Goal: Transaction & Acquisition: Purchase product/service

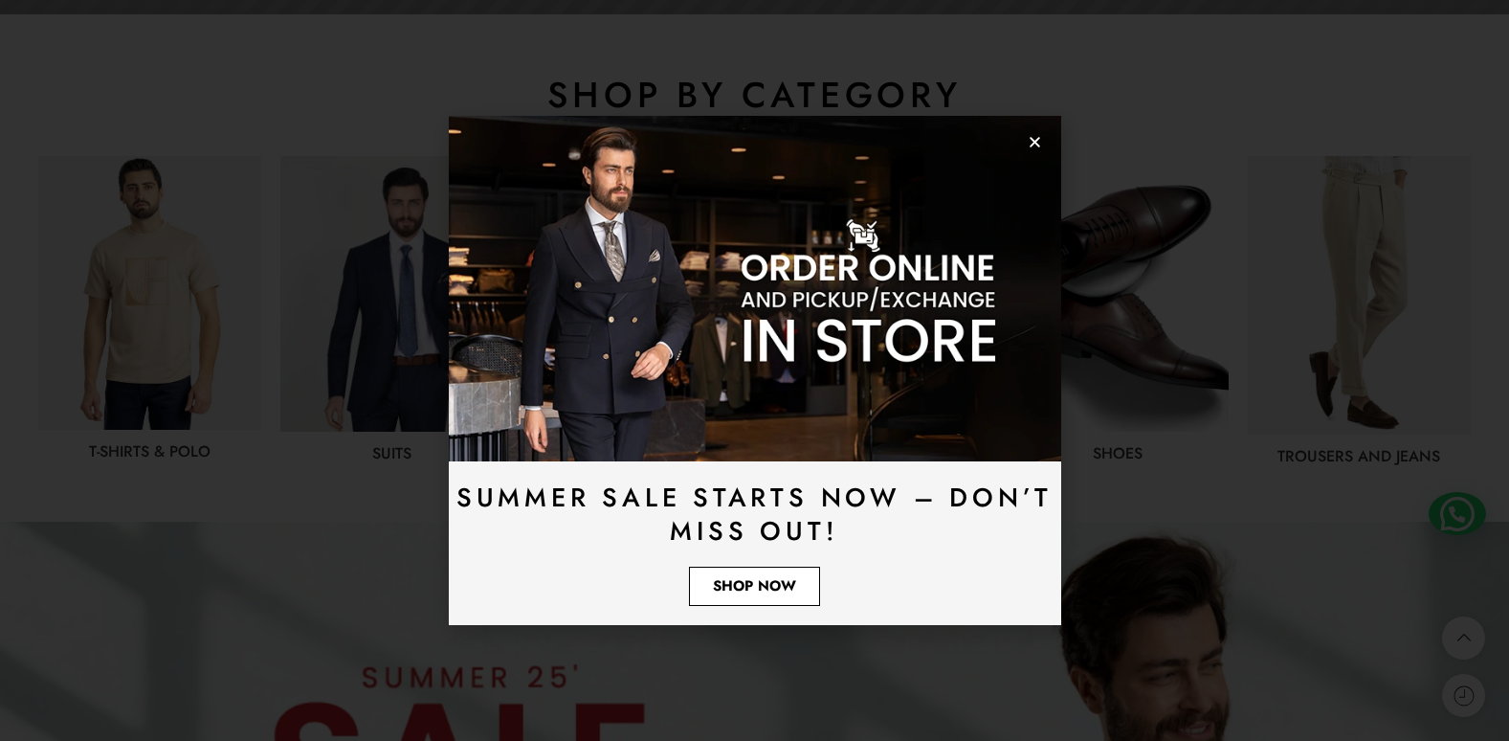
click at [766, 587] on span "Shop Now" at bounding box center [754, 586] width 83 height 14
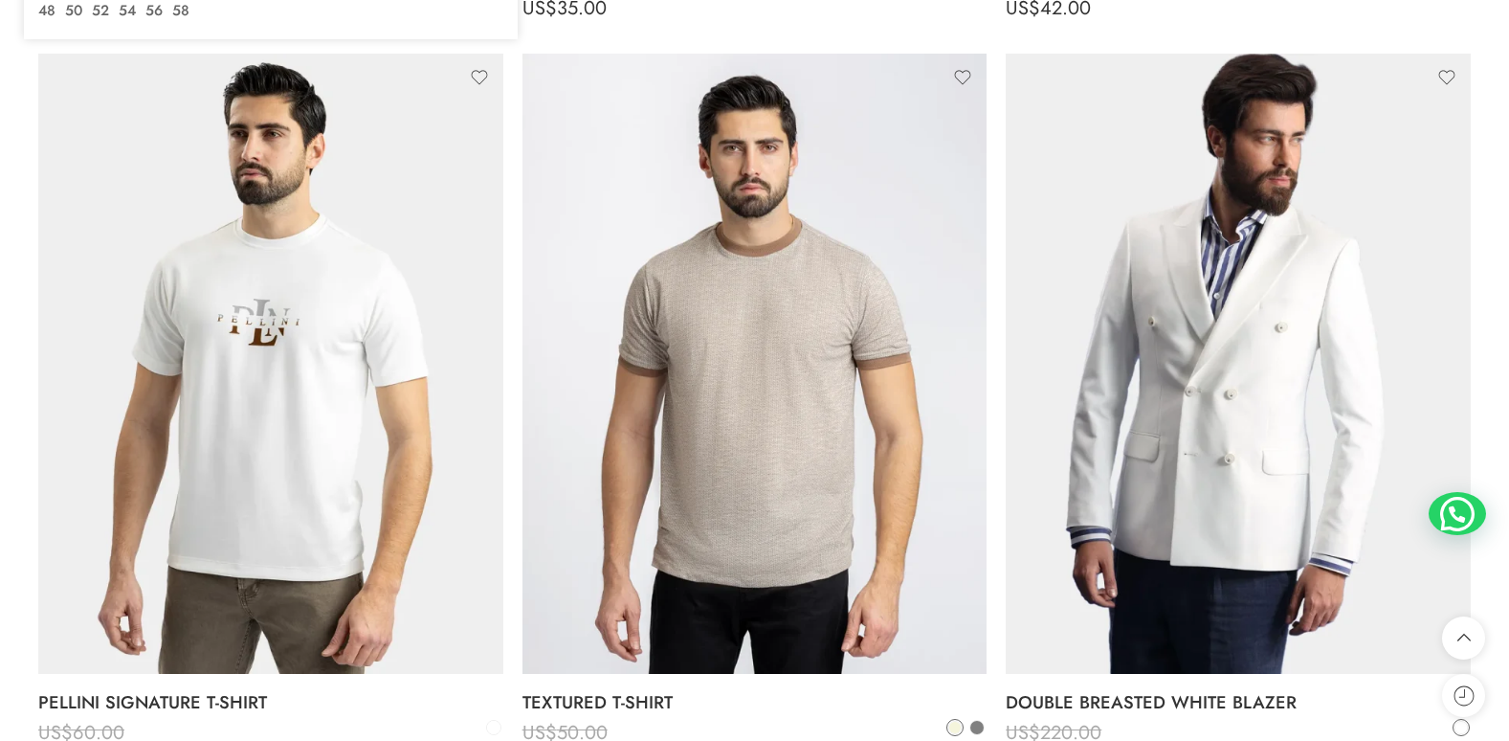
scroll to position [4114, 0]
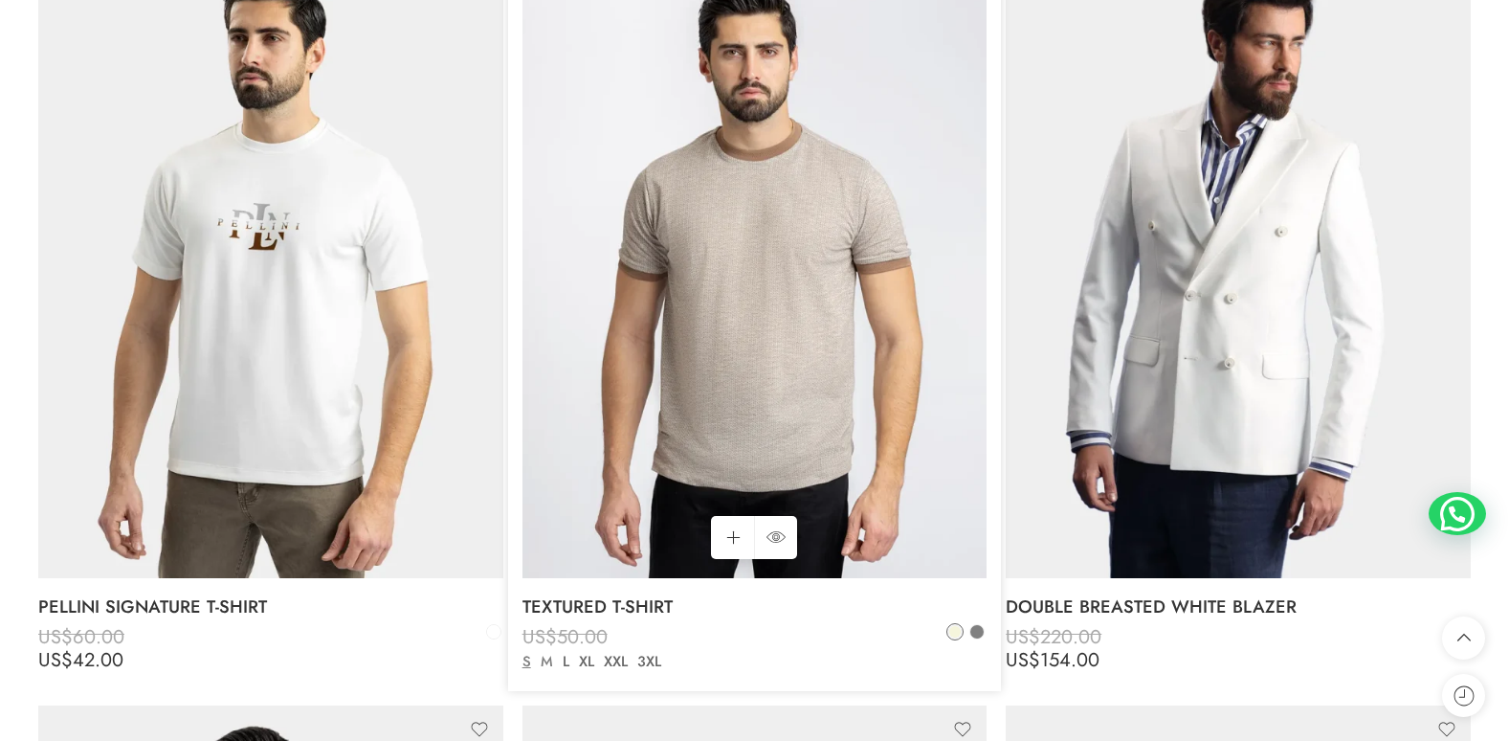
click at [550, 660] on link "M" at bounding box center [547, 662] width 22 height 22
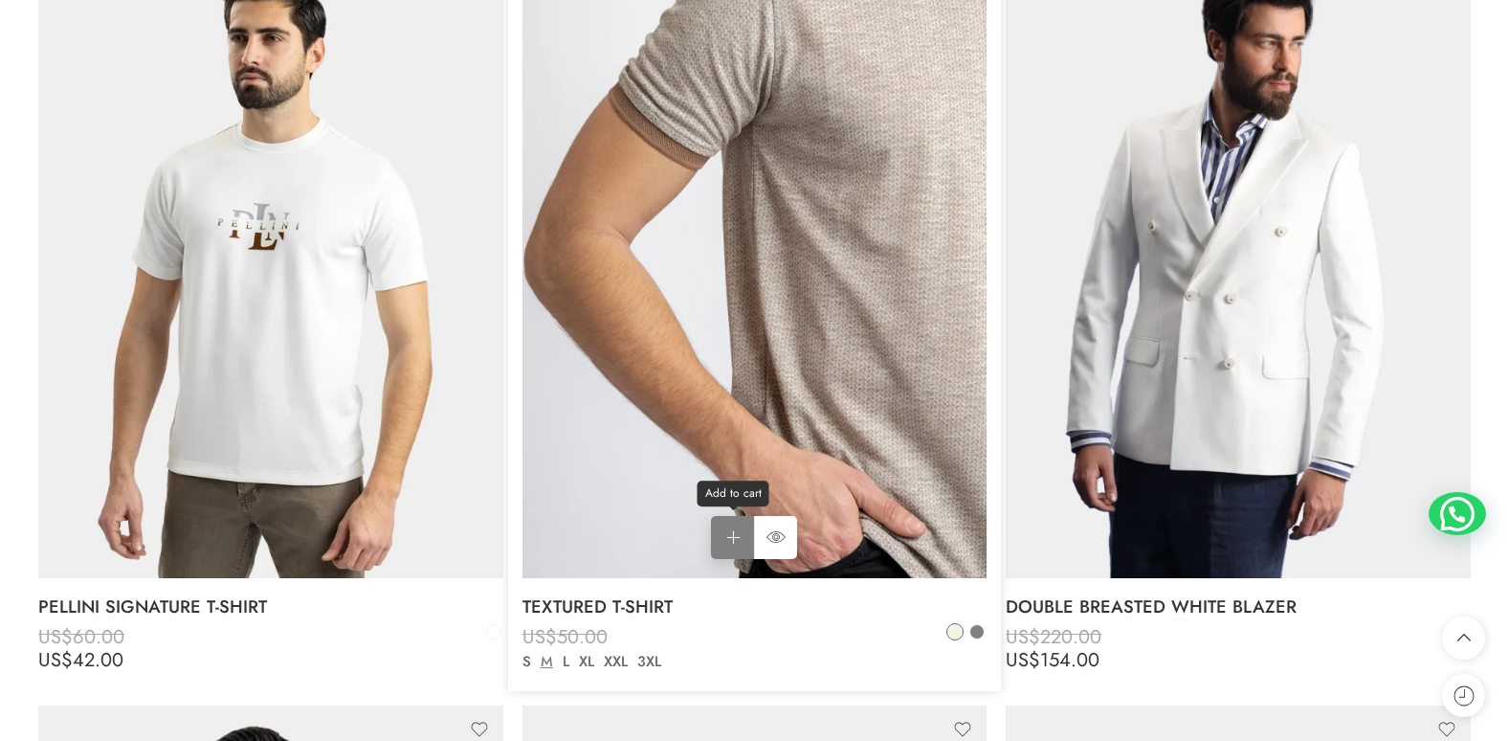
click at [737, 538] on link "Add to cart Add to cart" at bounding box center [732, 537] width 43 height 43
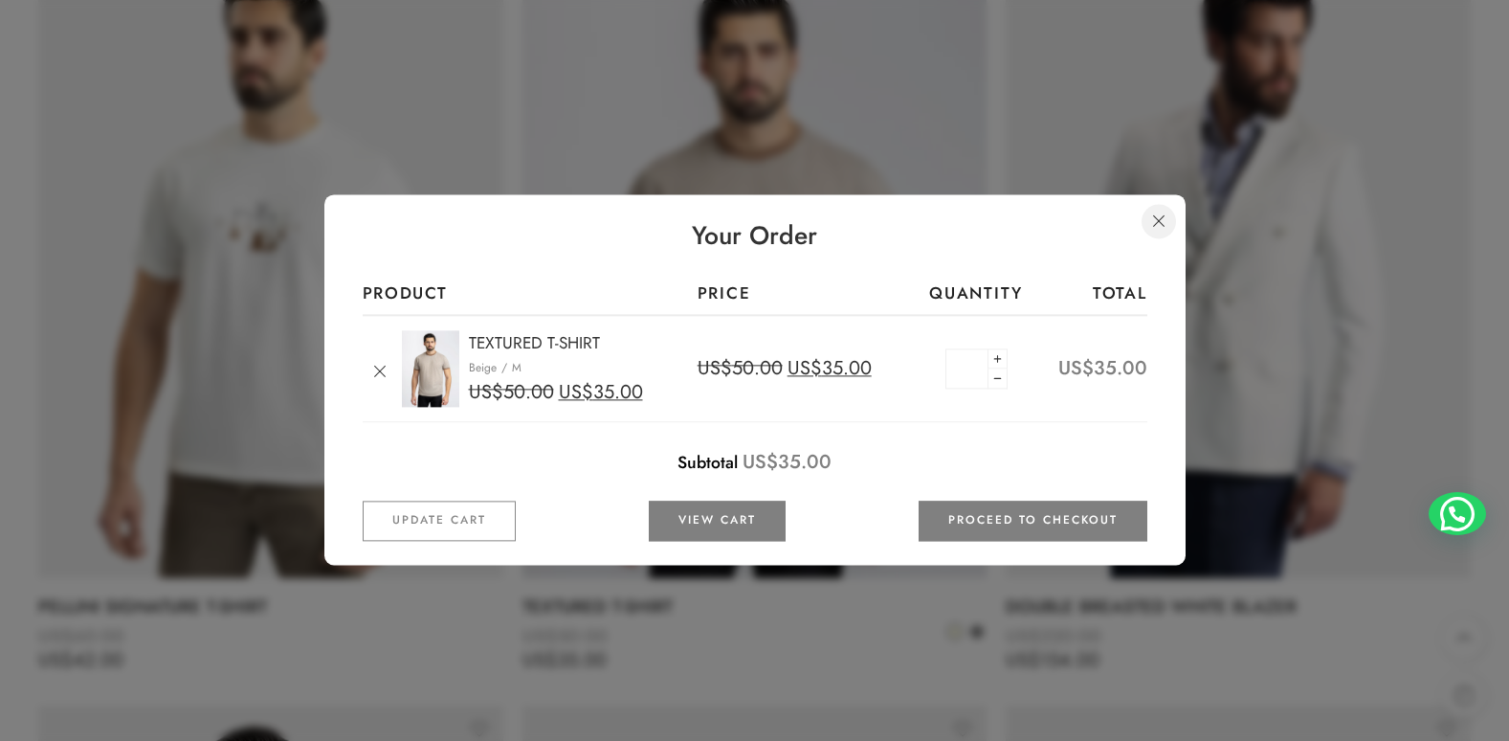
click at [1161, 217] on link at bounding box center [1158, 221] width 34 height 34
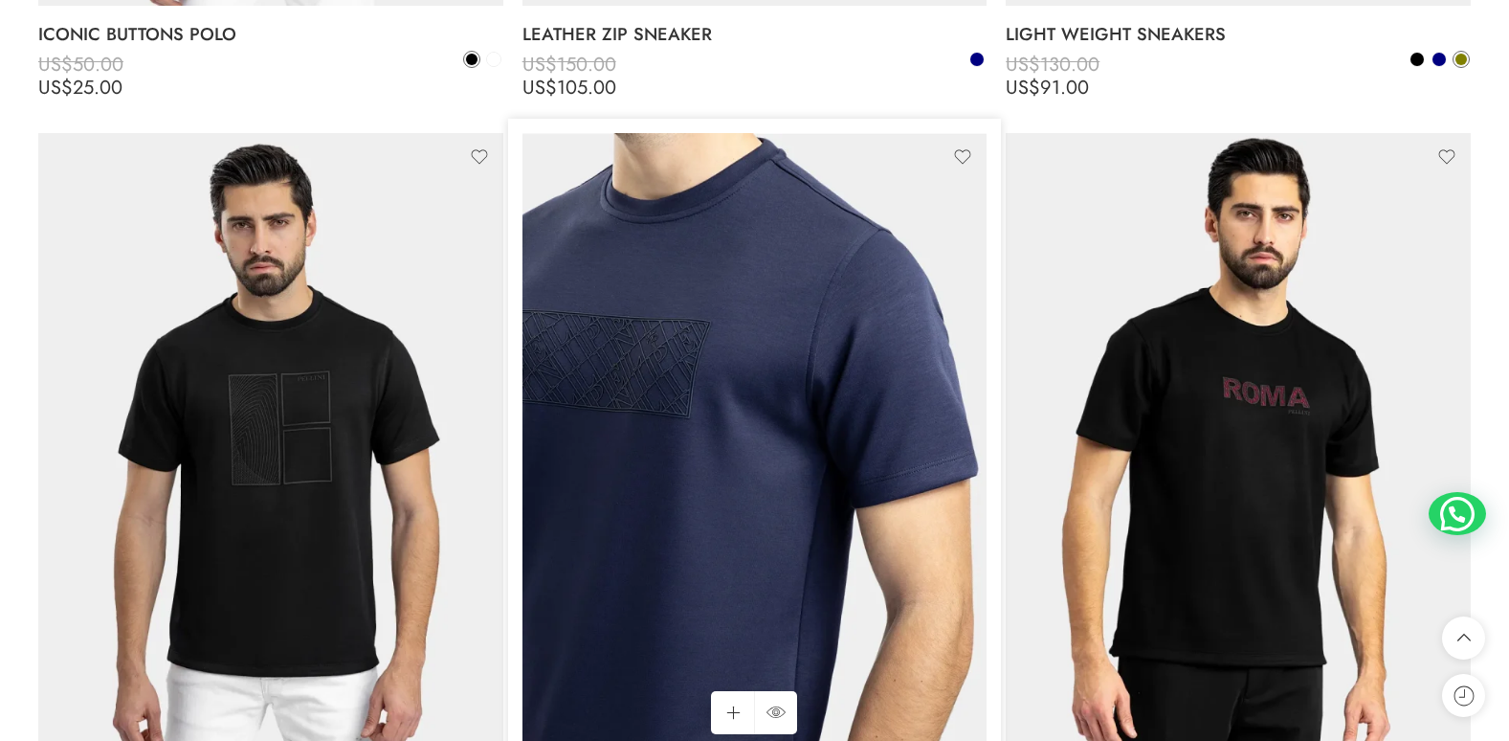
scroll to position [5645, 0]
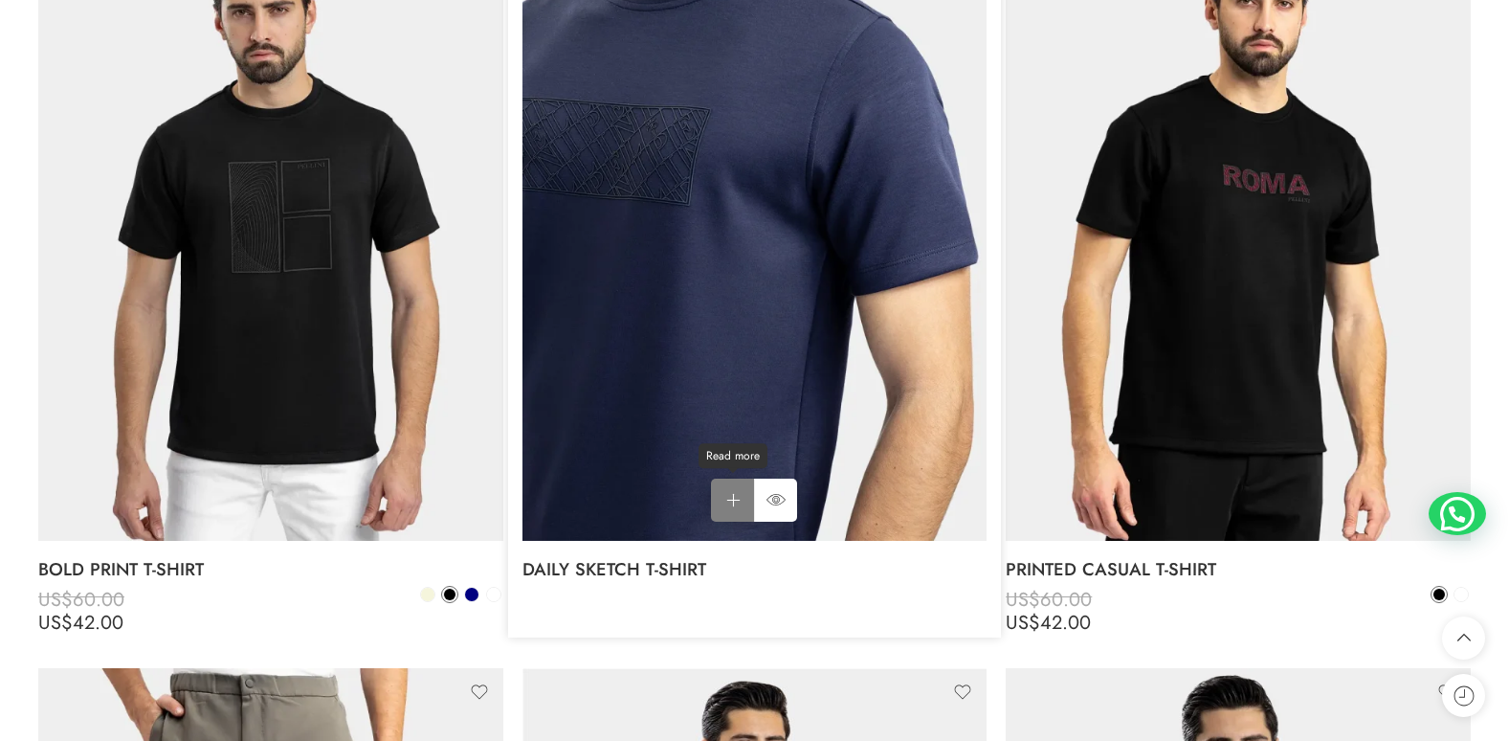
click at [729, 500] on link "Read more Read more" at bounding box center [732, 499] width 43 height 43
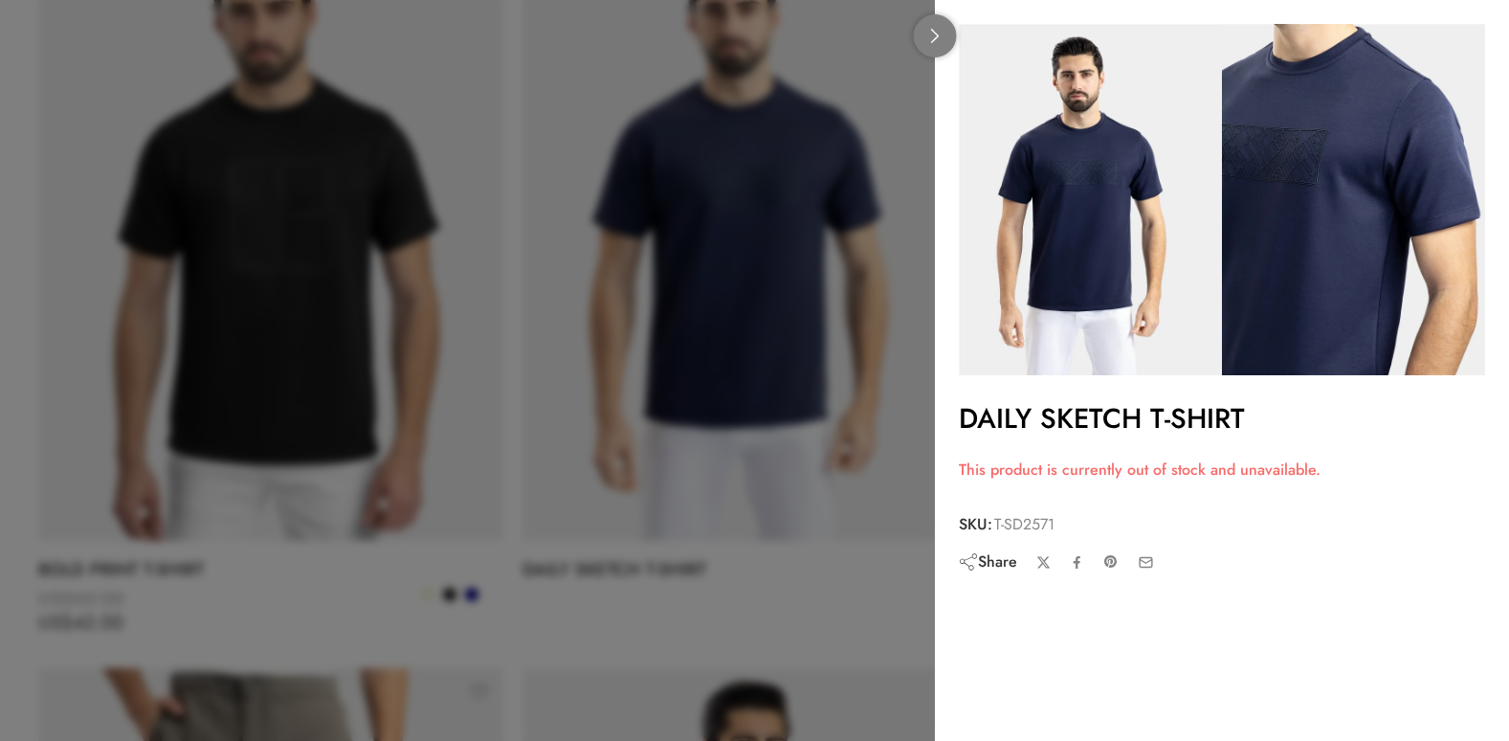
click at [934, 34] on icon at bounding box center [935, 36] width 14 height 14
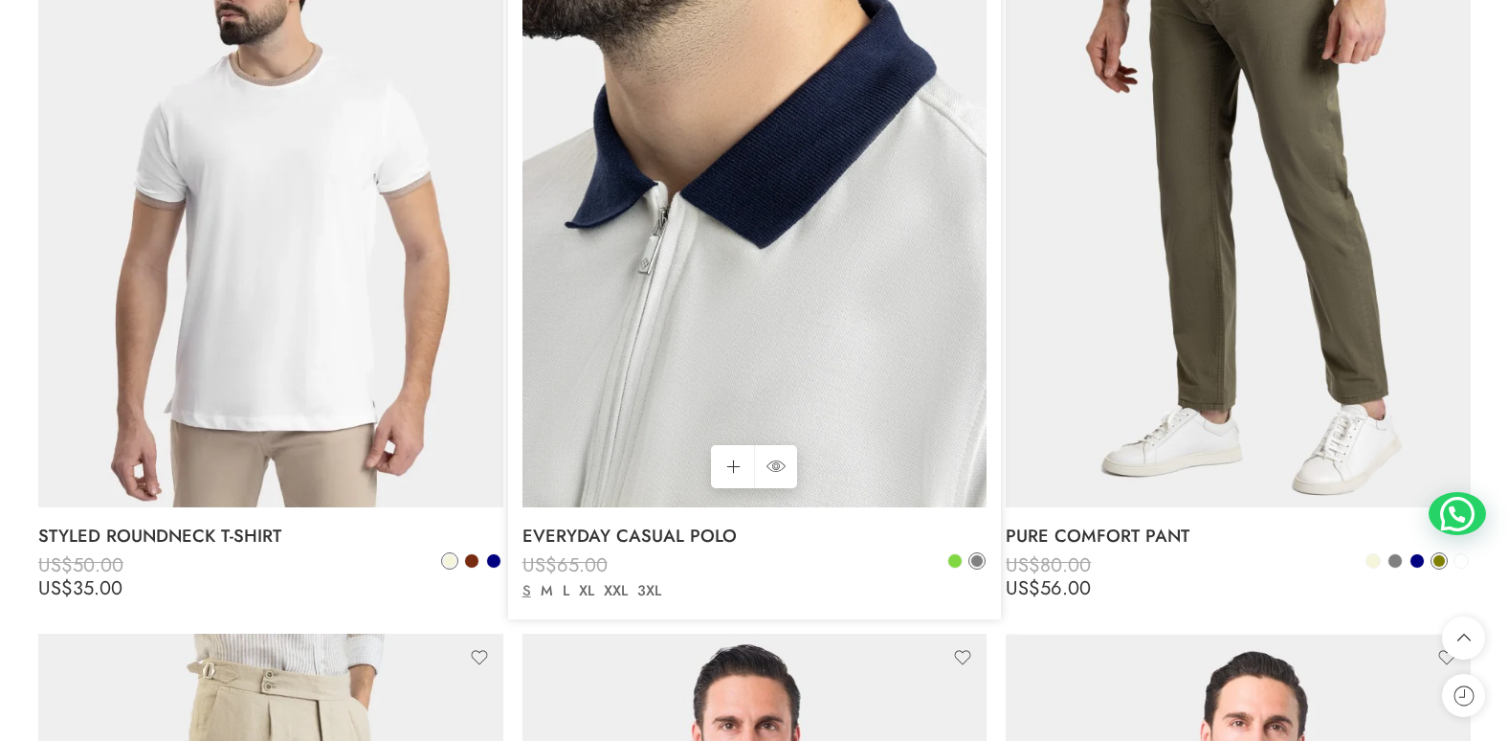
scroll to position [7176, 0]
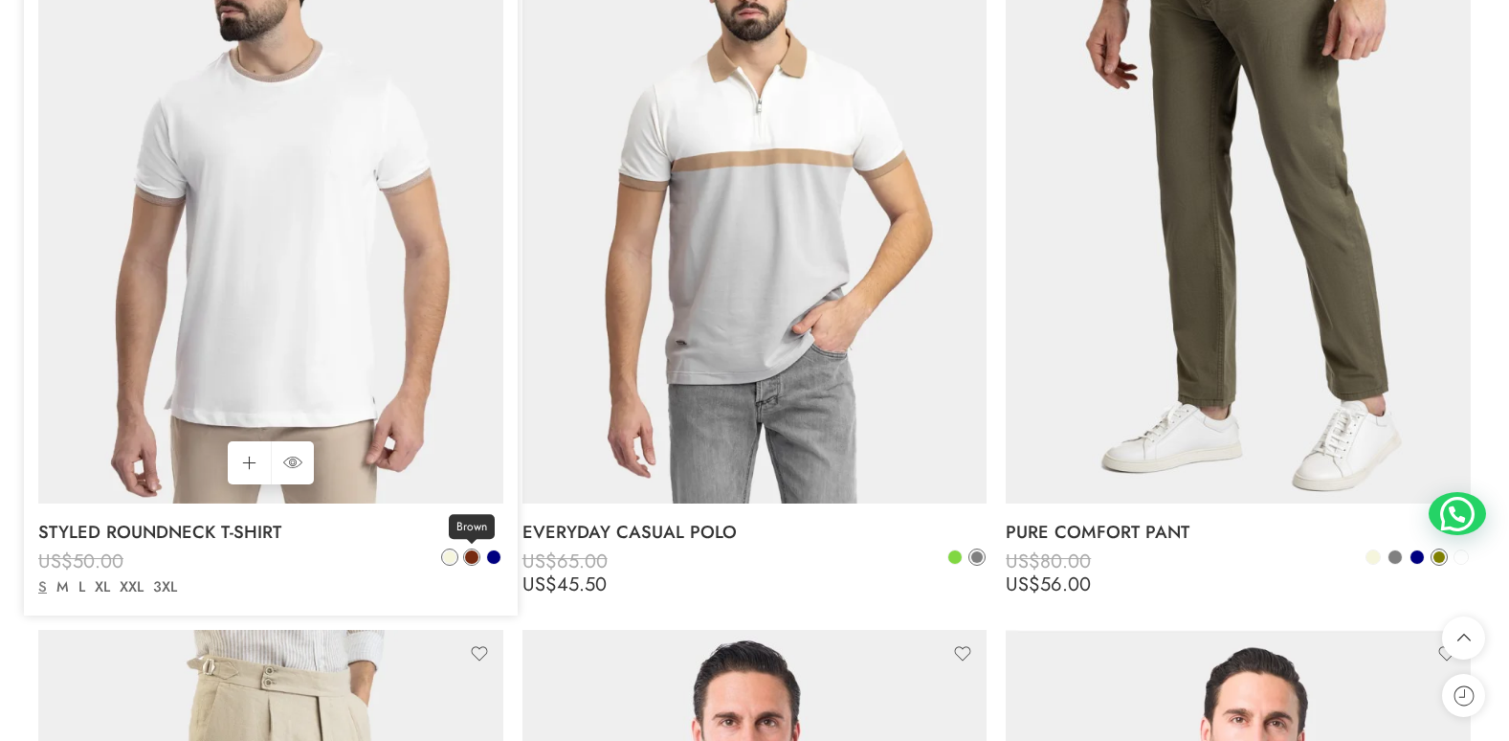
click at [470, 560] on span at bounding box center [471, 556] width 13 height 13
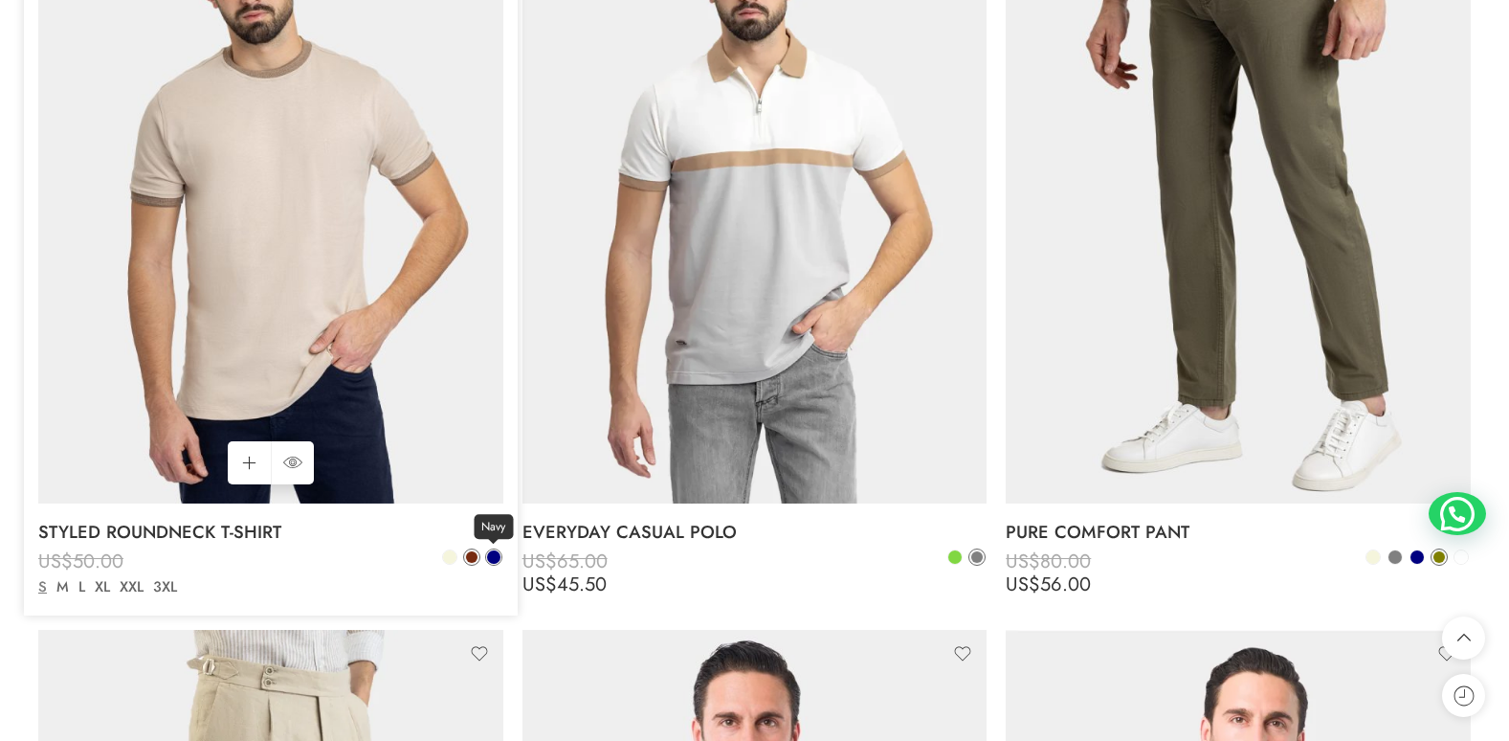
click at [495, 560] on span at bounding box center [493, 556] width 13 height 13
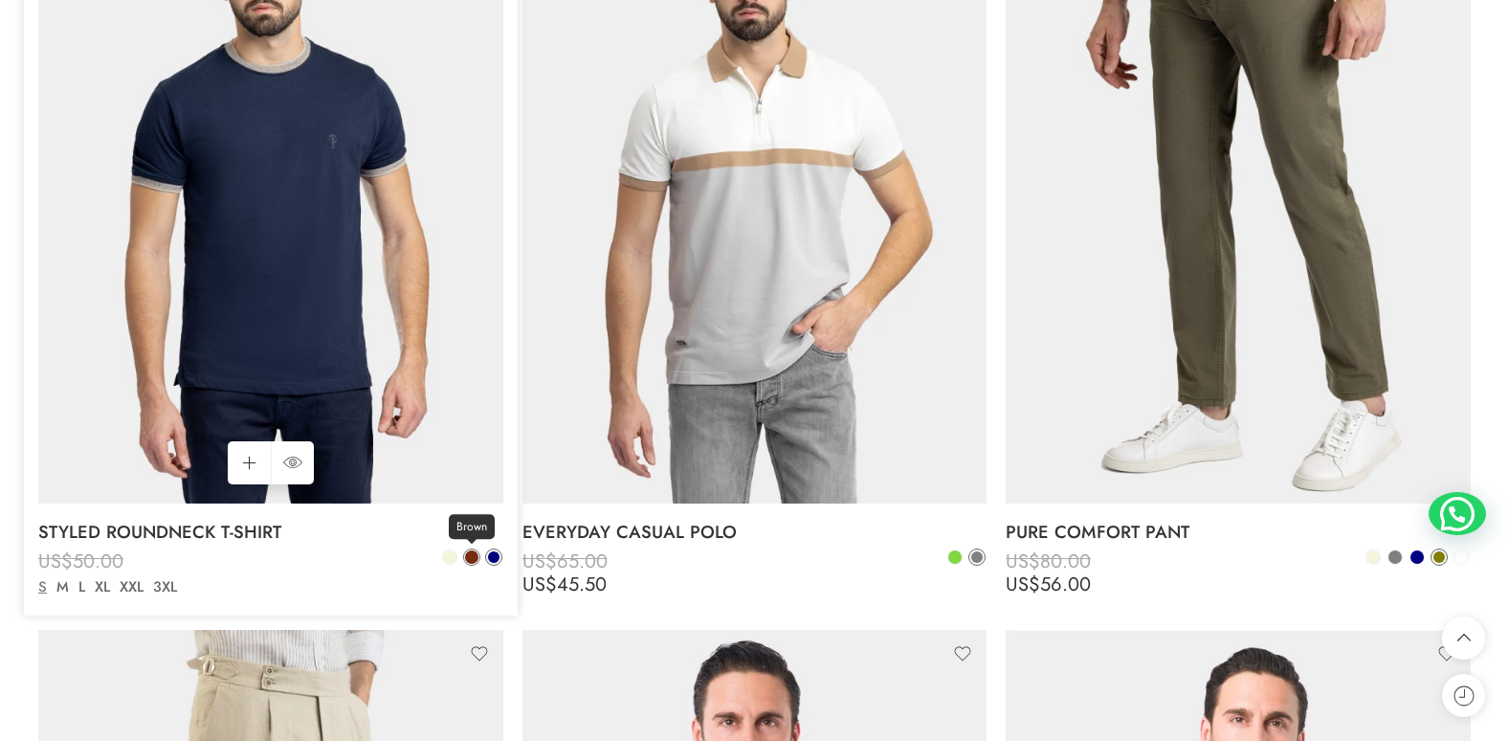
click at [474, 555] on span at bounding box center [471, 556] width 13 height 13
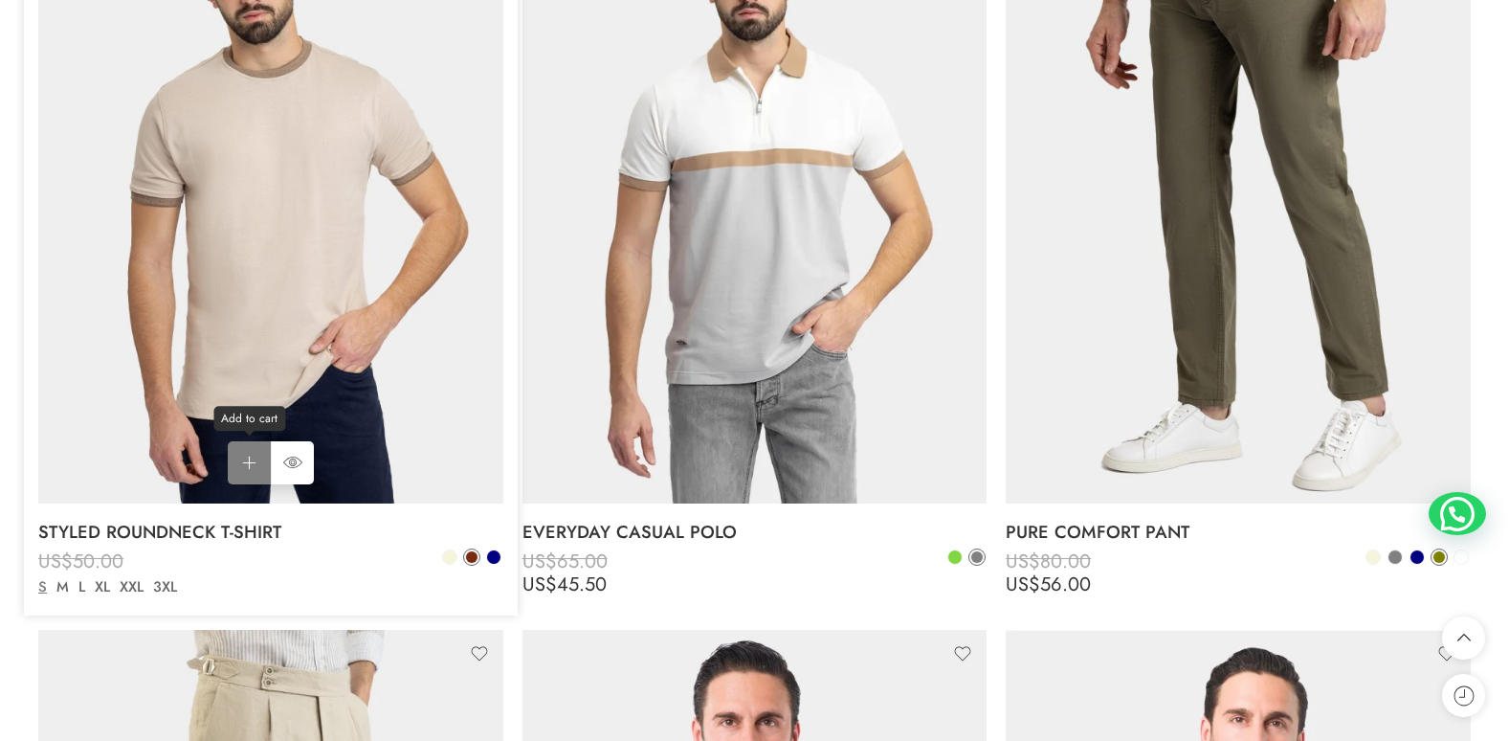
click at [241, 468] on link "Add to cart Add to cart" at bounding box center [249, 462] width 43 height 43
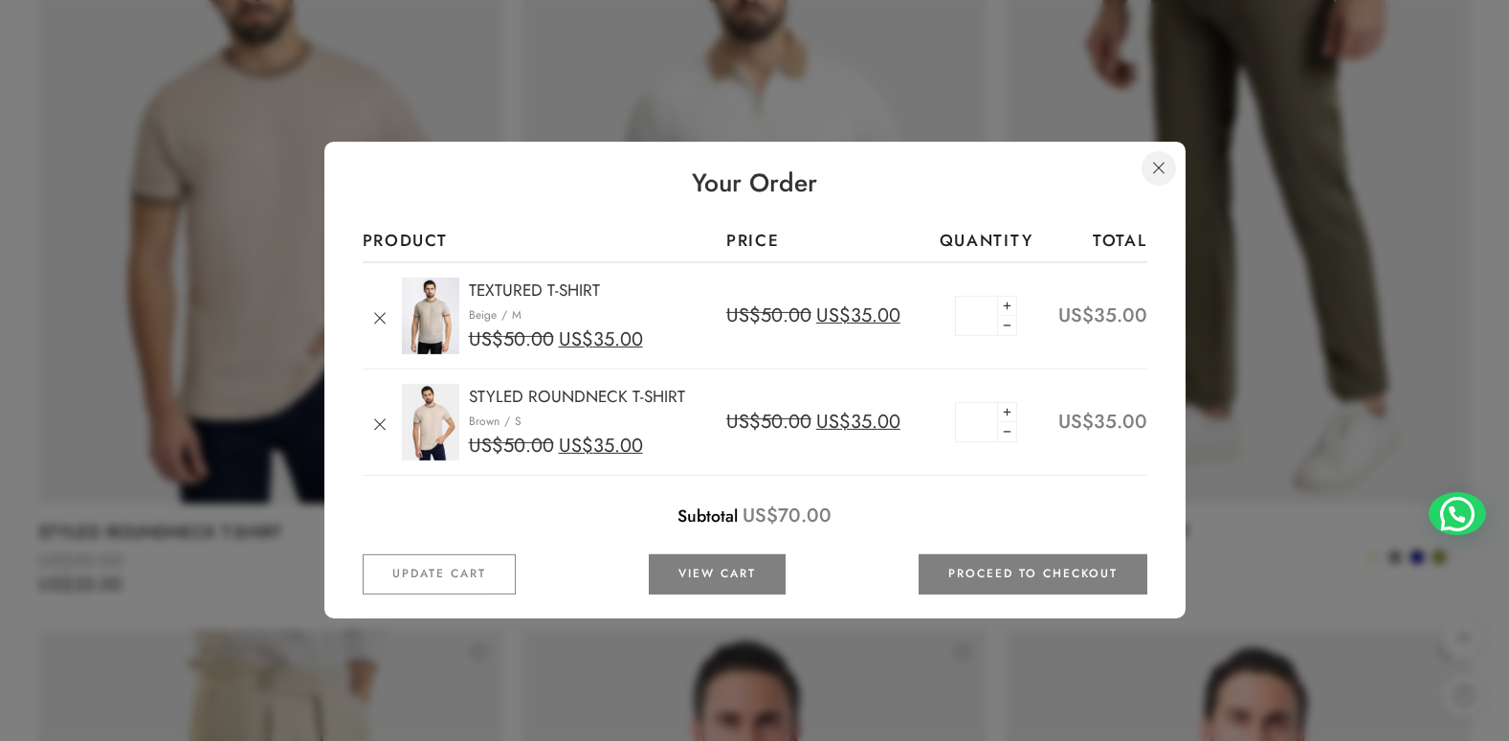
click at [1156, 172] on link at bounding box center [1158, 168] width 34 height 34
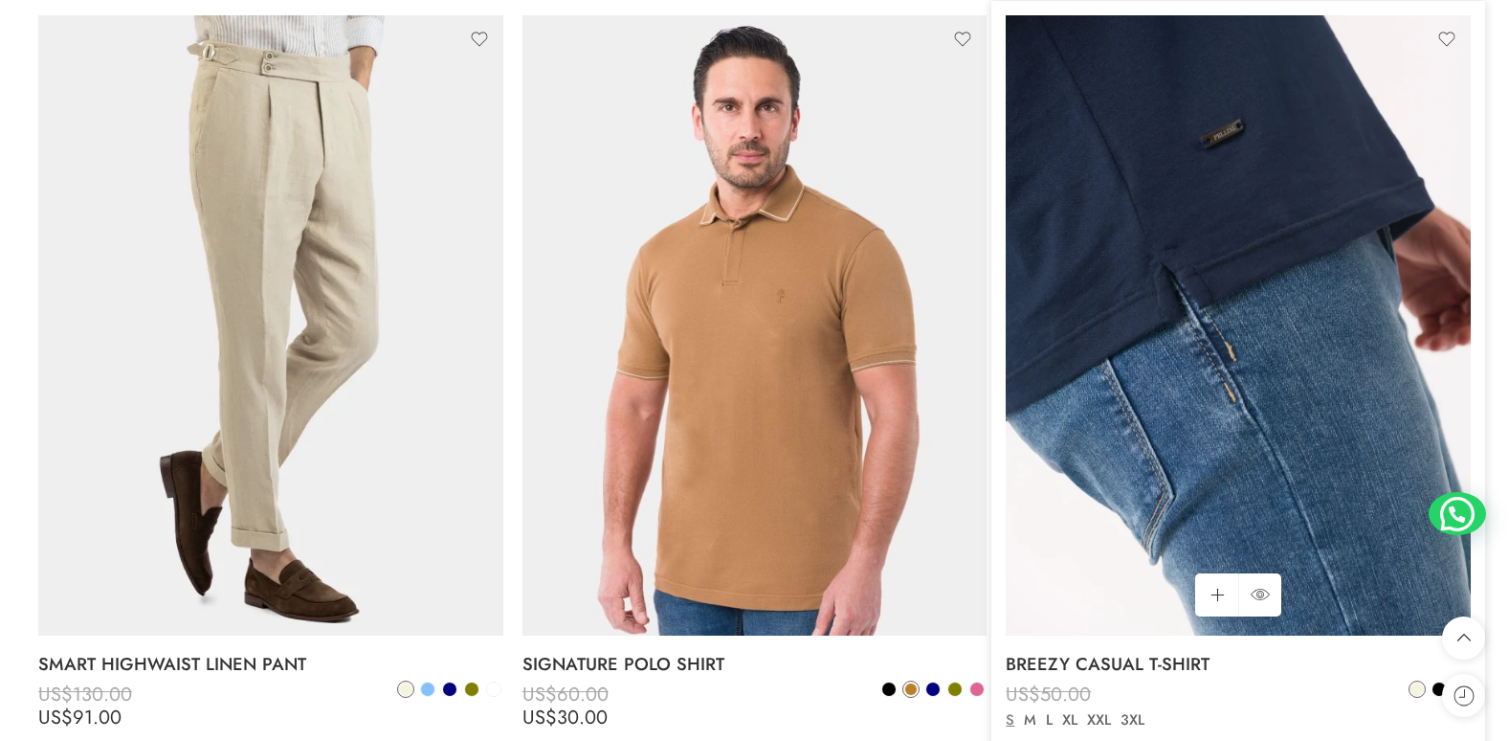
scroll to position [7845, 0]
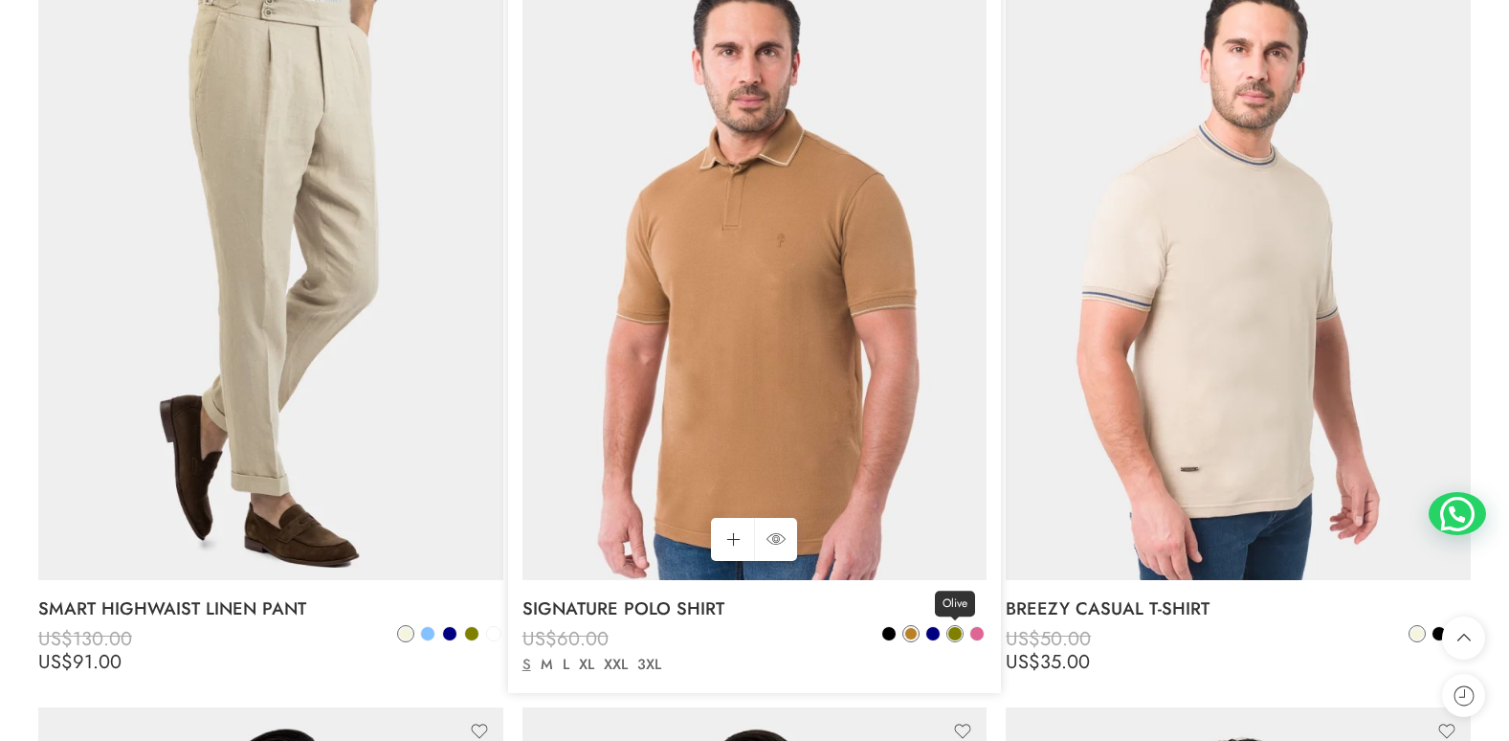
click at [953, 634] on span at bounding box center [954, 633] width 13 height 13
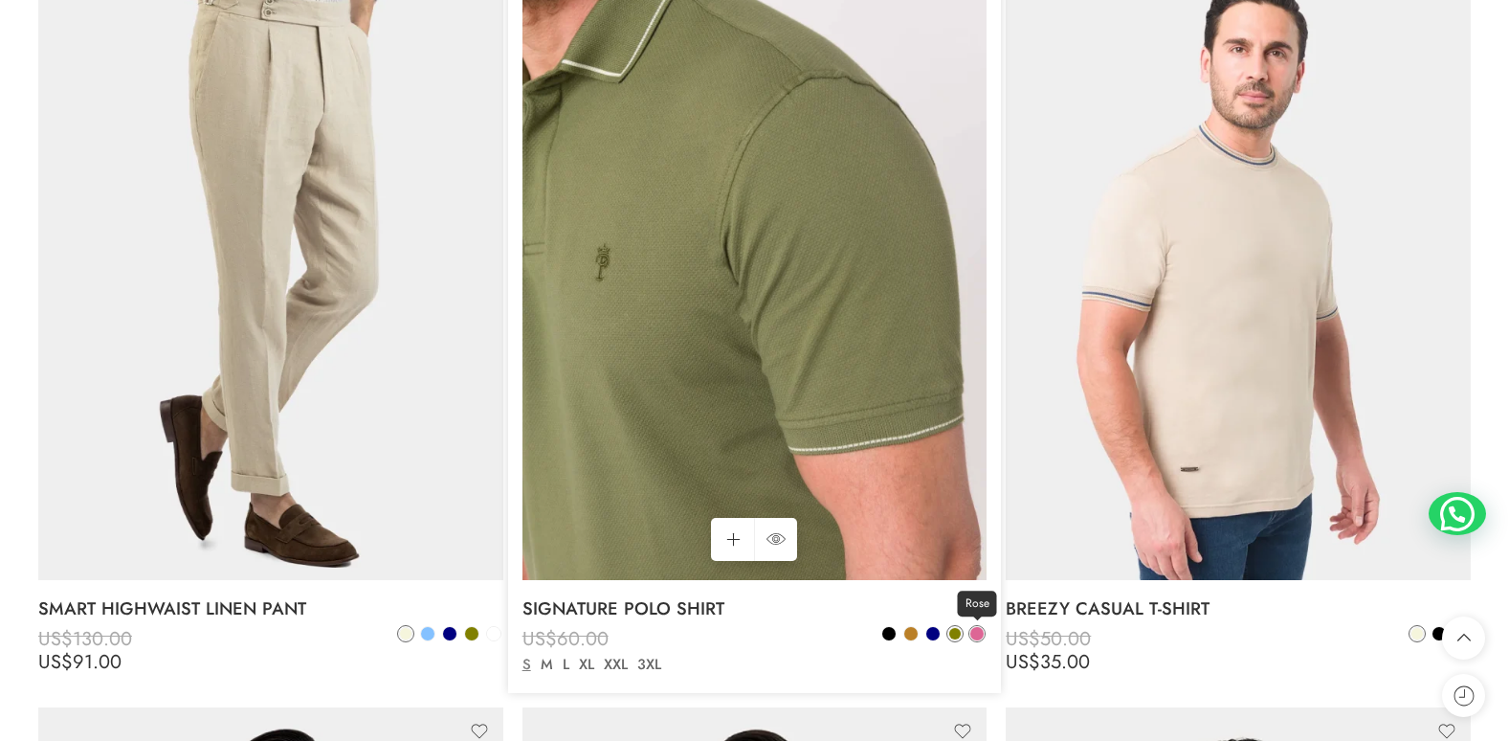
click at [976, 632] on span at bounding box center [976, 633] width 13 height 13
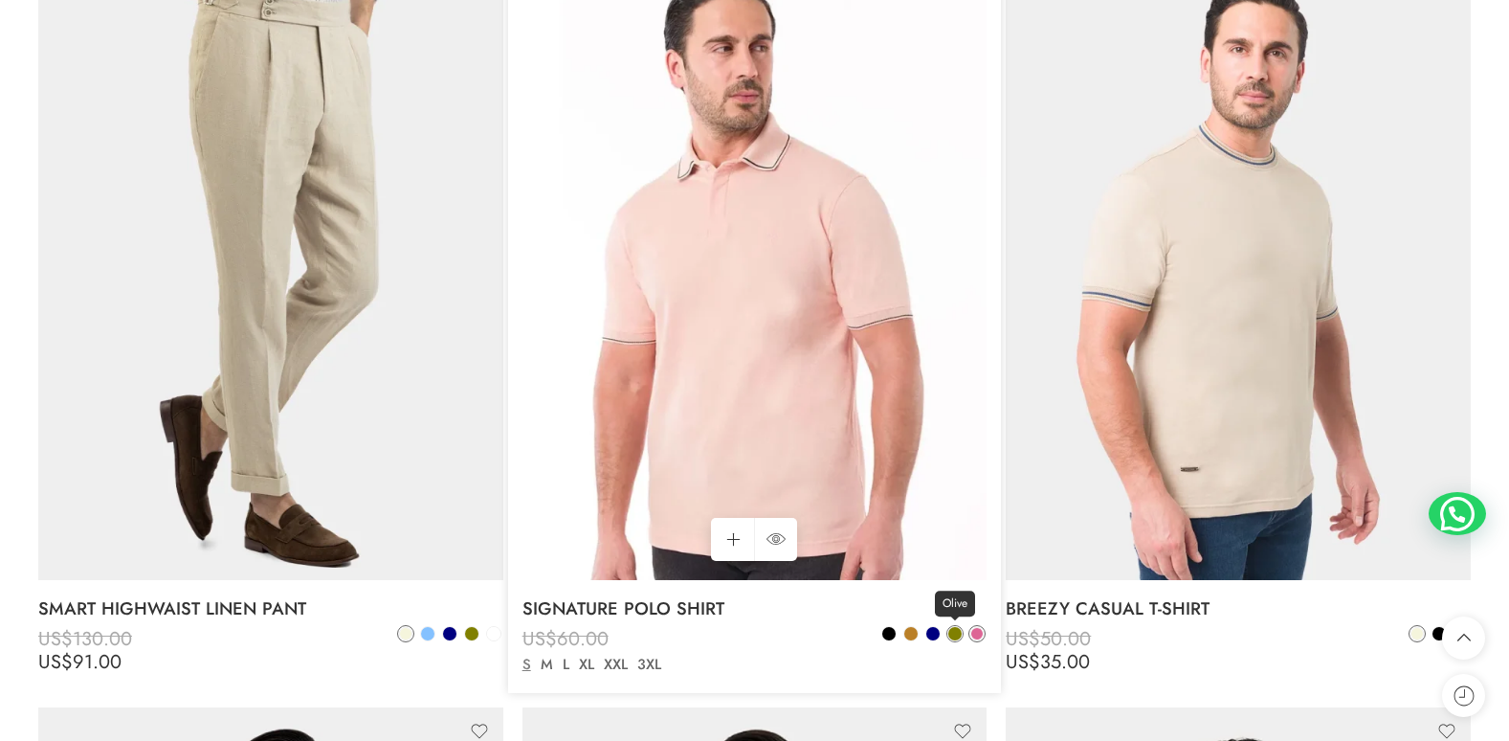
click at [957, 632] on span at bounding box center [954, 633] width 13 height 13
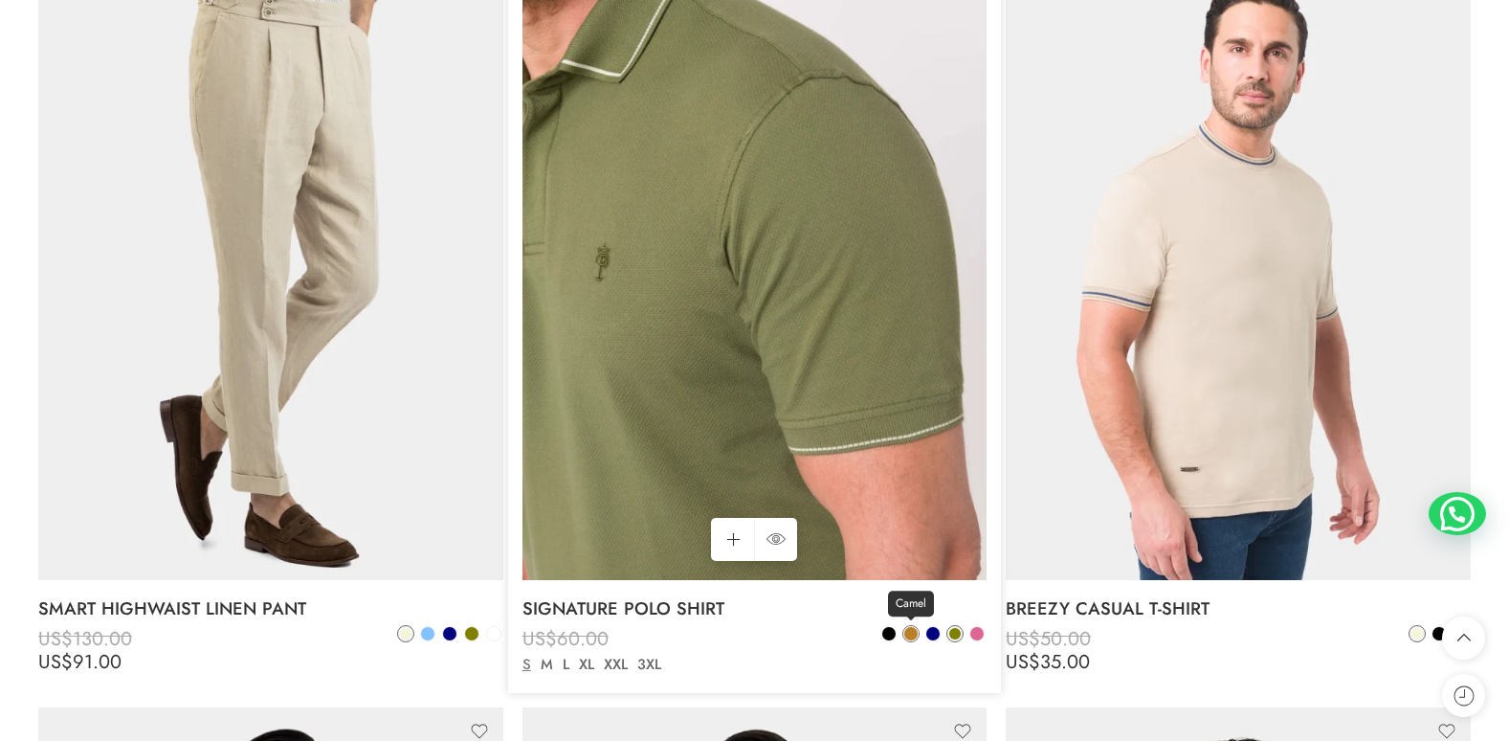
click at [907, 637] on span at bounding box center [910, 633] width 13 height 13
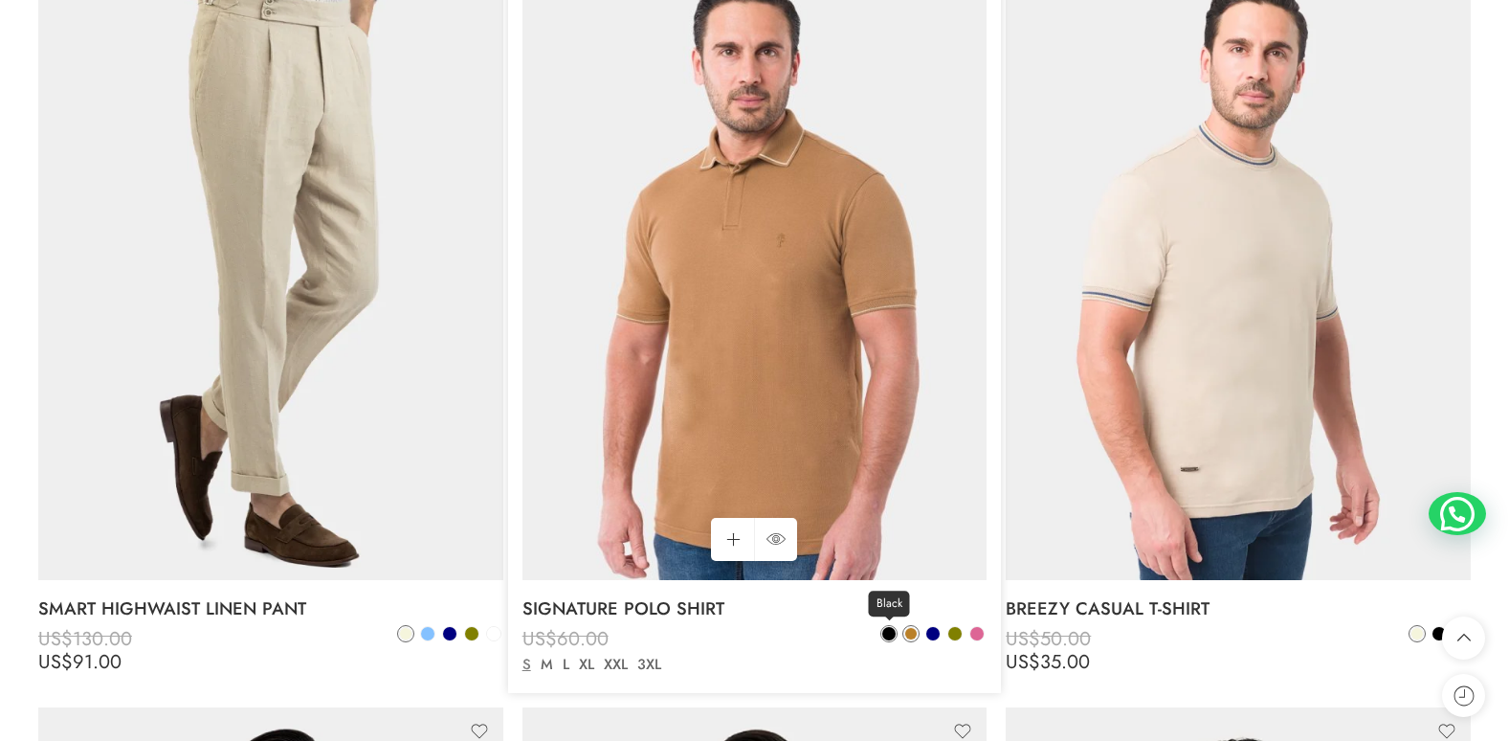
click at [891, 637] on span at bounding box center [888, 633] width 13 height 13
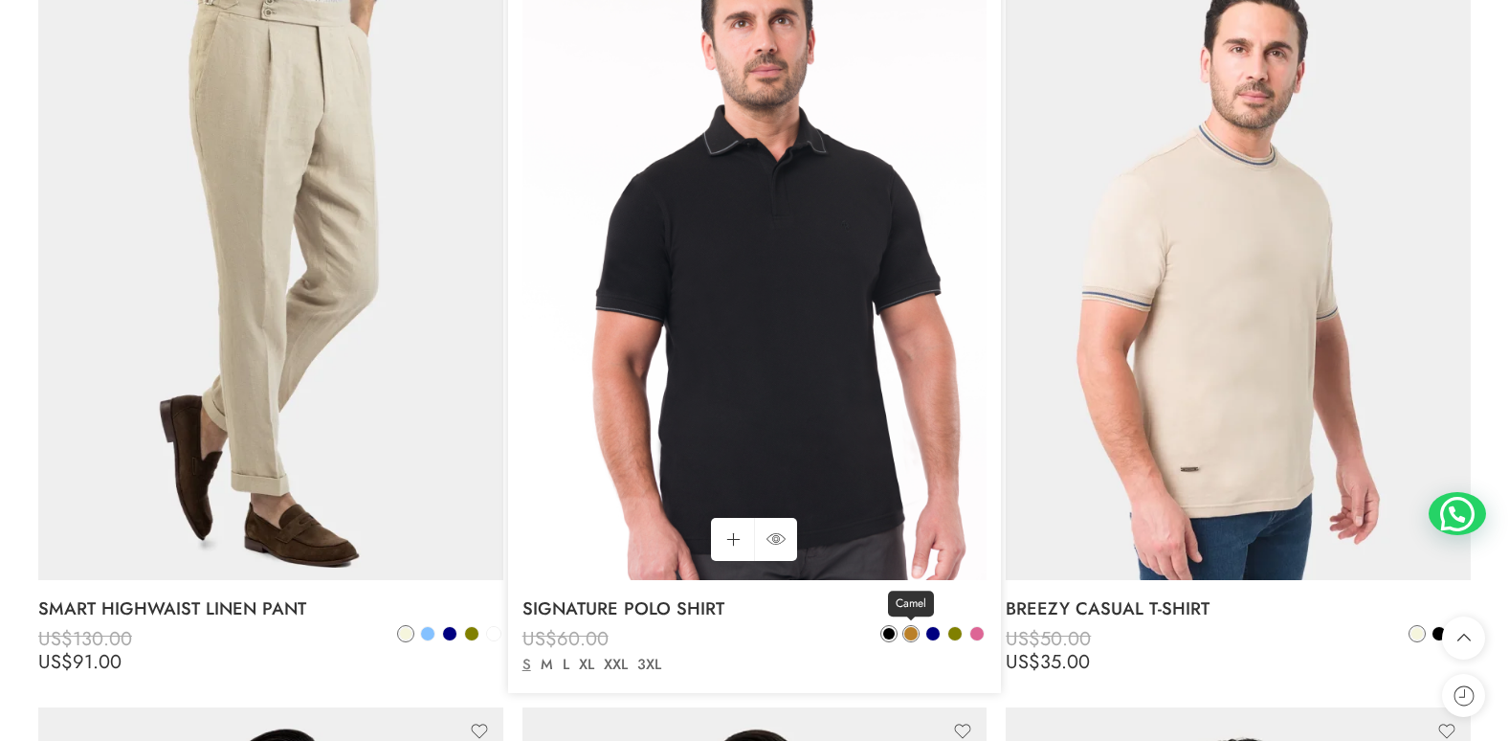
click at [910, 631] on span at bounding box center [910, 633] width 13 height 13
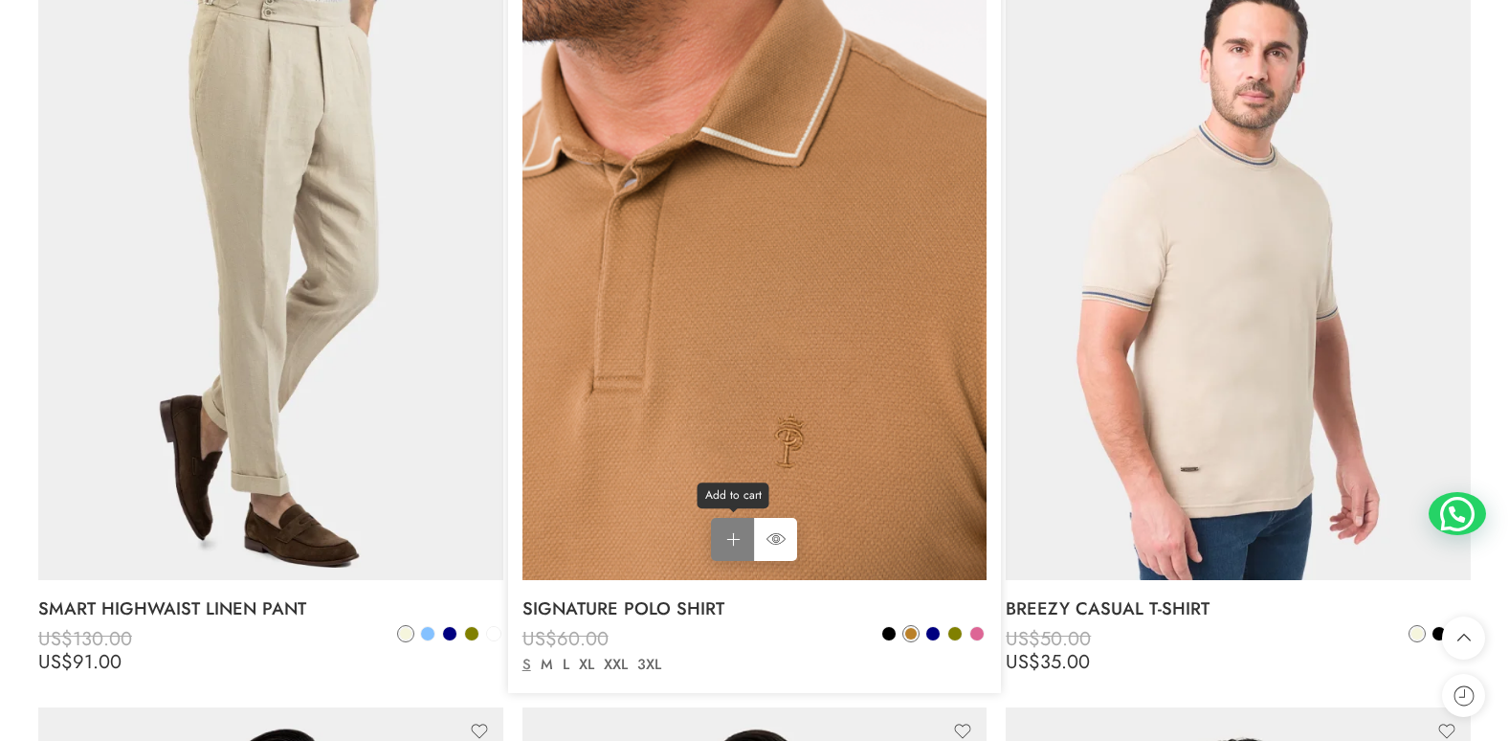
click at [735, 535] on link "Add to cart Add to cart" at bounding box center [732, 539] width 43 height 43
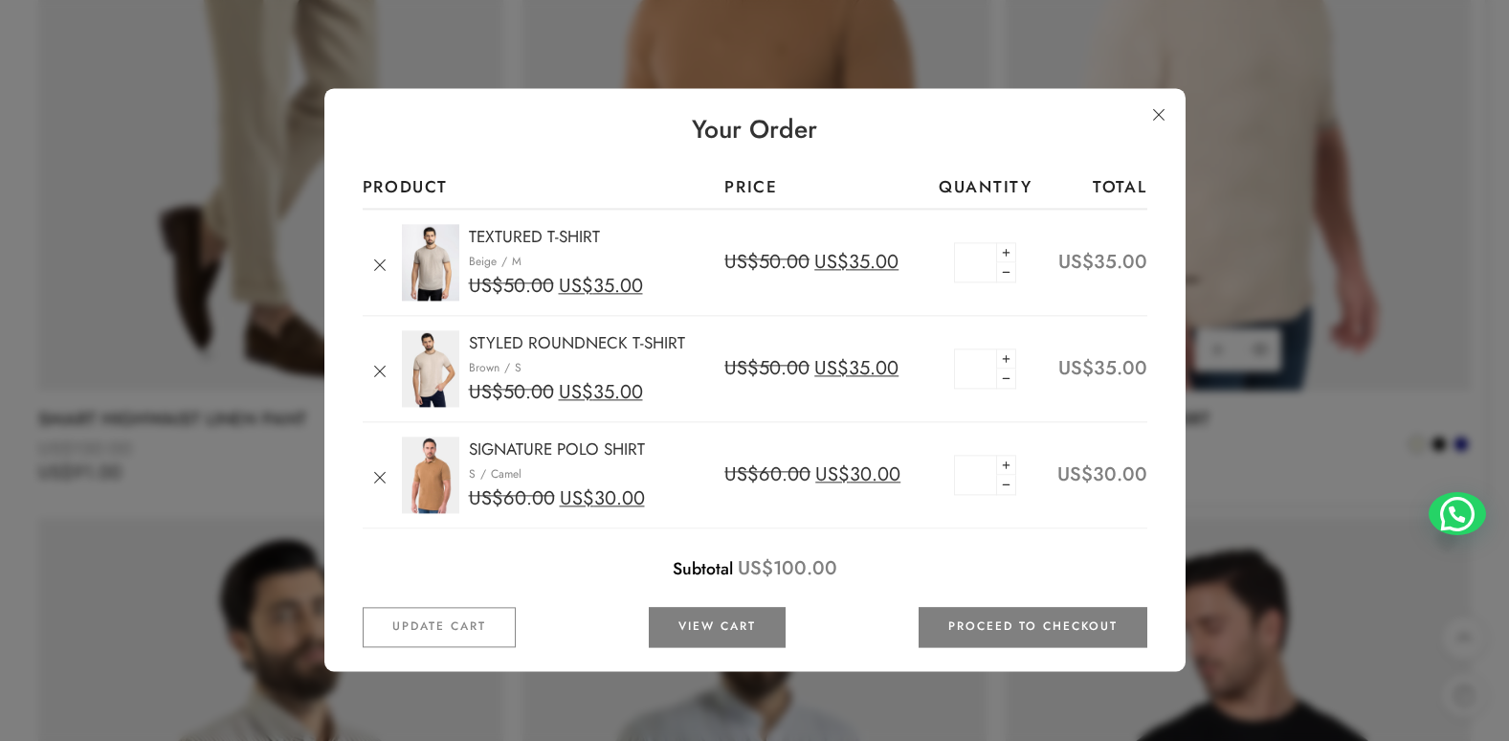
scroll to position [8037, 0]
click at [498, 339] on link "STYLED ROUNDNECK T-SHIRT" at bounding box center [577, 342] width 216 height 23
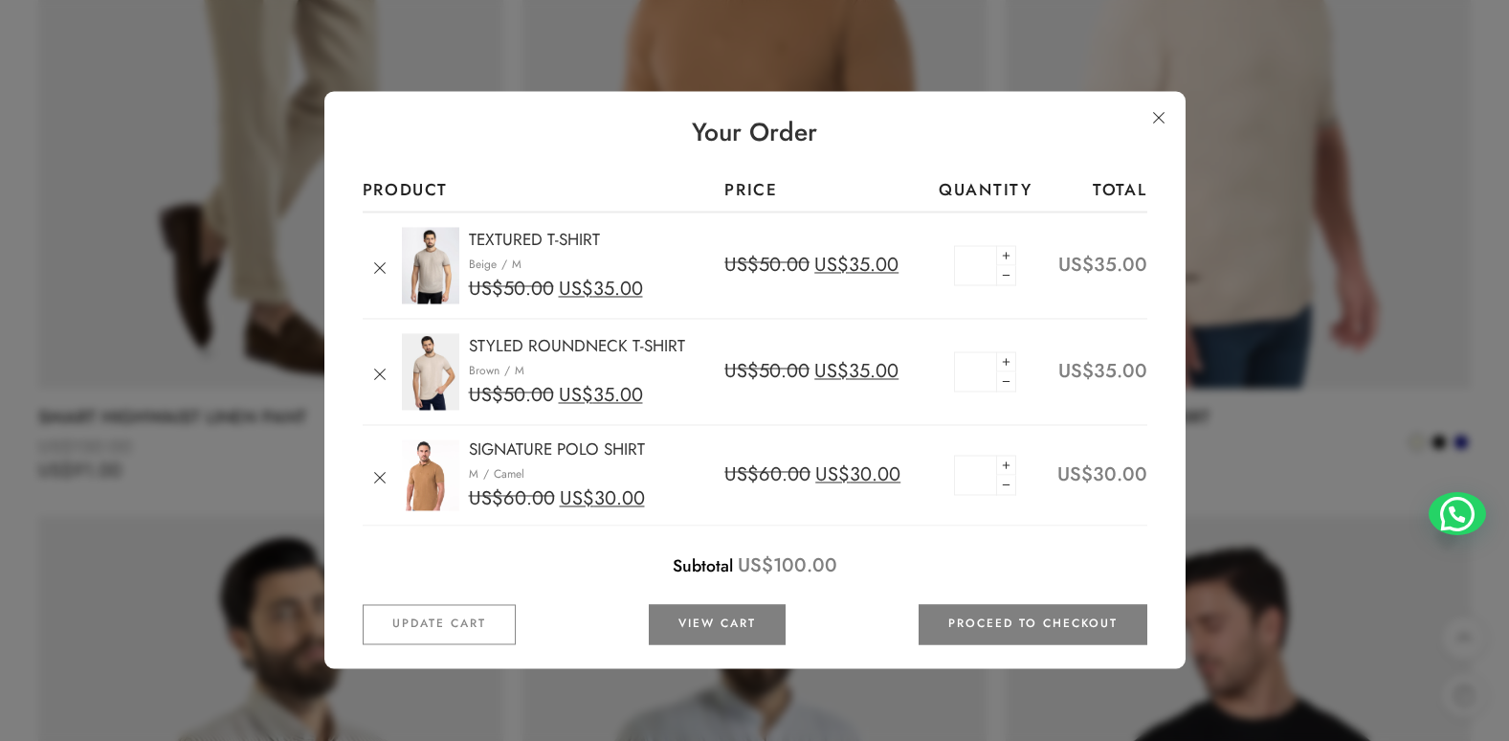
drag, startPoint x: 1154, startPoint y: 119, endPoint x: 1139, endPoint y: 129, distance: 17.8
click at [1154, 119] on link at bounding box center [1158, 117] width 34 height 34
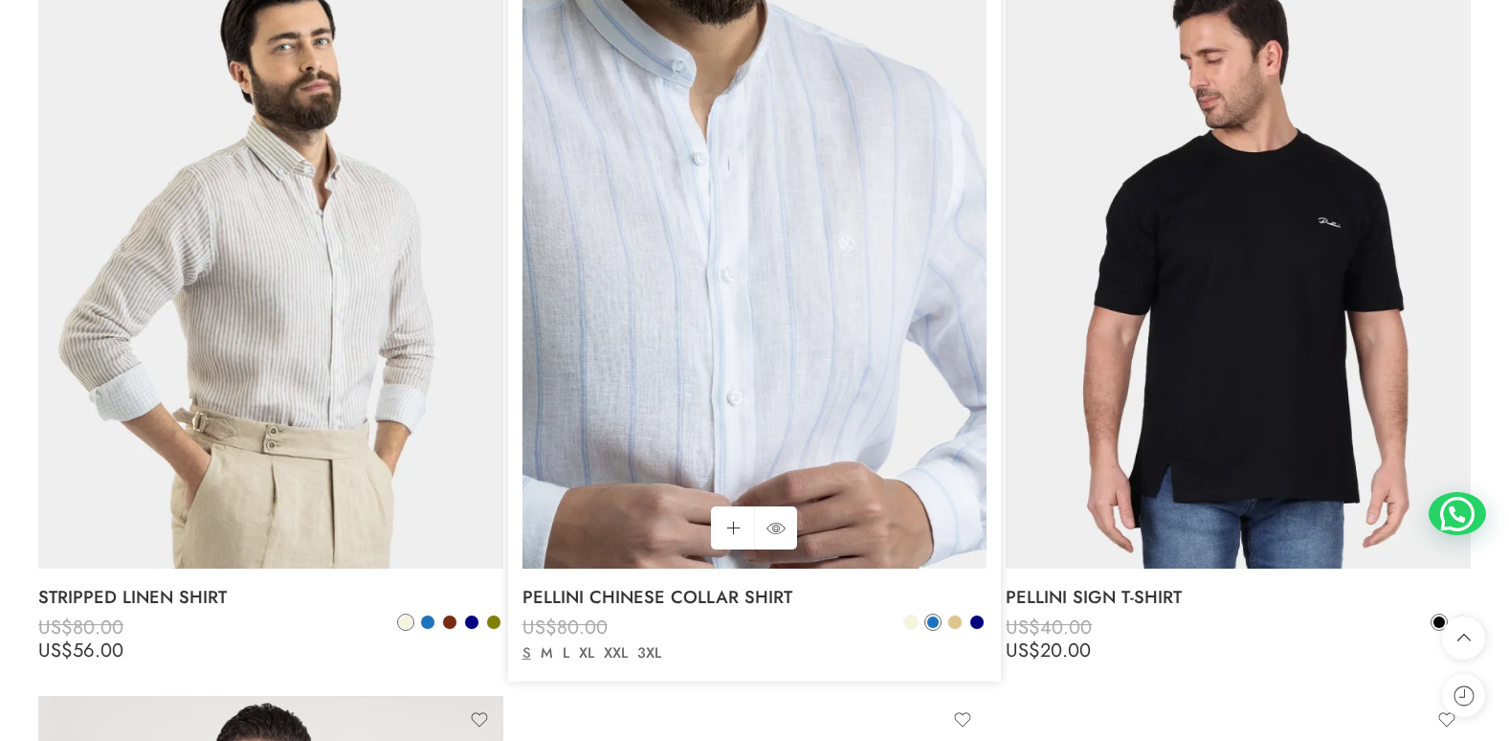
scroll to position [8611, 0]
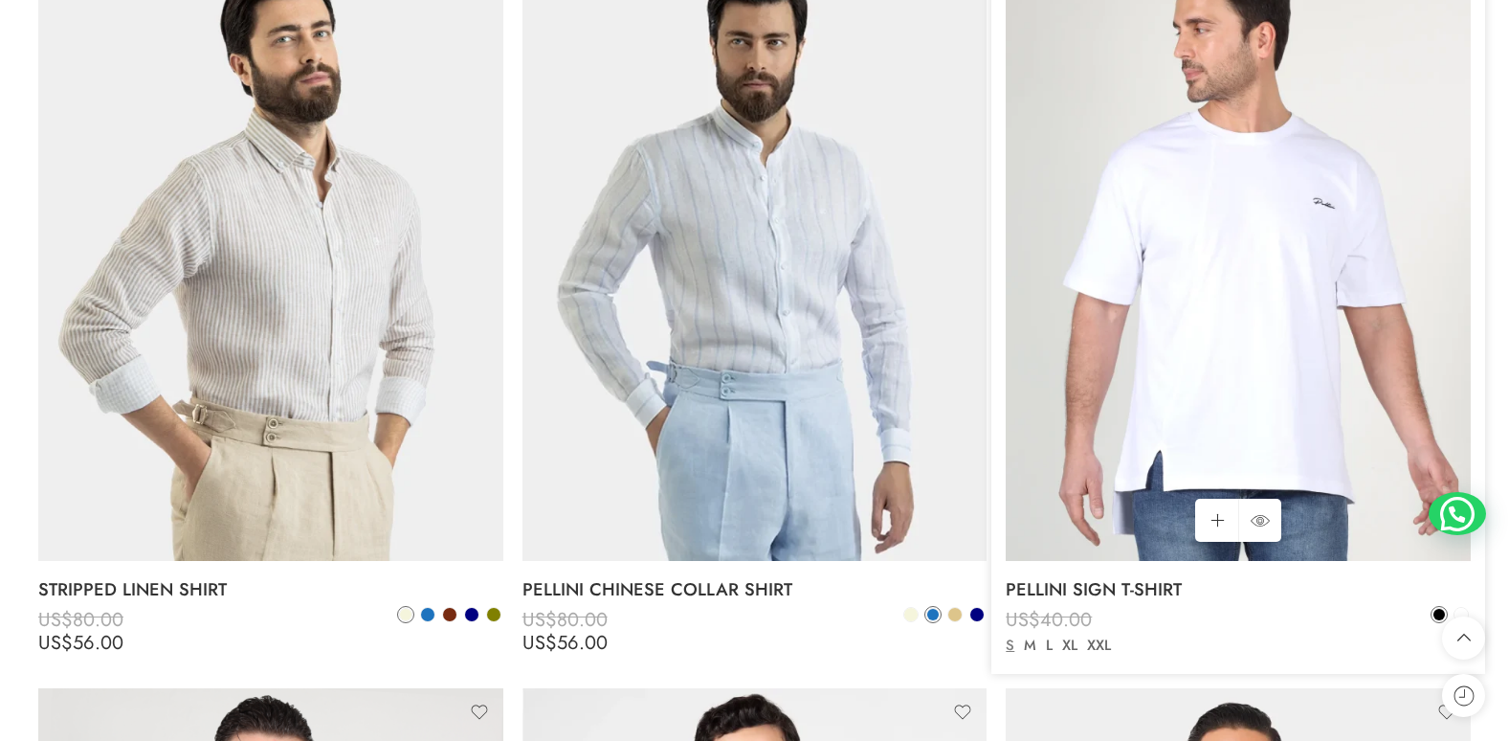
click at [1260, 342] on img at bounding box center [1238, 252] width 465 height 620
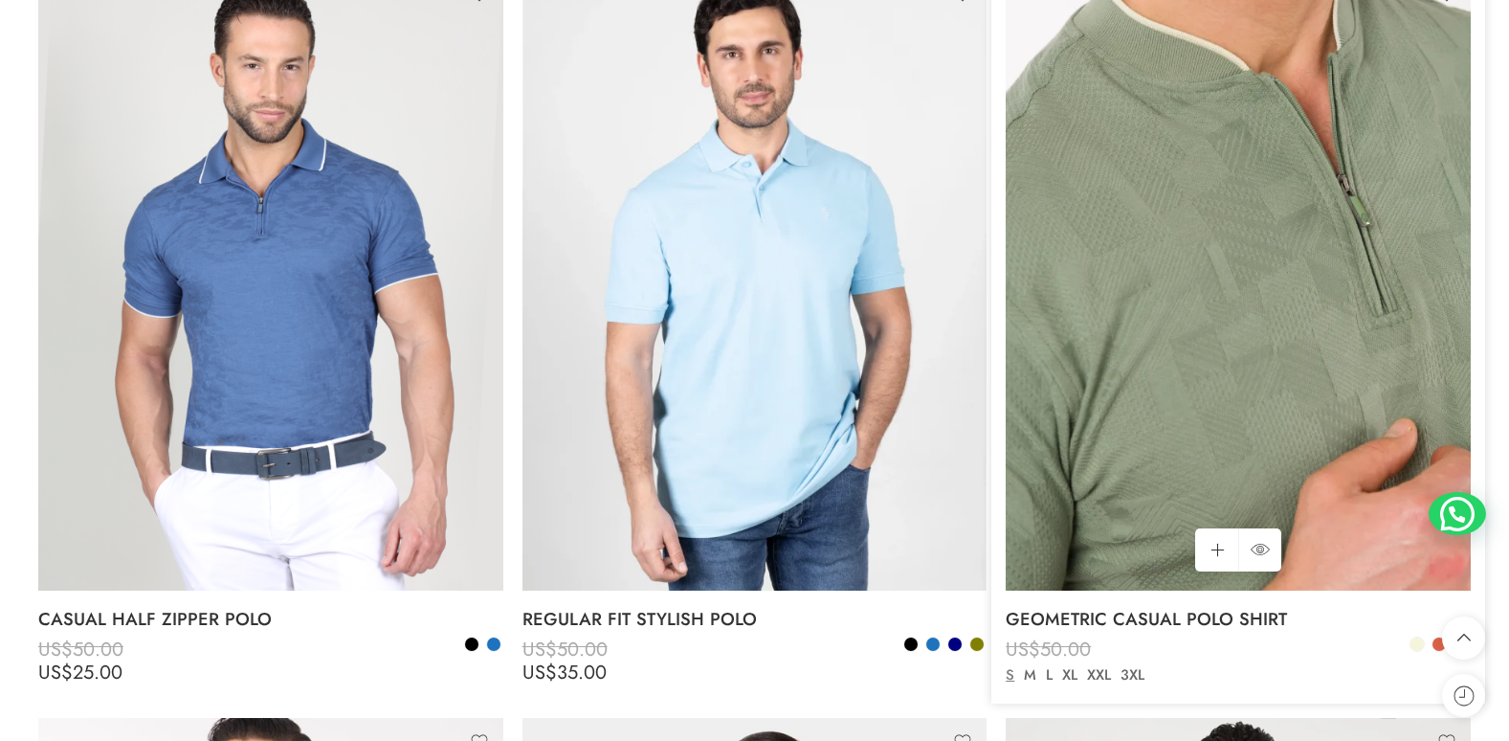
scroll to position [9376, 0]
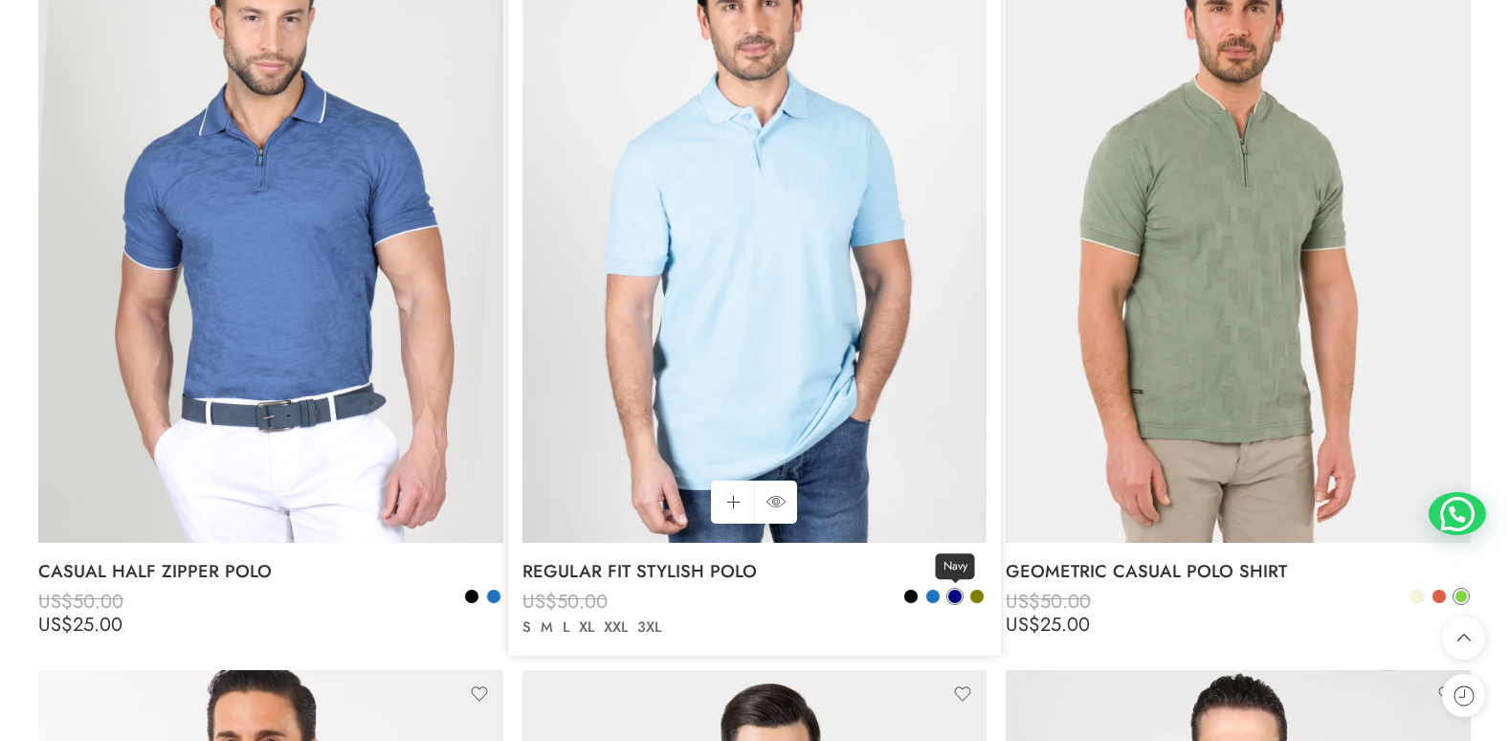
click at [957, 594] on span at bounding box center [954, 595] width 13 height 13
click at [934, 594] on span at bounding box center [932, 595] width 13 height 13
click at [909, 595] on span at bounding box center [910, 595] width 13 height 13
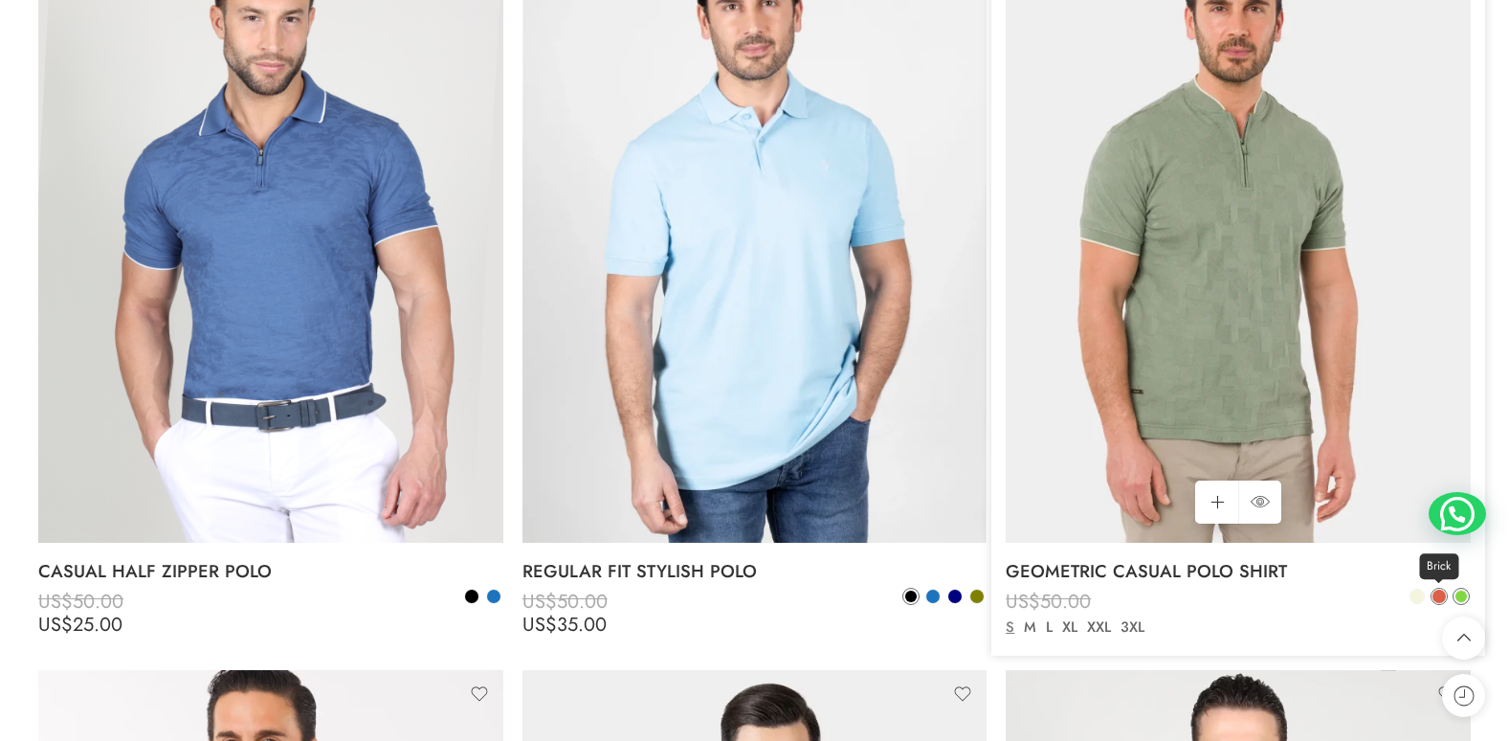
click at [1434, 594] on span at bounding box center [1438, 595] width 13 height 13
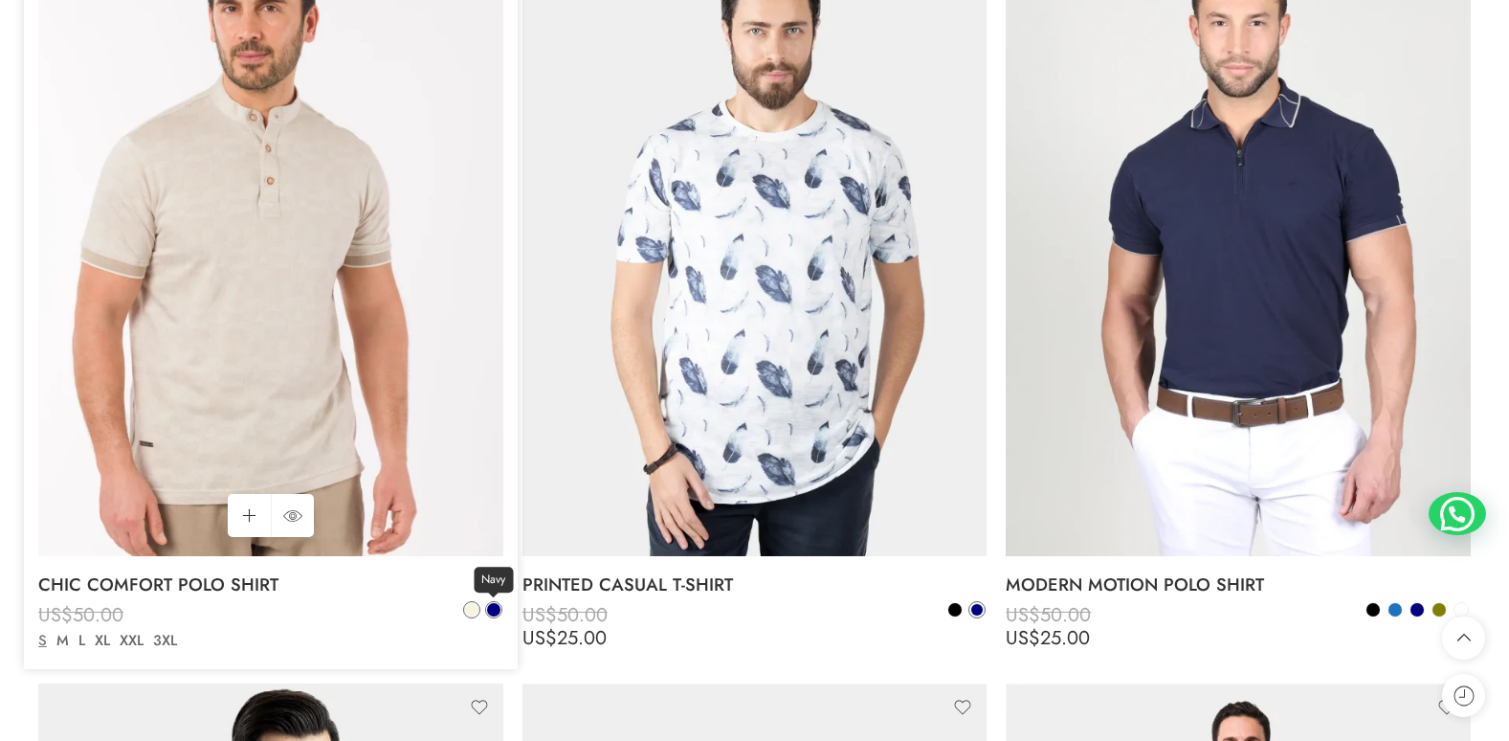
scroll to position [10142, 0]
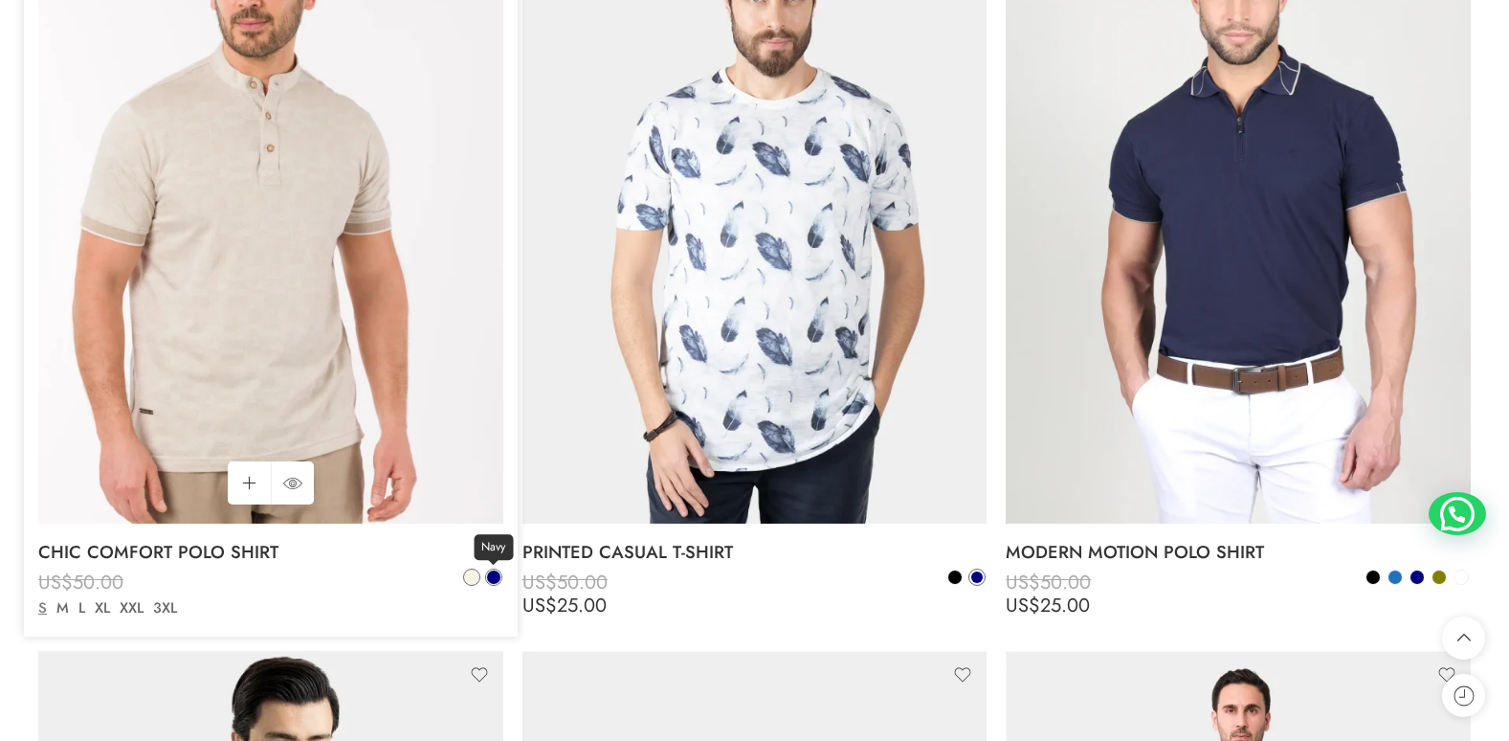
click at [498, 573] on span at bounding box center [493, 576] width 13 height 13
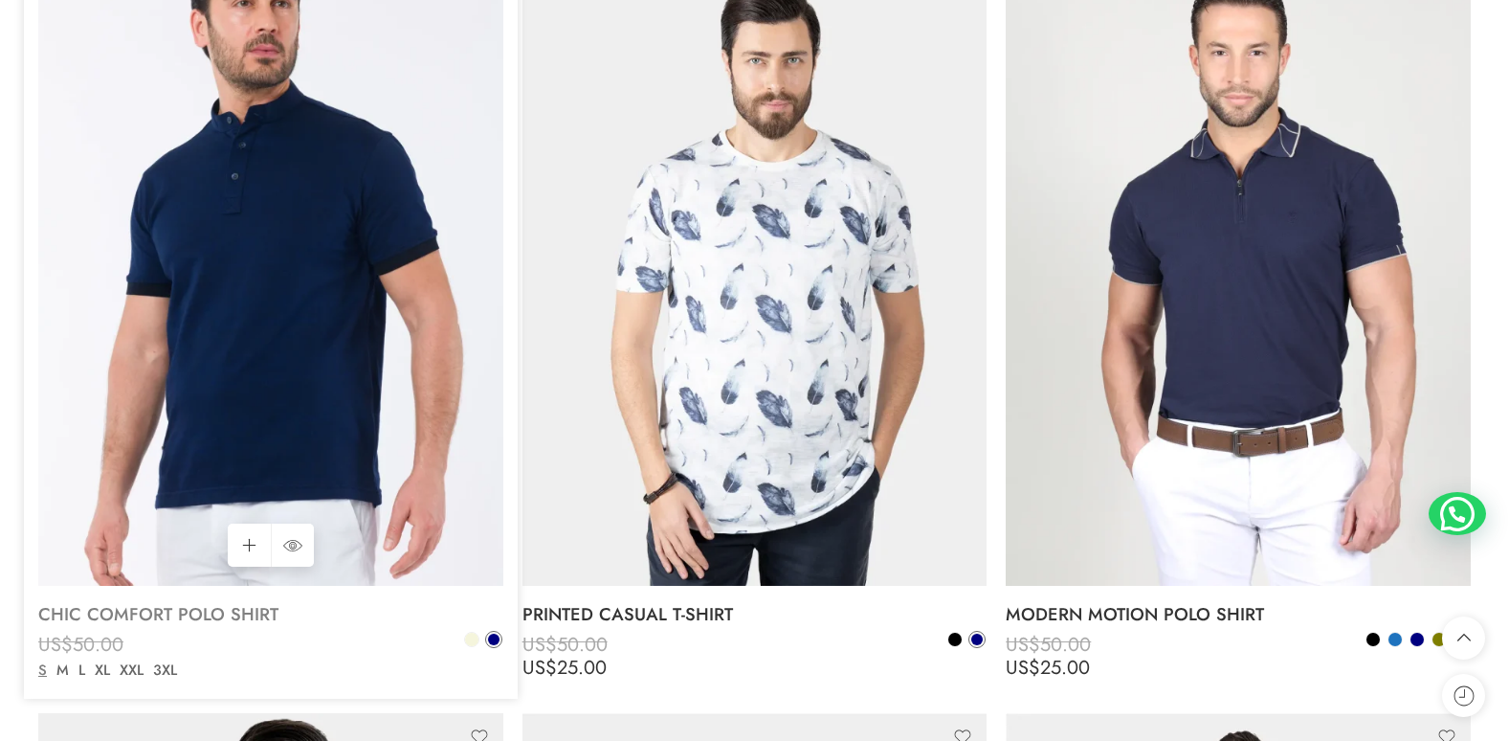
scroll to position [10046, 0]
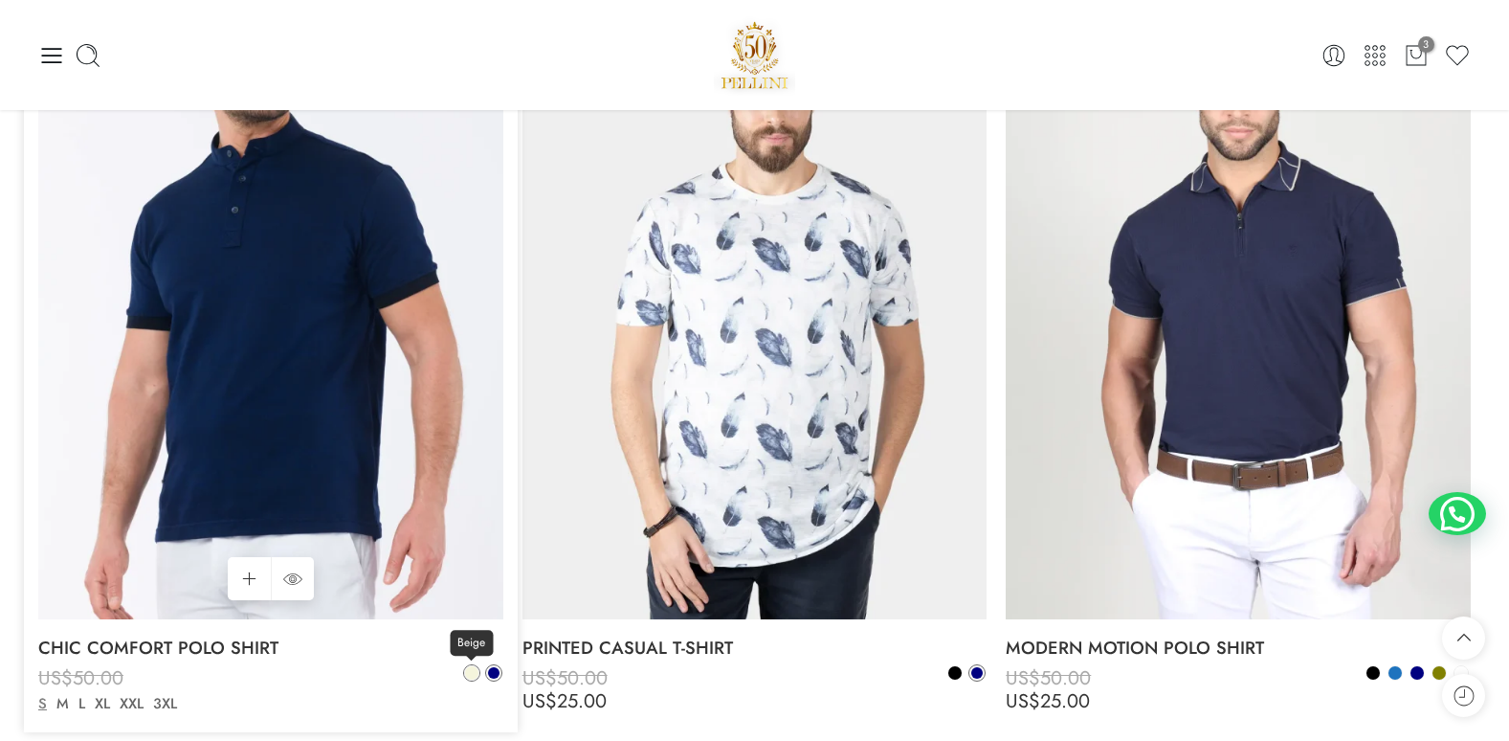
click at [472, 668] on span at bounding box center [471, 672] width 13 height 13
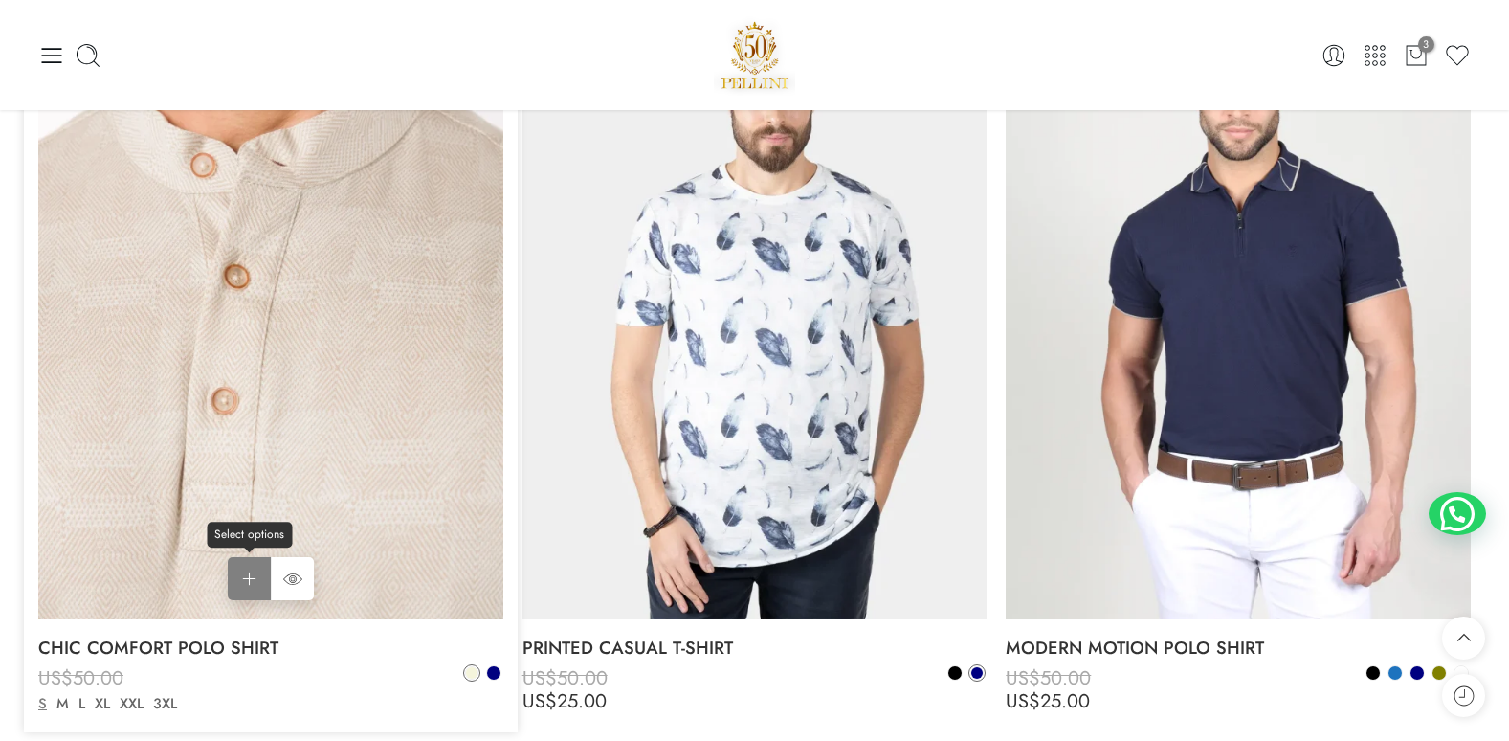
click at [251, 581] on link "Select options Select options" at bounding box center [249, 578] width 43 height 43
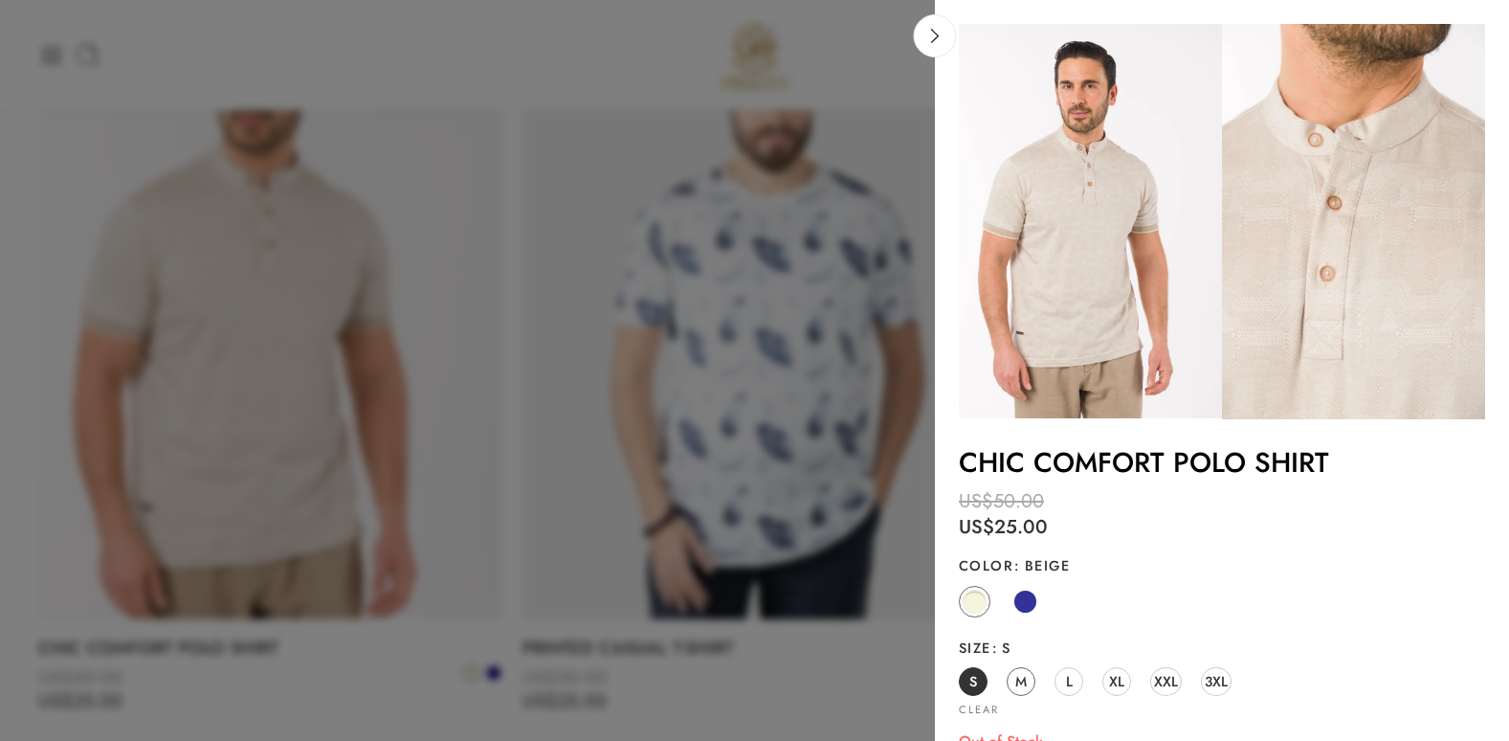
click at [1019, 679] on span "M" at bounding box center [1020, 681] width 11 height 26
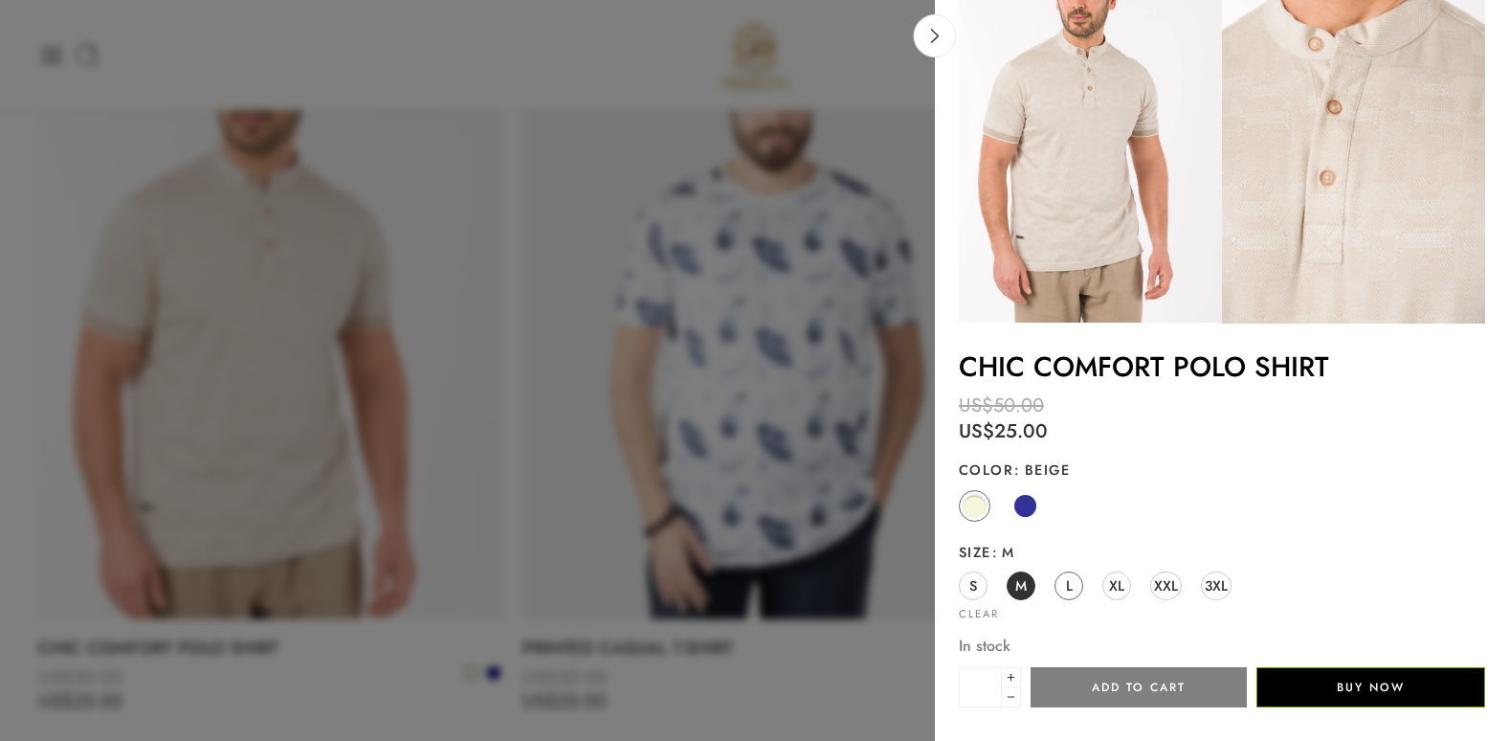
scroll to position [0, 0]
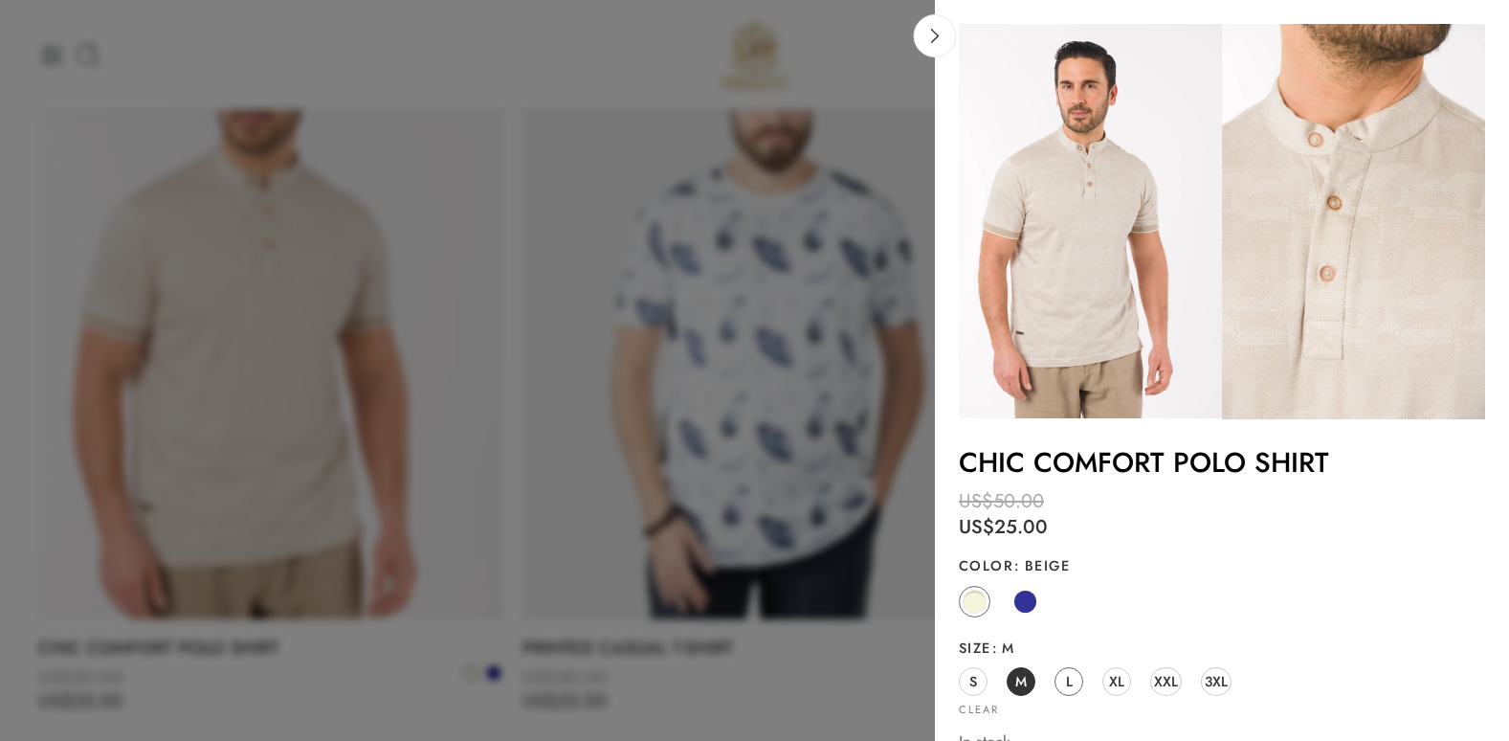
click at [1066, 678] on link "L" at bounding box center [1068, 681] width 29 height 29
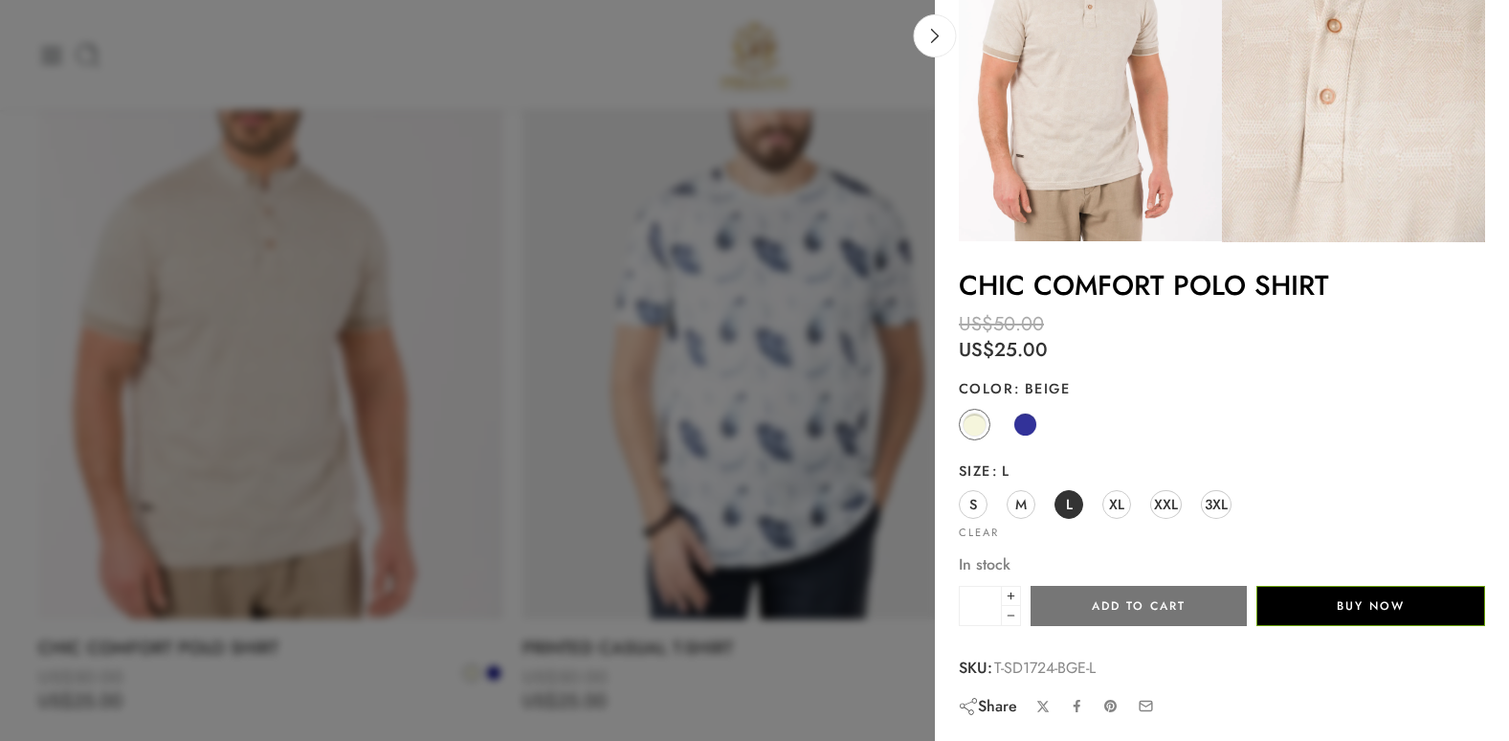
scroll to position [81, 0]
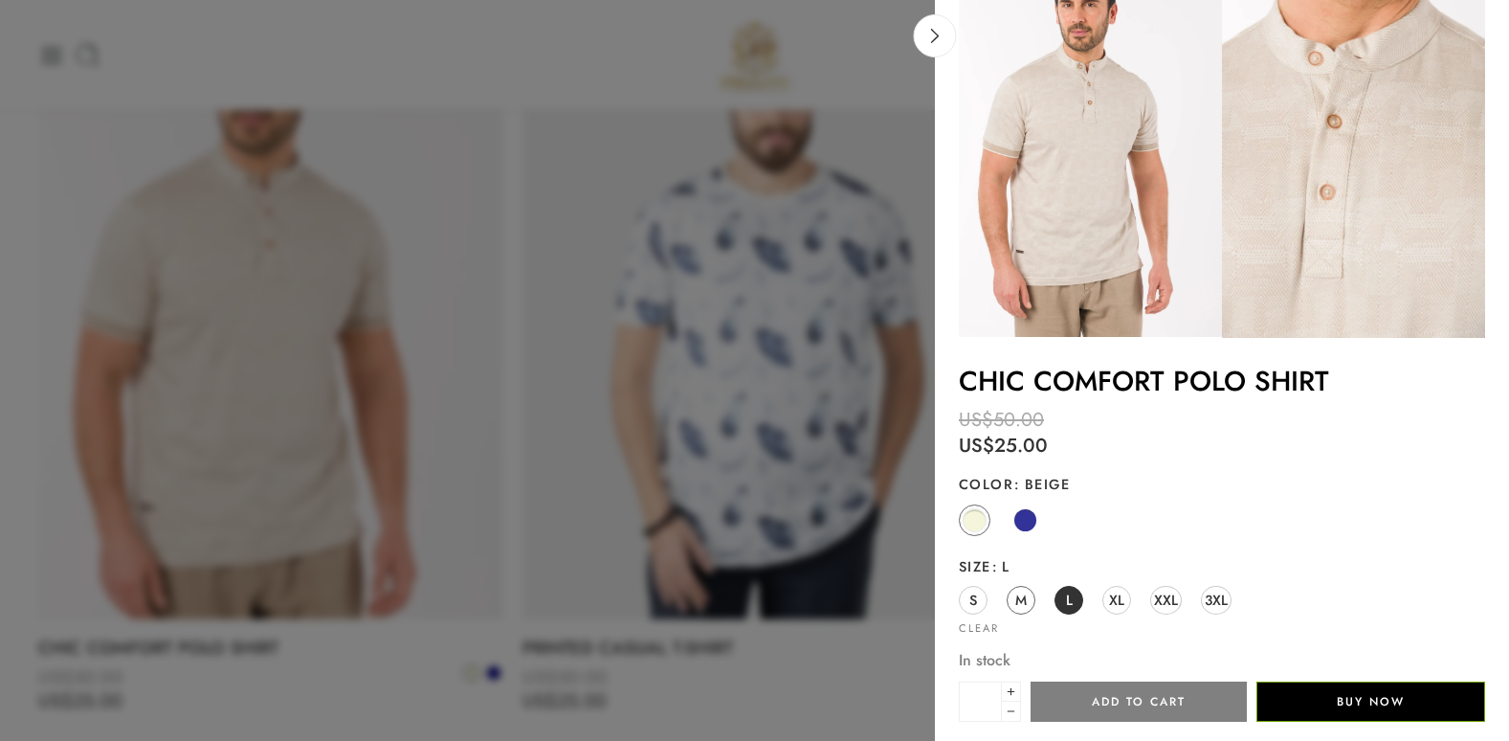
click at [1016, 600] on span "M" at bounding box center [1020, 599] width 11 height 26
click at [1159, 703] on button "Add to cart" at bounding box center [1138, 701] width 216 height 40
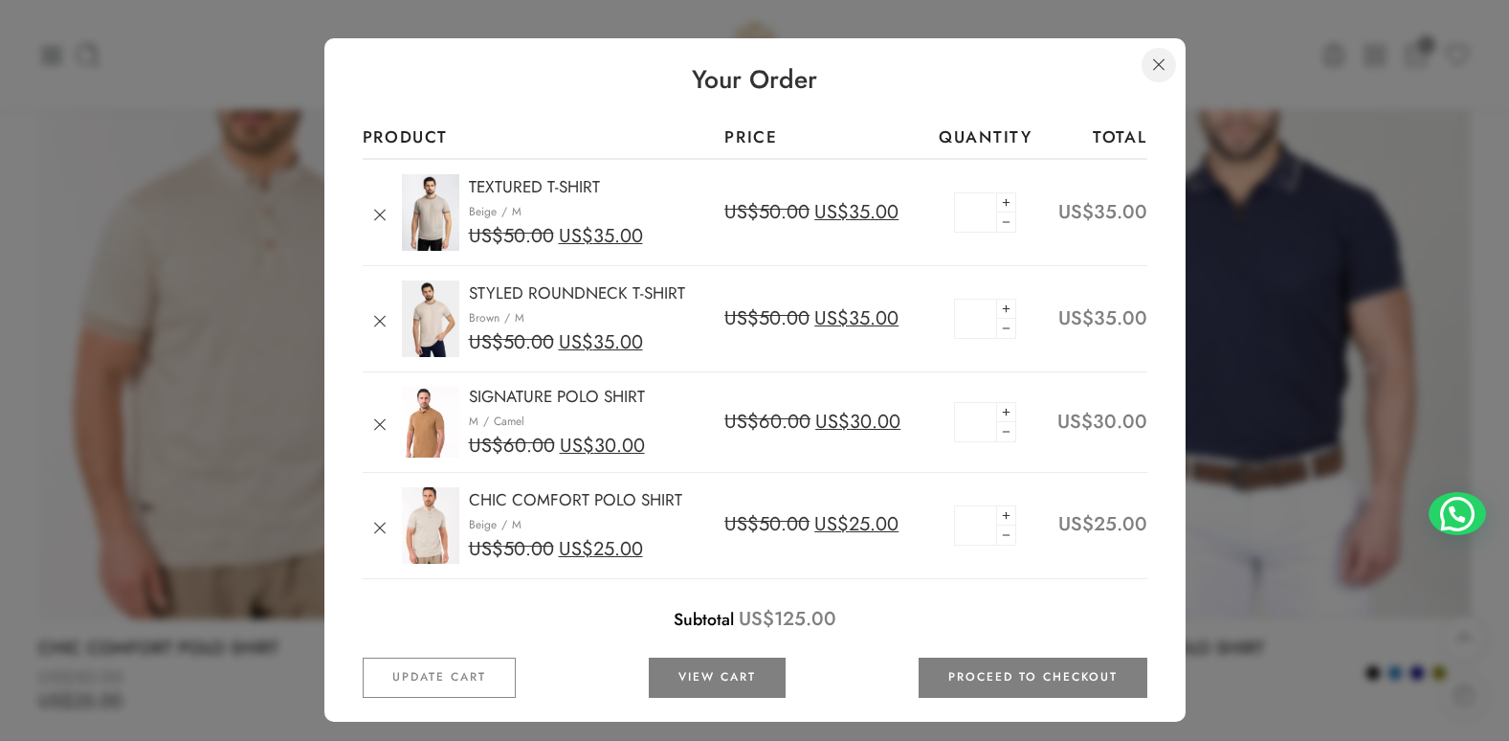
click at [1159, 57] on link at bounding box center [1158, 65] width 34 height 34
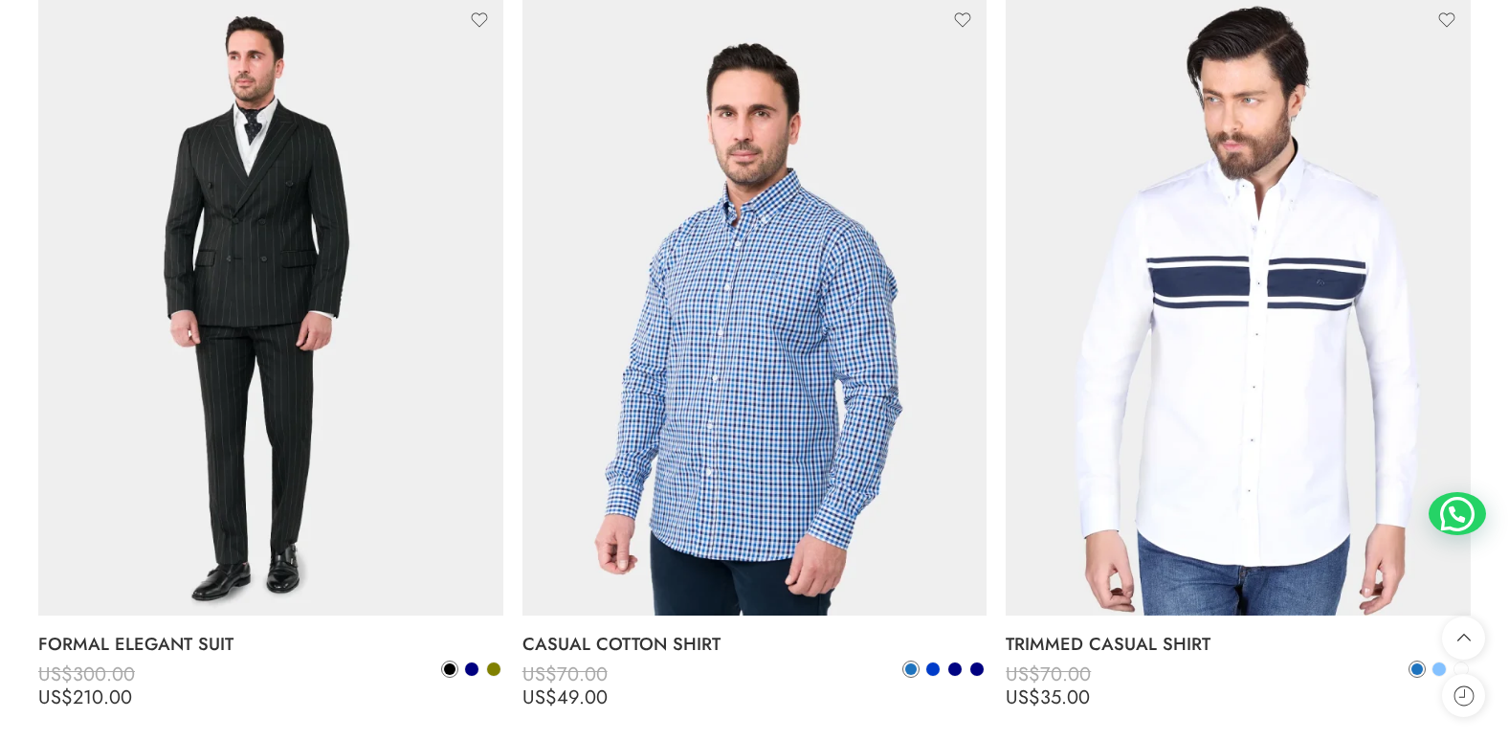
scroll to position [11577, 0]
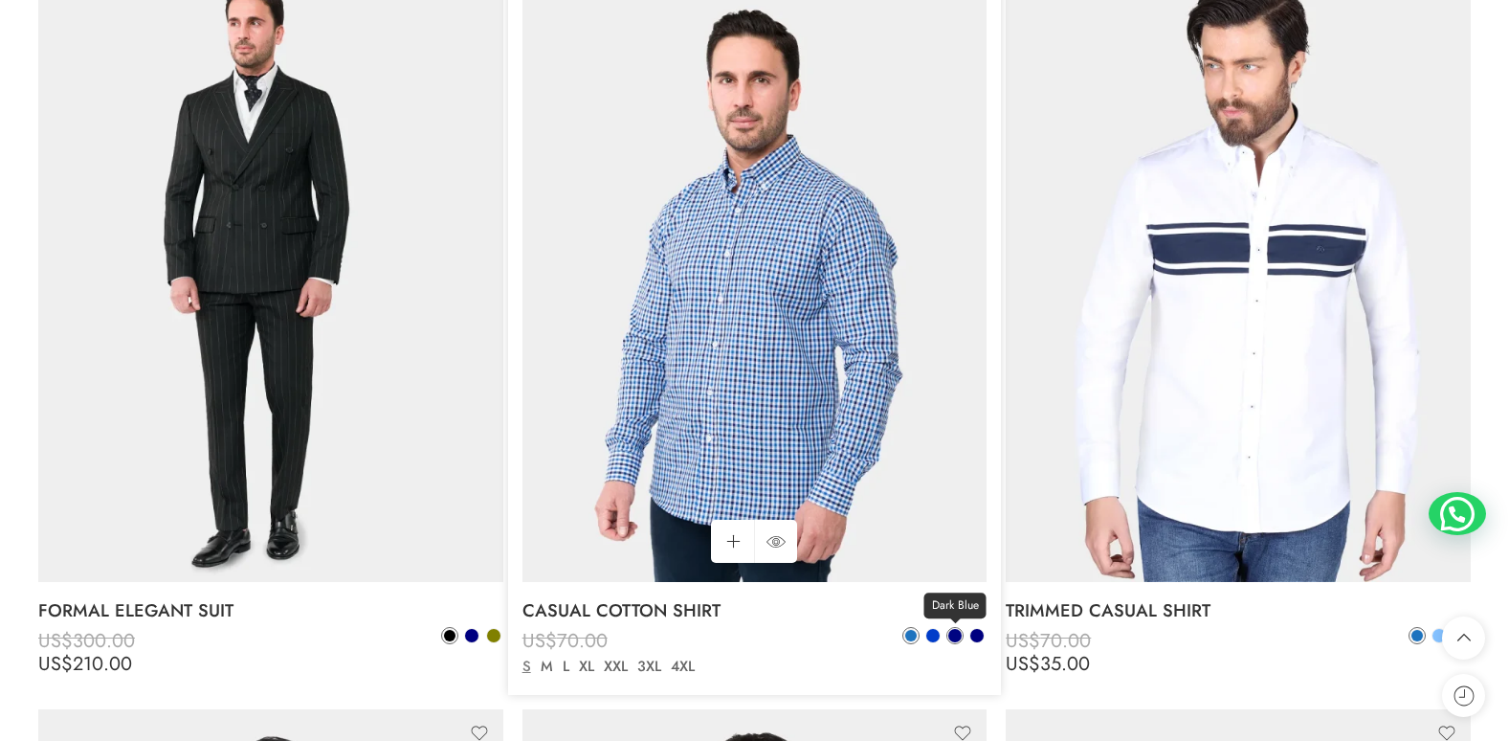
click at [962, 631] on link "Dark Blue" at bounding box center [954, 635] width 17 height 17
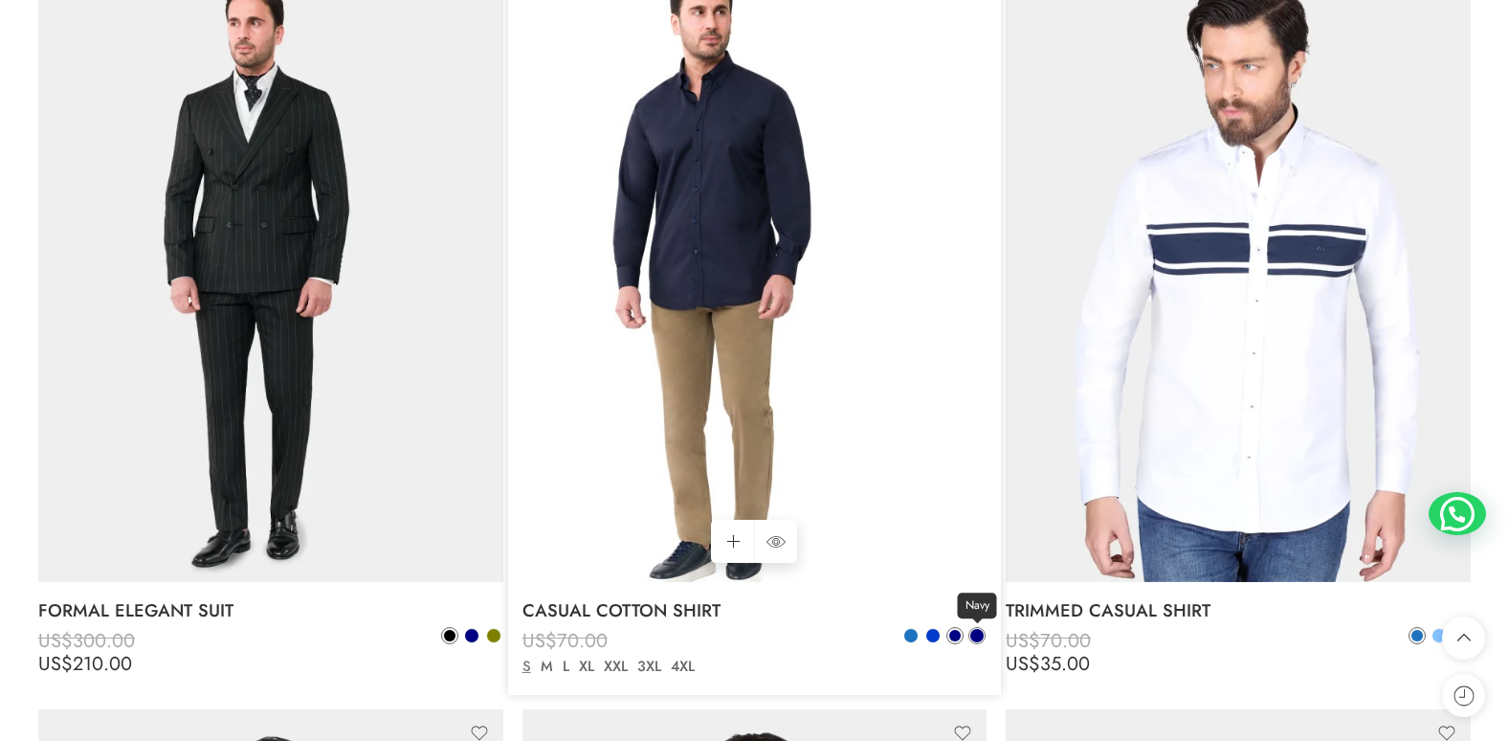
click at [978, 632] on span at bounding box center [976, 635] width 13 height 13
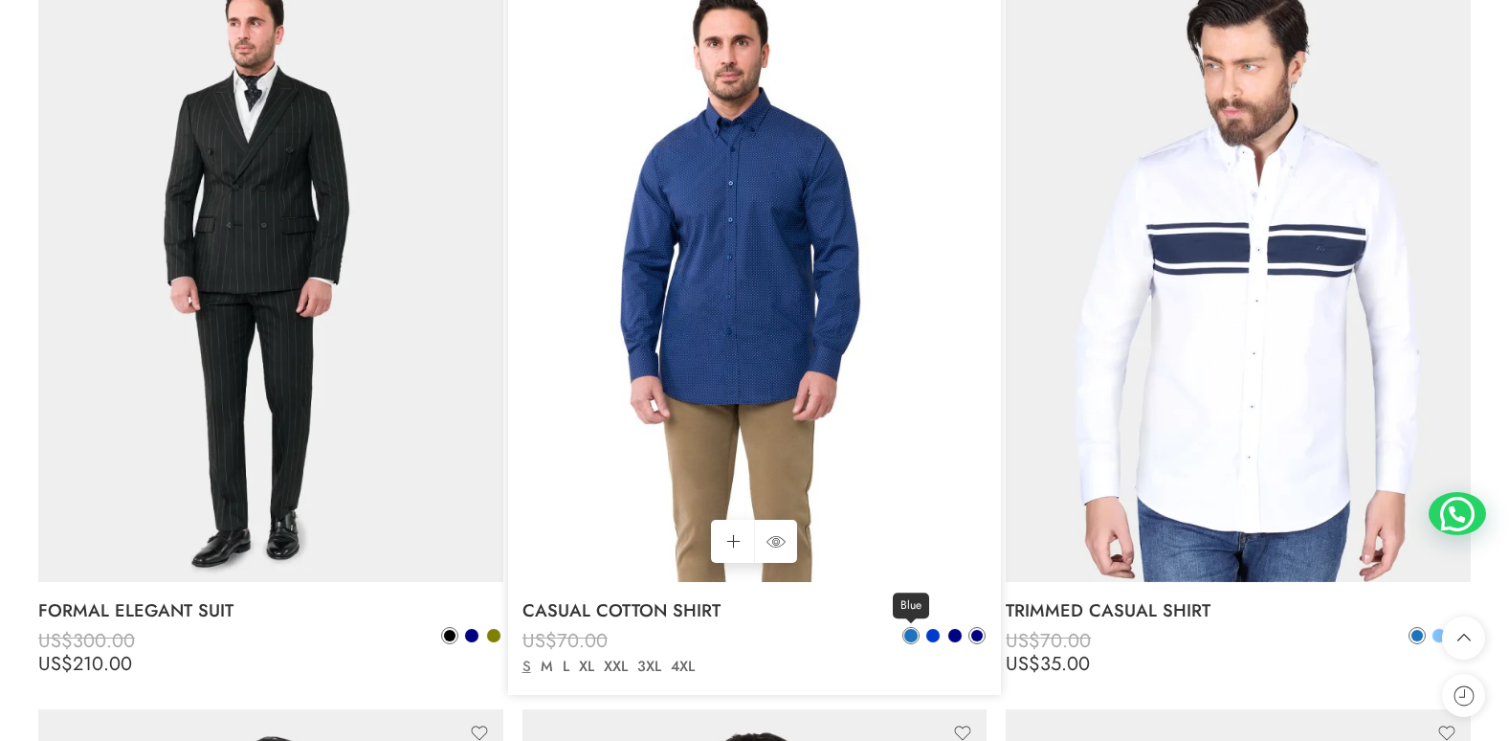
click at [908, 635] on span at bounding box center [910, 635] width 13 height 13
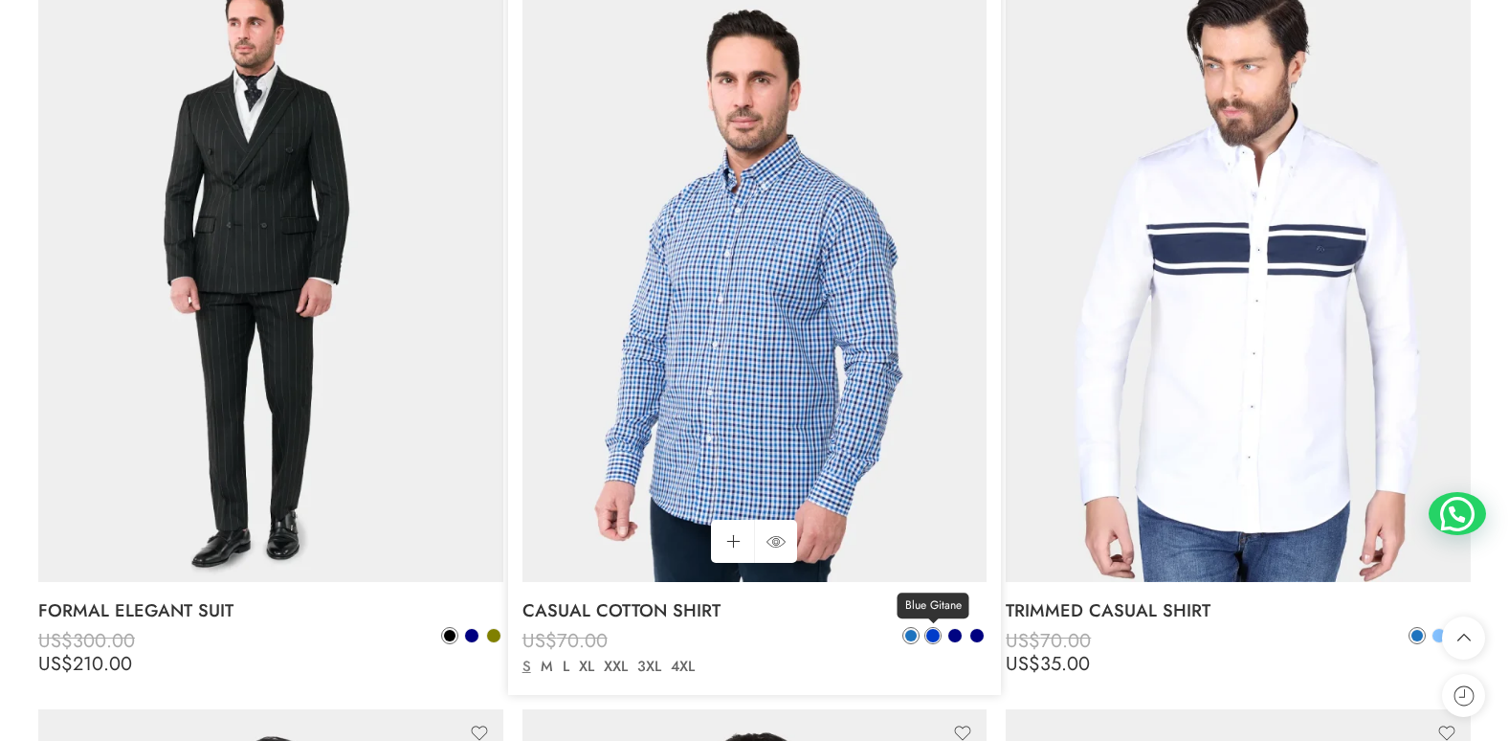
click at [936, 638] on span at bounding box center [932, 635] width 13 height 13
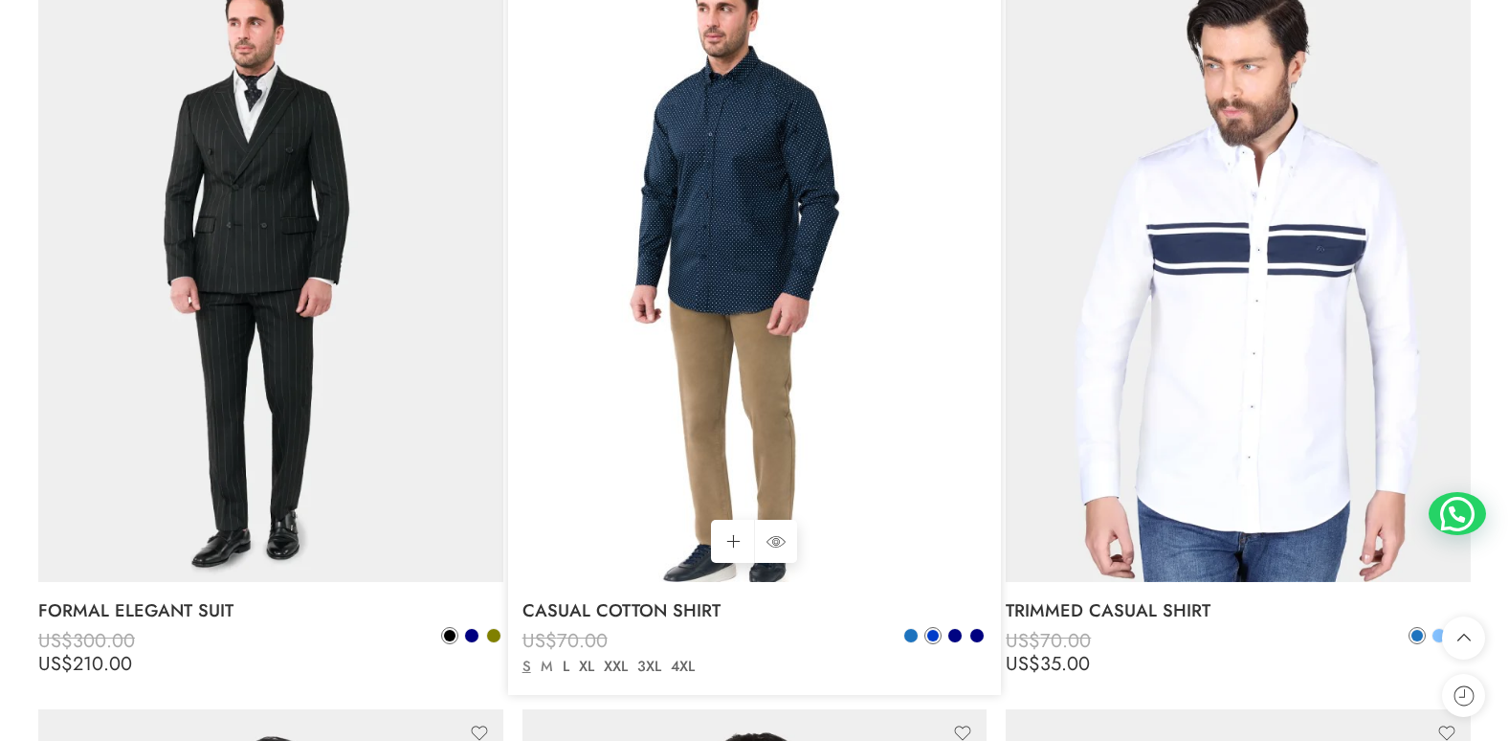
click at [547, 663] on link "M" at bounding box center [547, 666] width 22 height 22
click at [731, 541] on link "Add to cart Add to cart" at bounding box center [732, 541] width 43 height 43
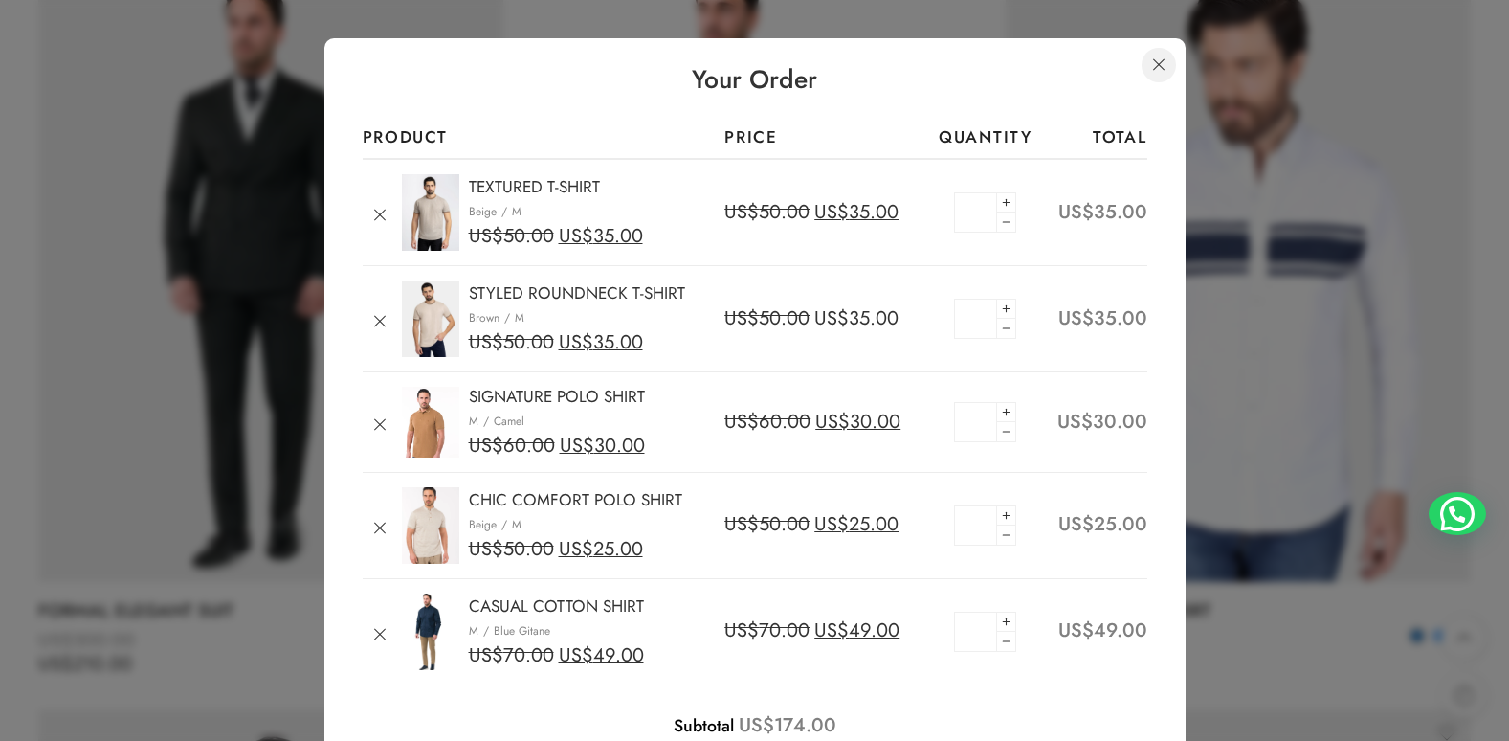
click at [1151, 69] on link at bounding box center [1158, 65] width 34 height 34
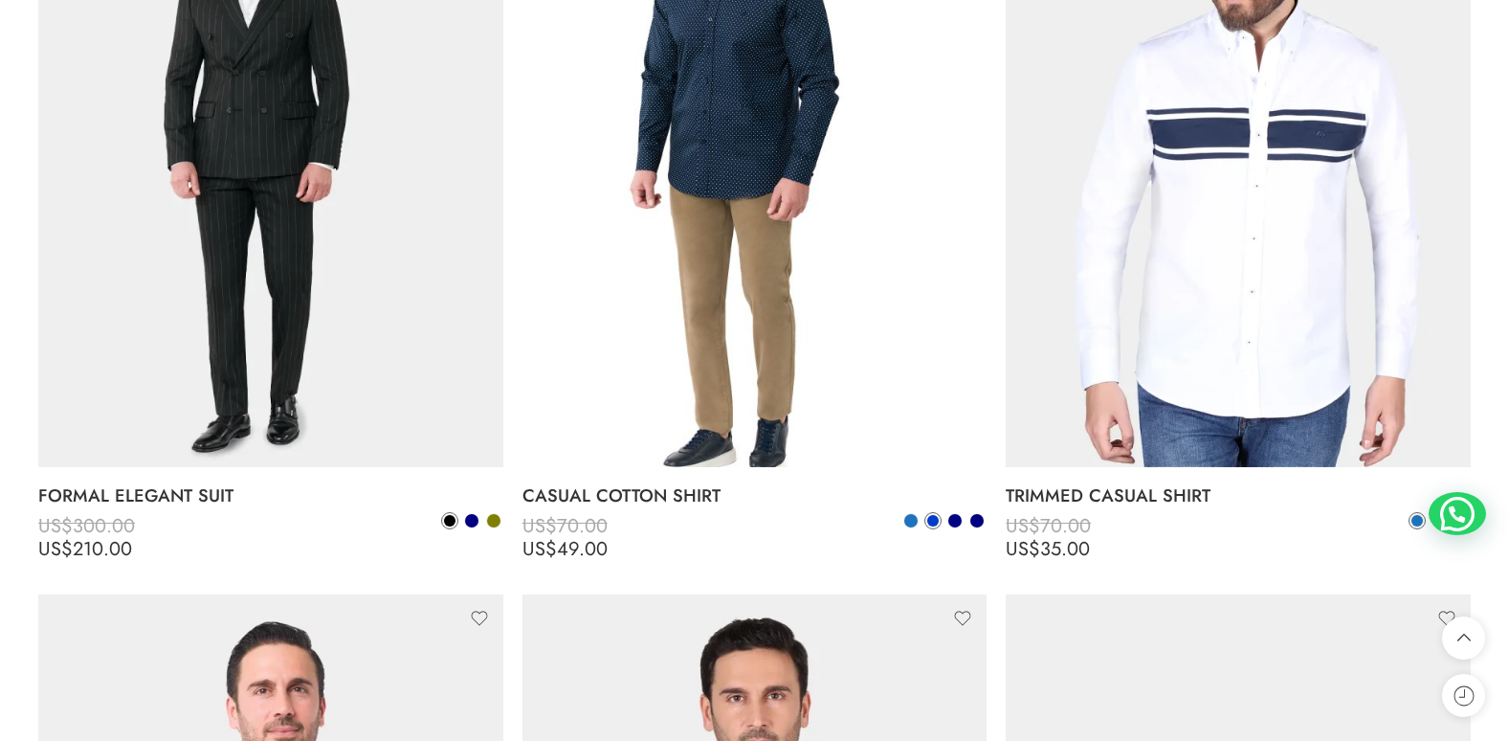
scroll to position [11768, 0]
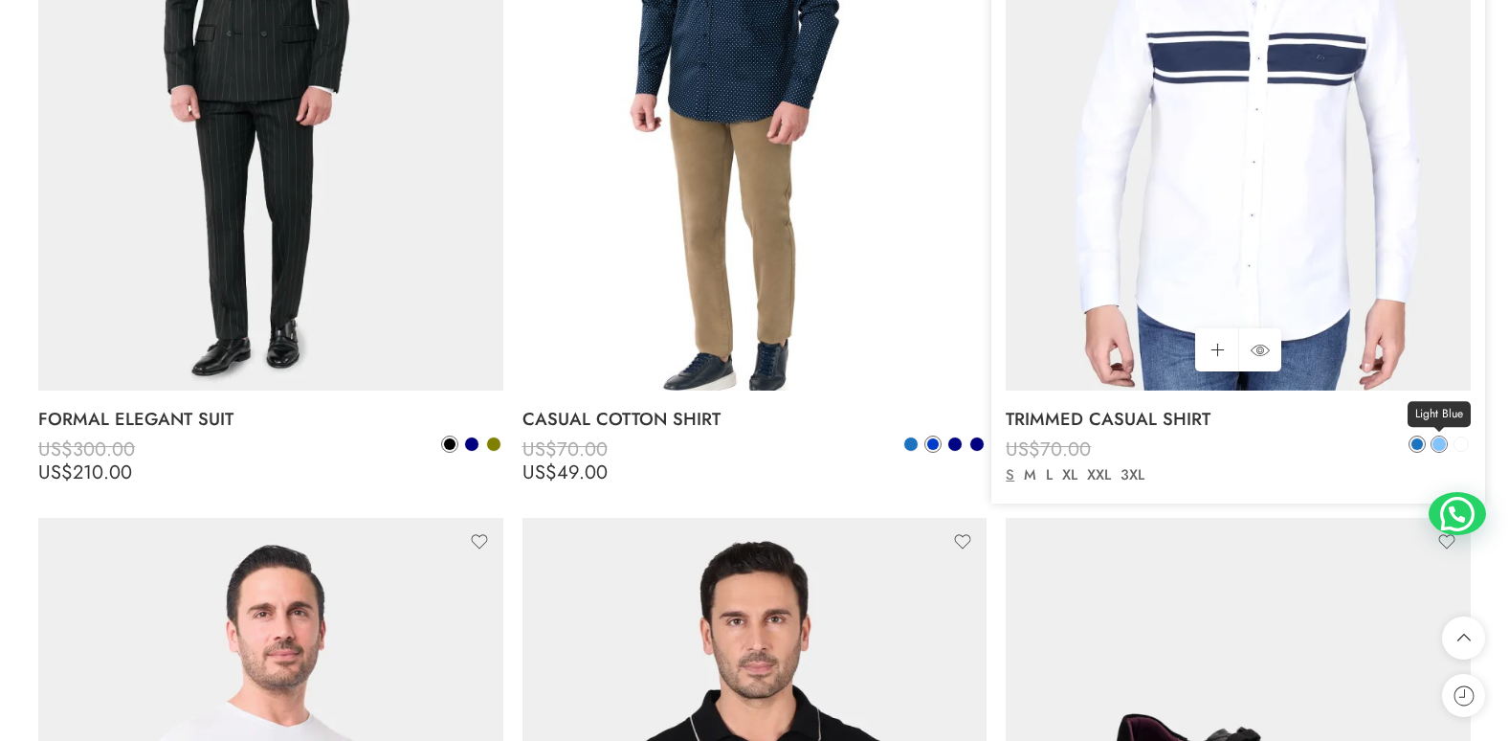
click at [1439, 444] on span at bounding box center [1438, 443] width 13 height 13
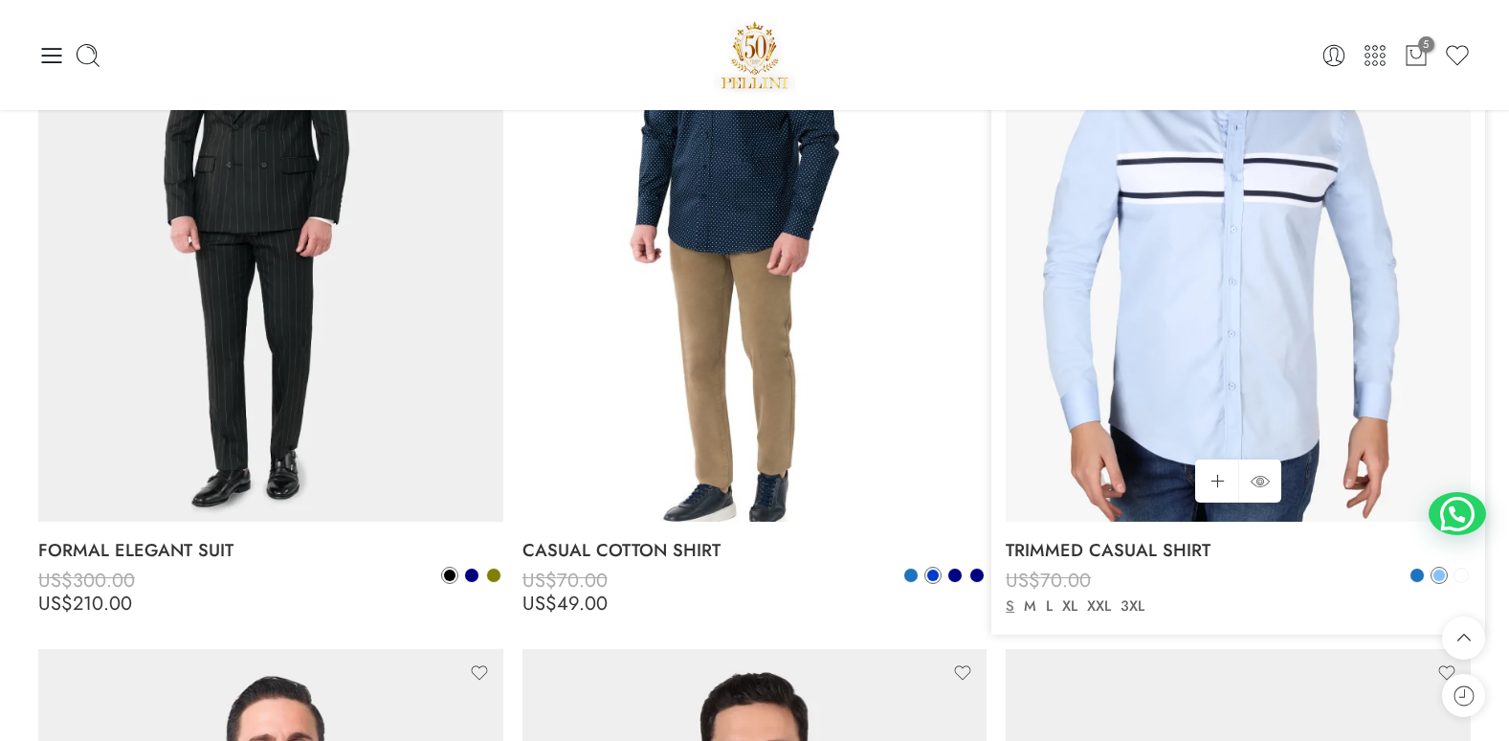
scroll to position [11577, 0]
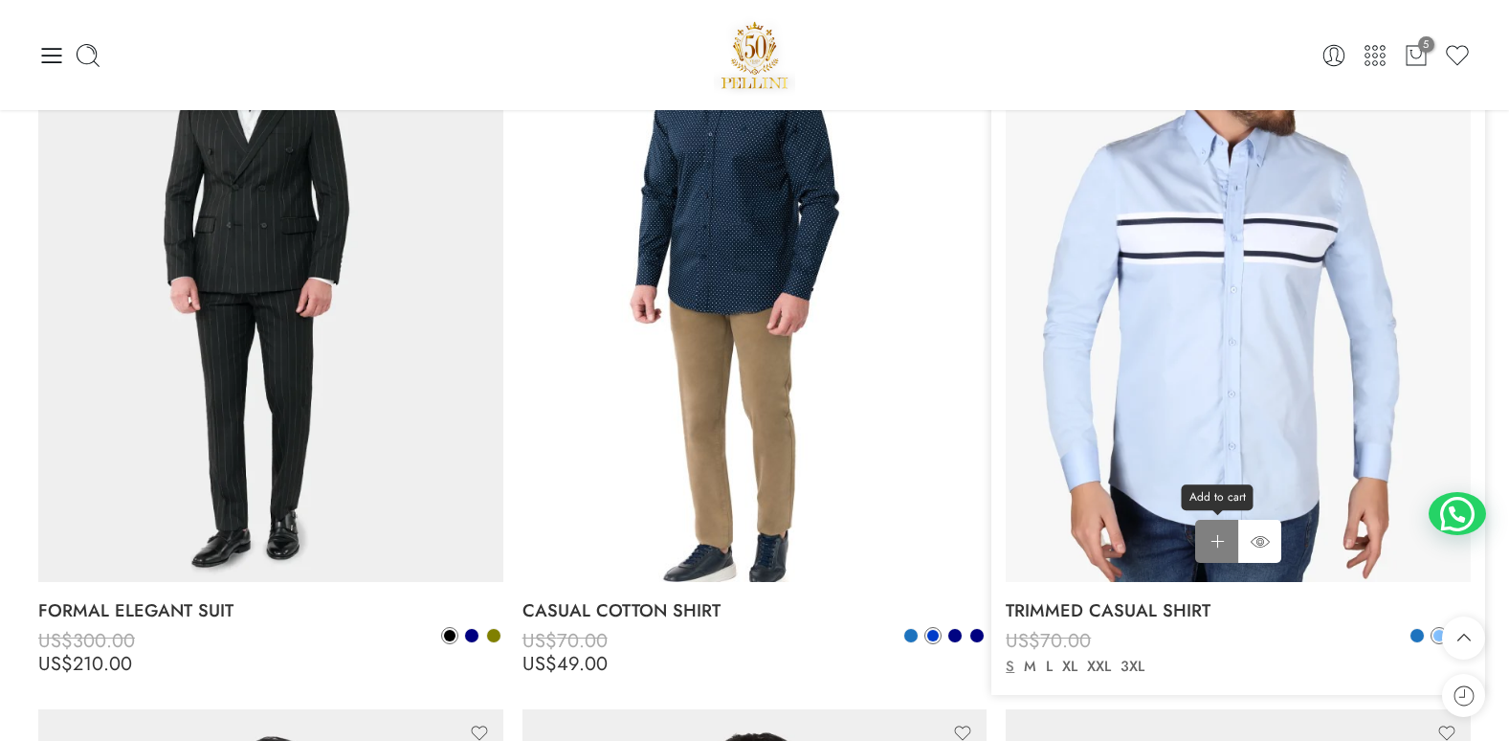
click at [1223, 541] on link "Add to cart Add to cart" at bounding box center [1216, 541] width 43 height 43
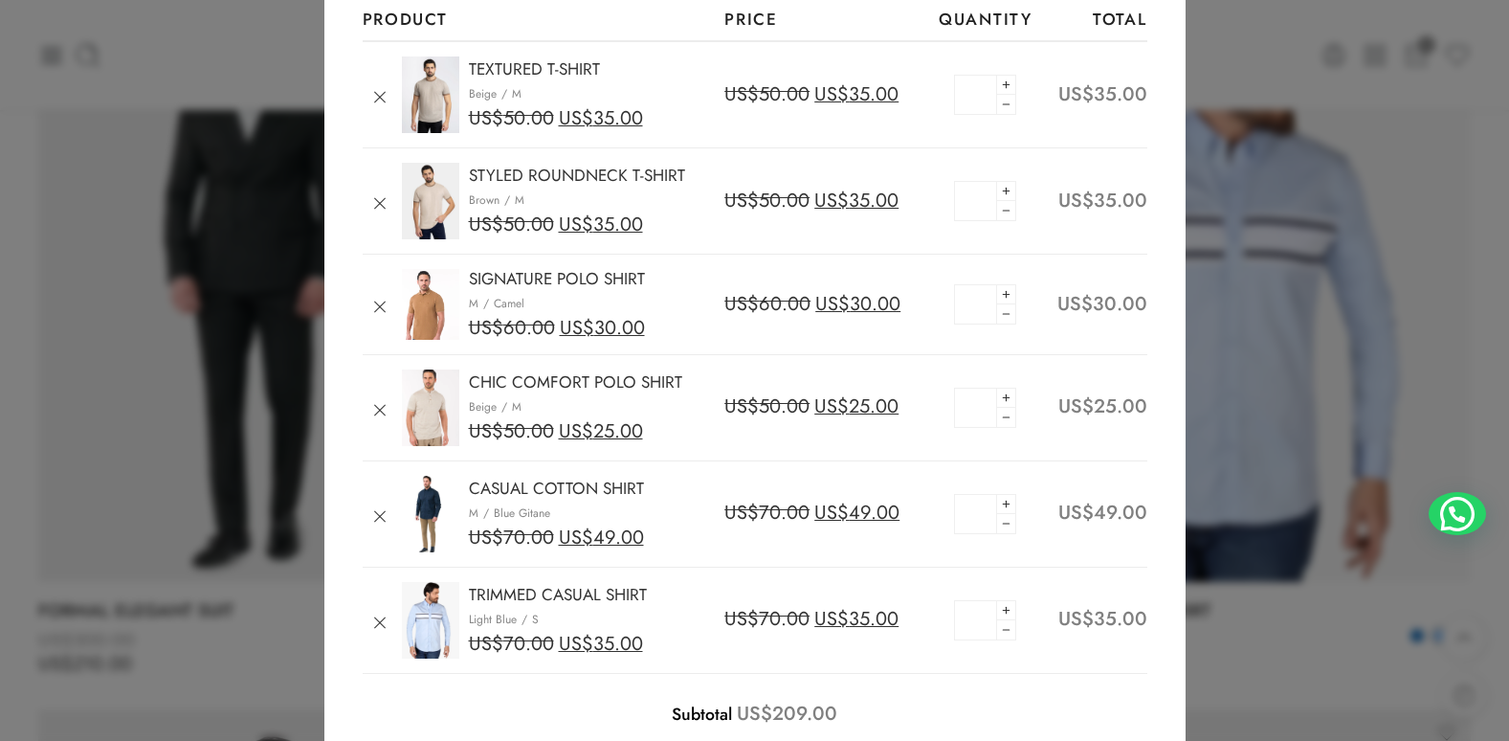
scroll to position [0, 0]
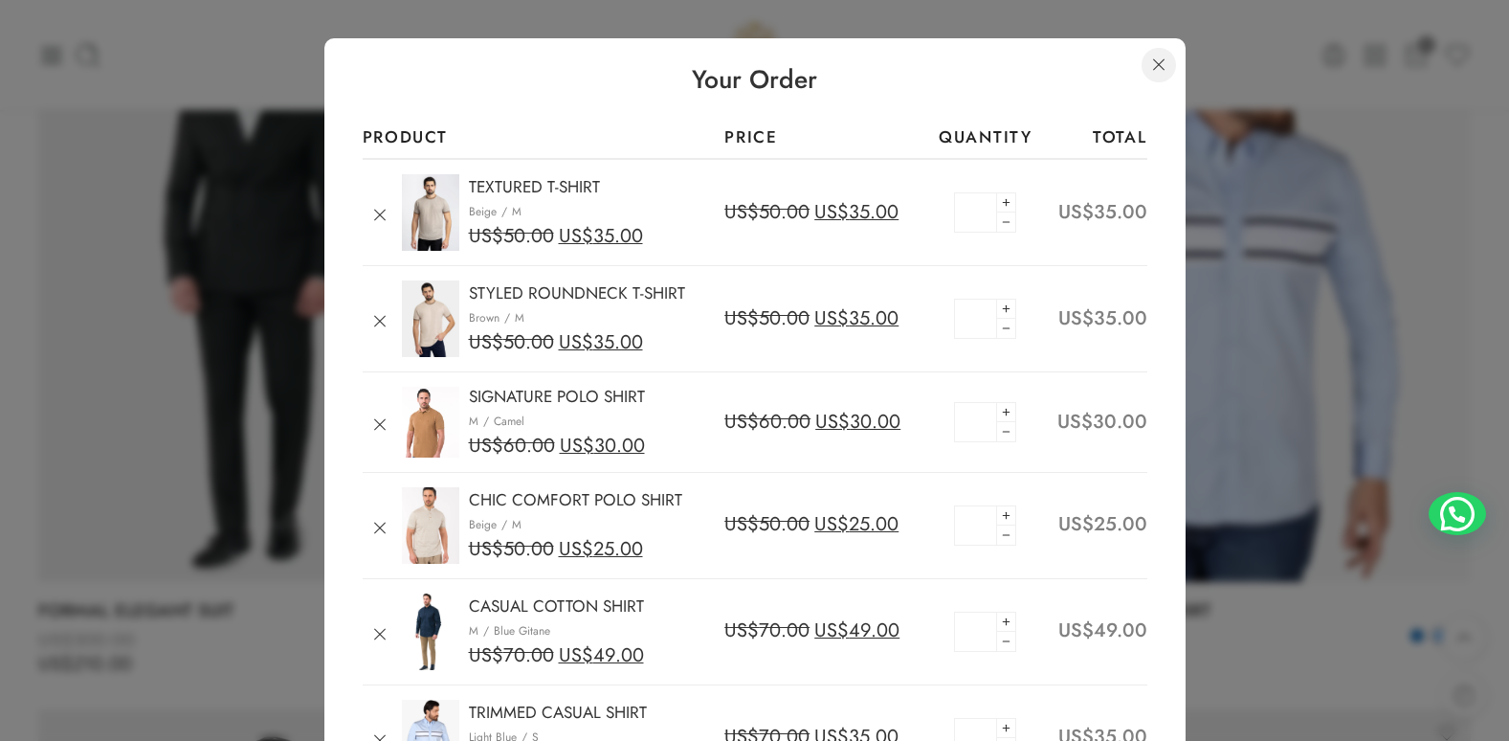
click at [1161, 64] on link at bounding box center [1158, 65] width 34 height 34
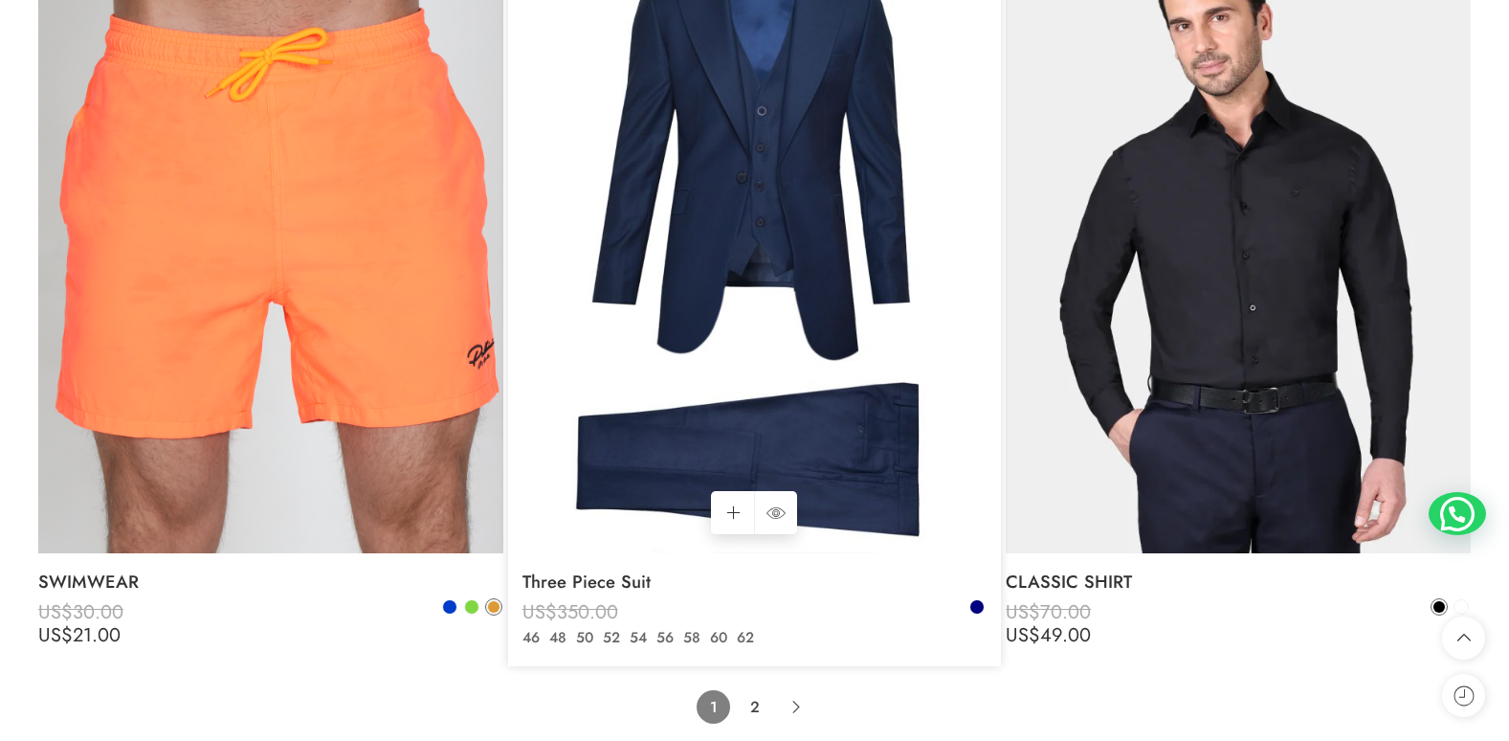
scroll to position [14638, 0]
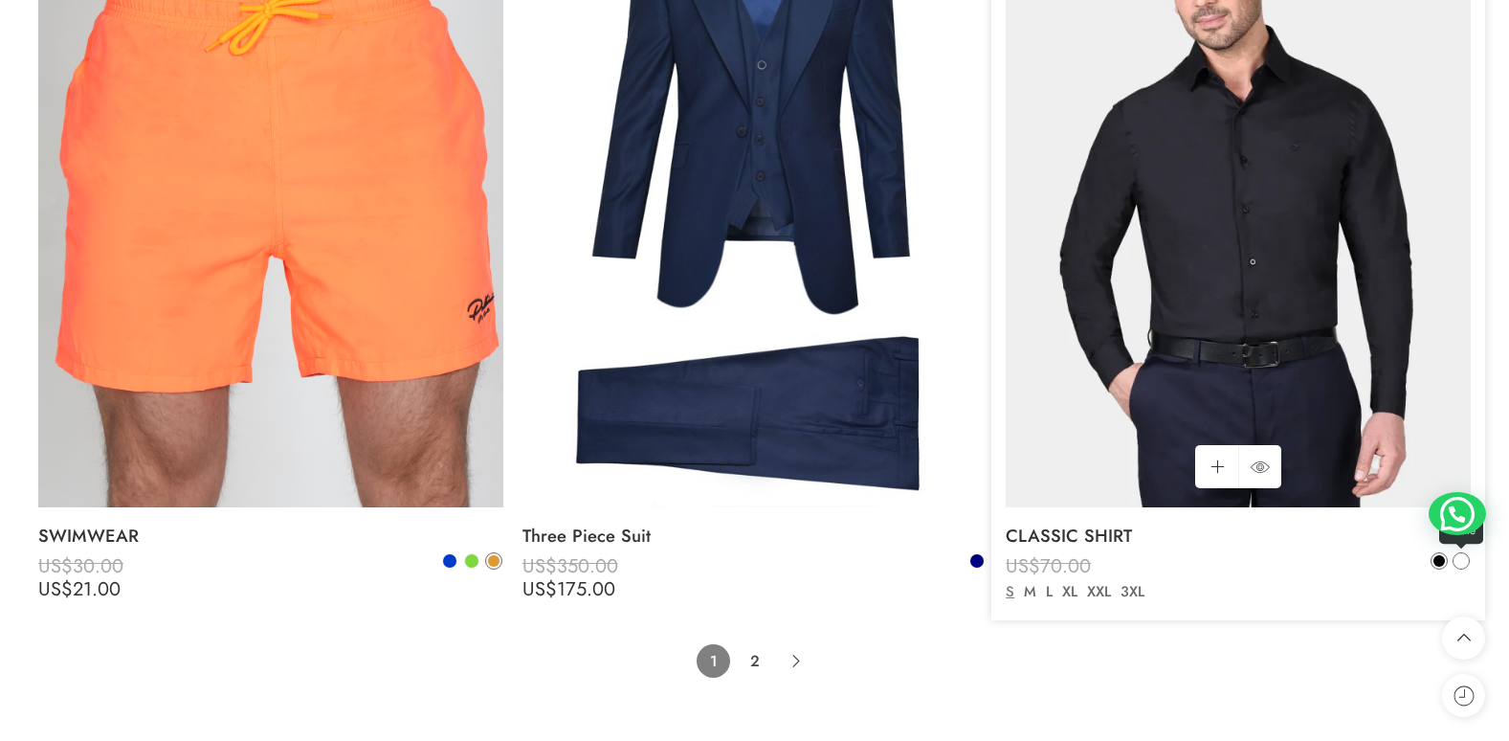
click at [1457, 563] on span at bounding box center [1460, 560] width 13 height 13
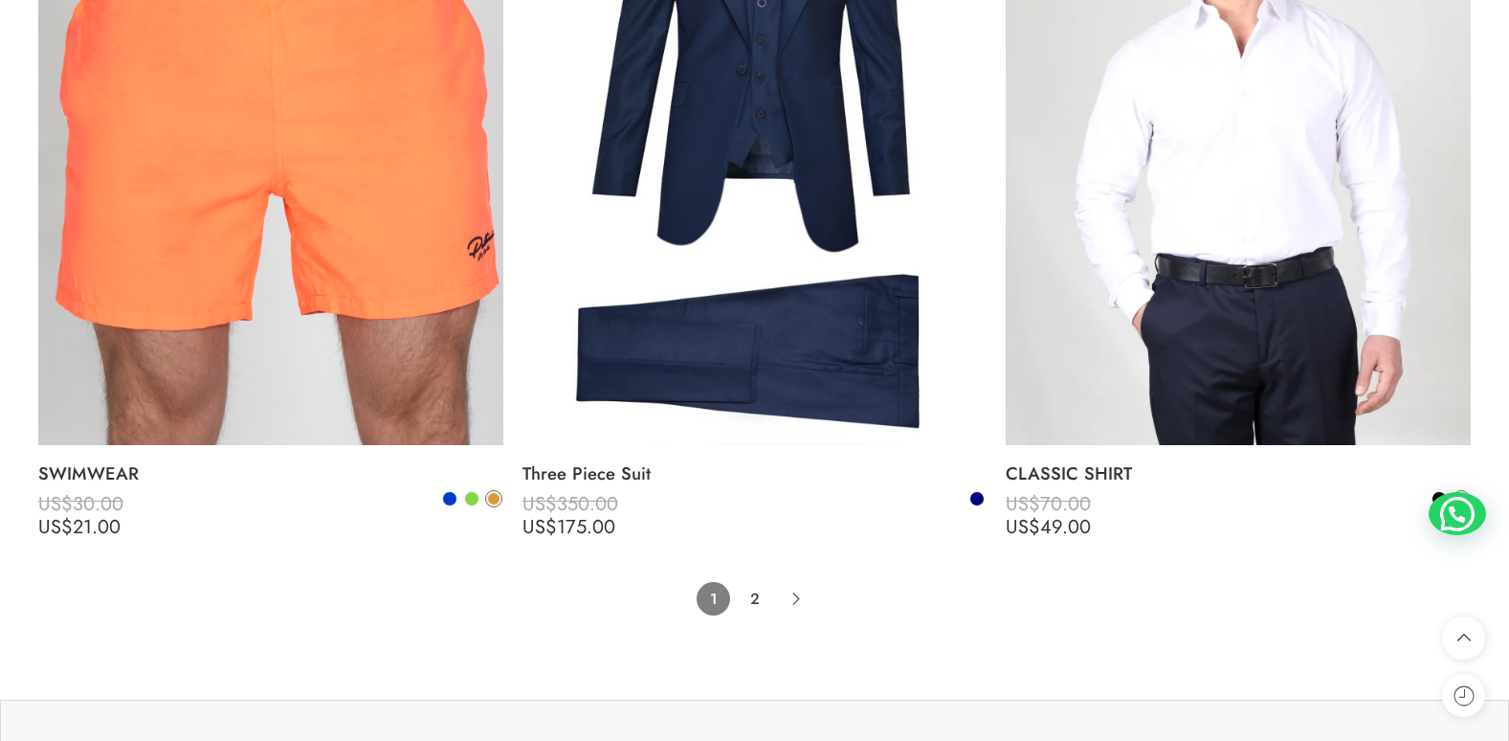
scroll to position [14734, 0]
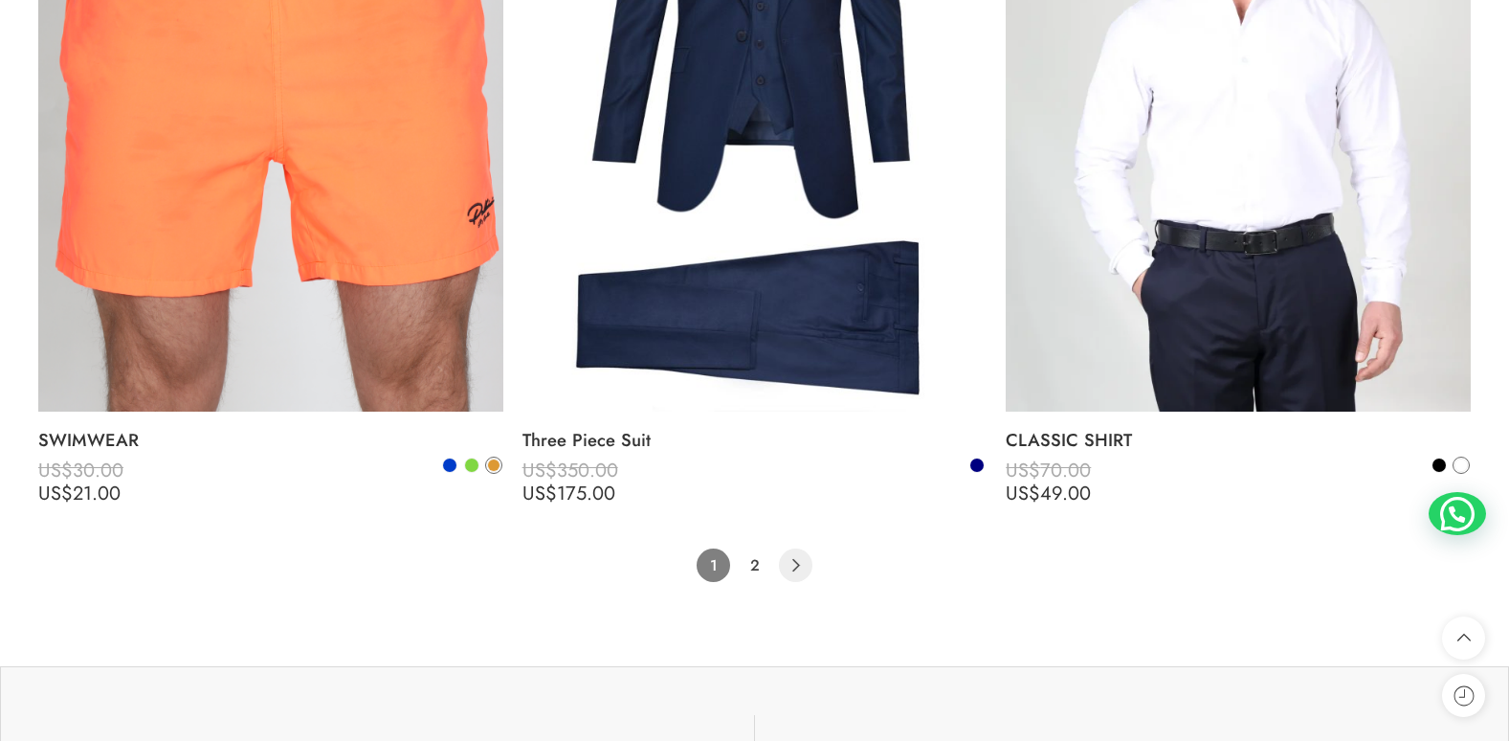
click at [795, 567] on icon "Product Pagination" at bounding box center [795, 564] width 33 height 33
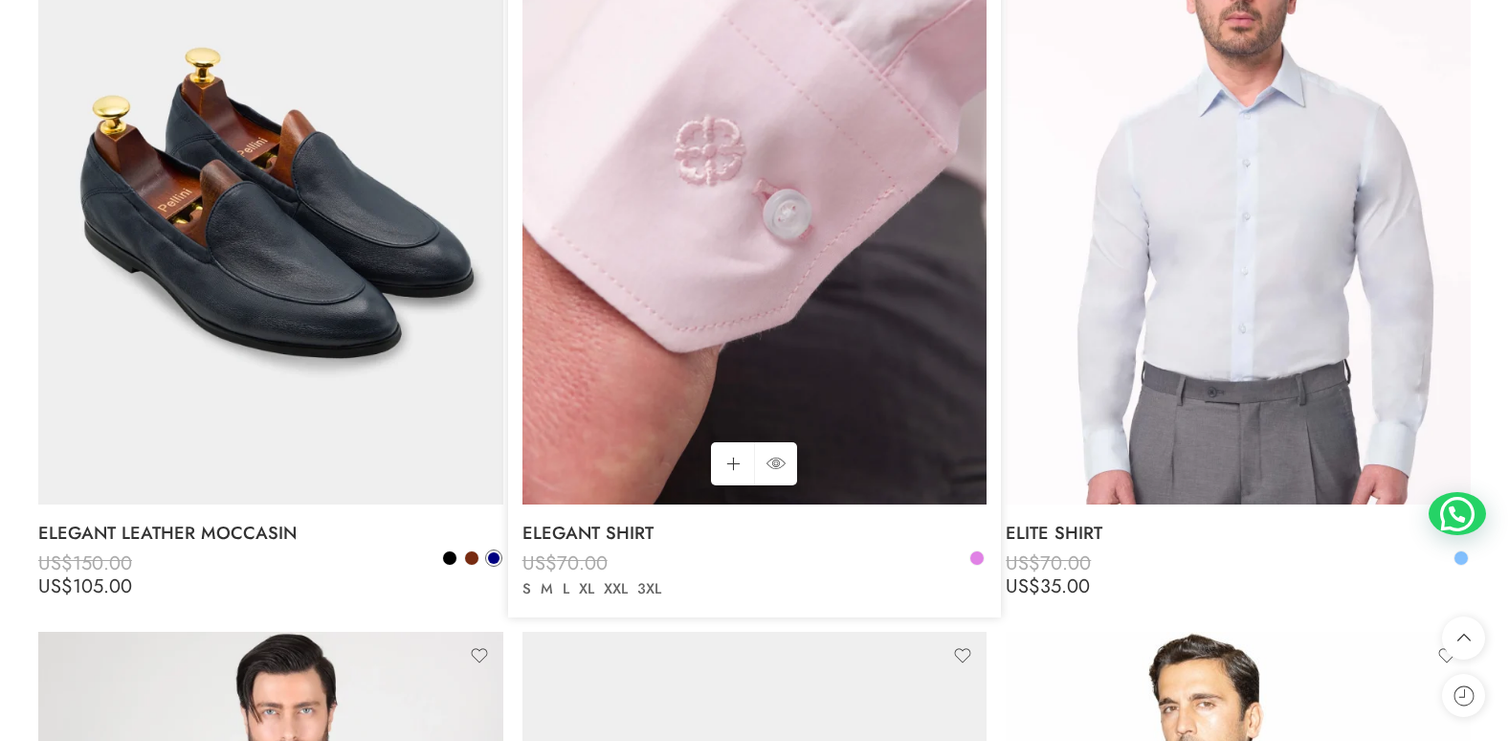
scroll to position [1203, 0]
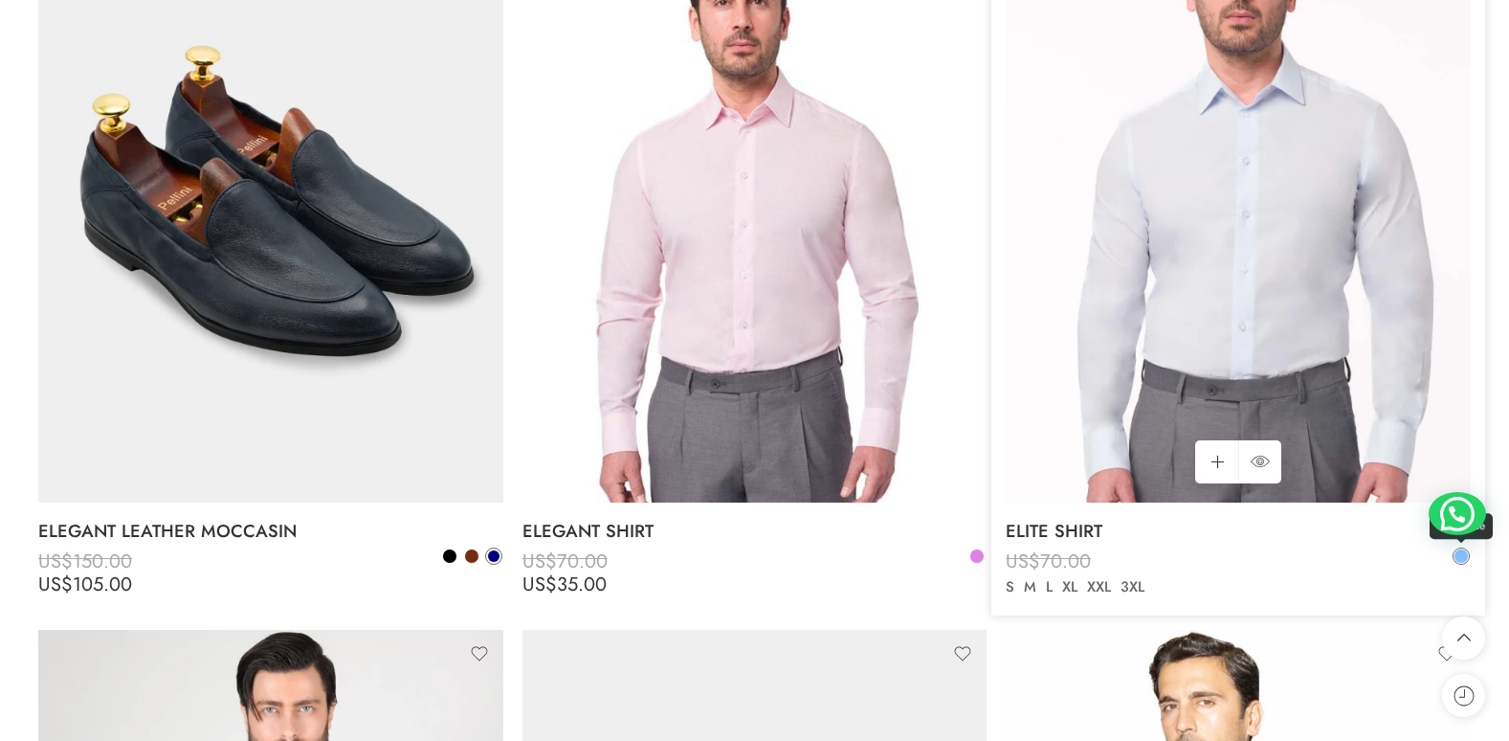
click at [1464, 554] on span at bounding box center [1460, 555] width 13 height 13
click at [1461, 556] on span at bounding box center [1460, 555] width 11 height 11
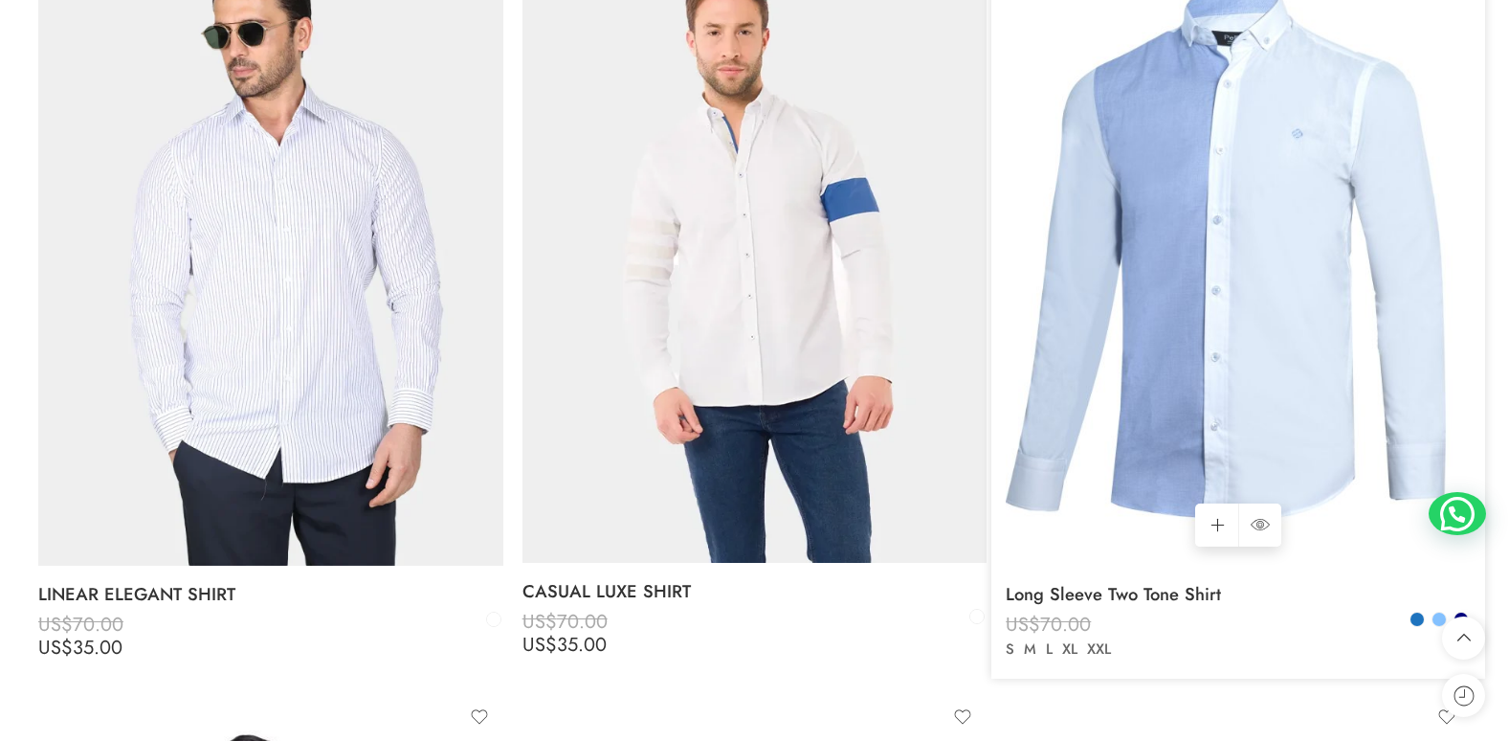
scroll to position [2638, 0]
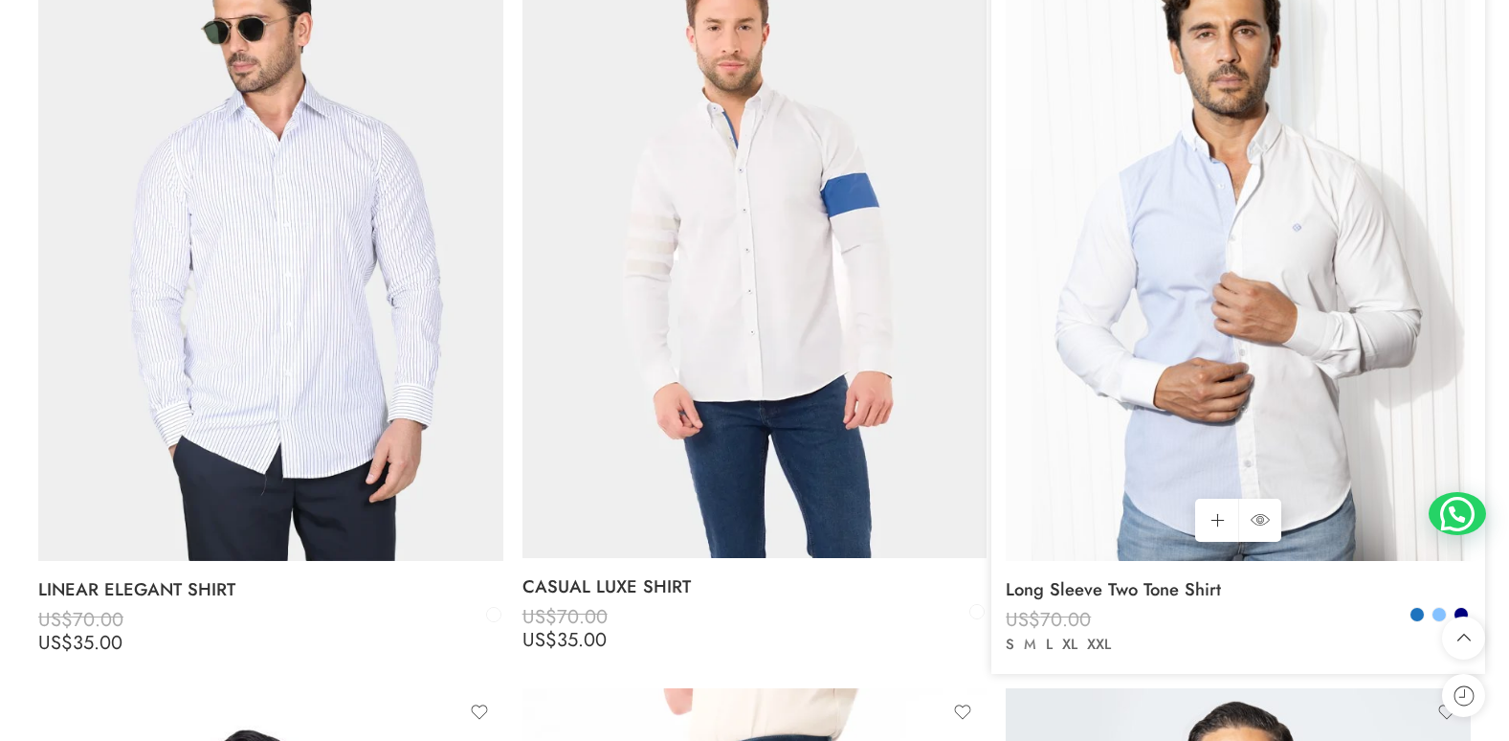
click at [1028, 643] on link "M" at bounding box center [1030, 644] width 22 height 22
click at [1441, 613] on span at bounding box center [1438, 614] width 13 height 13
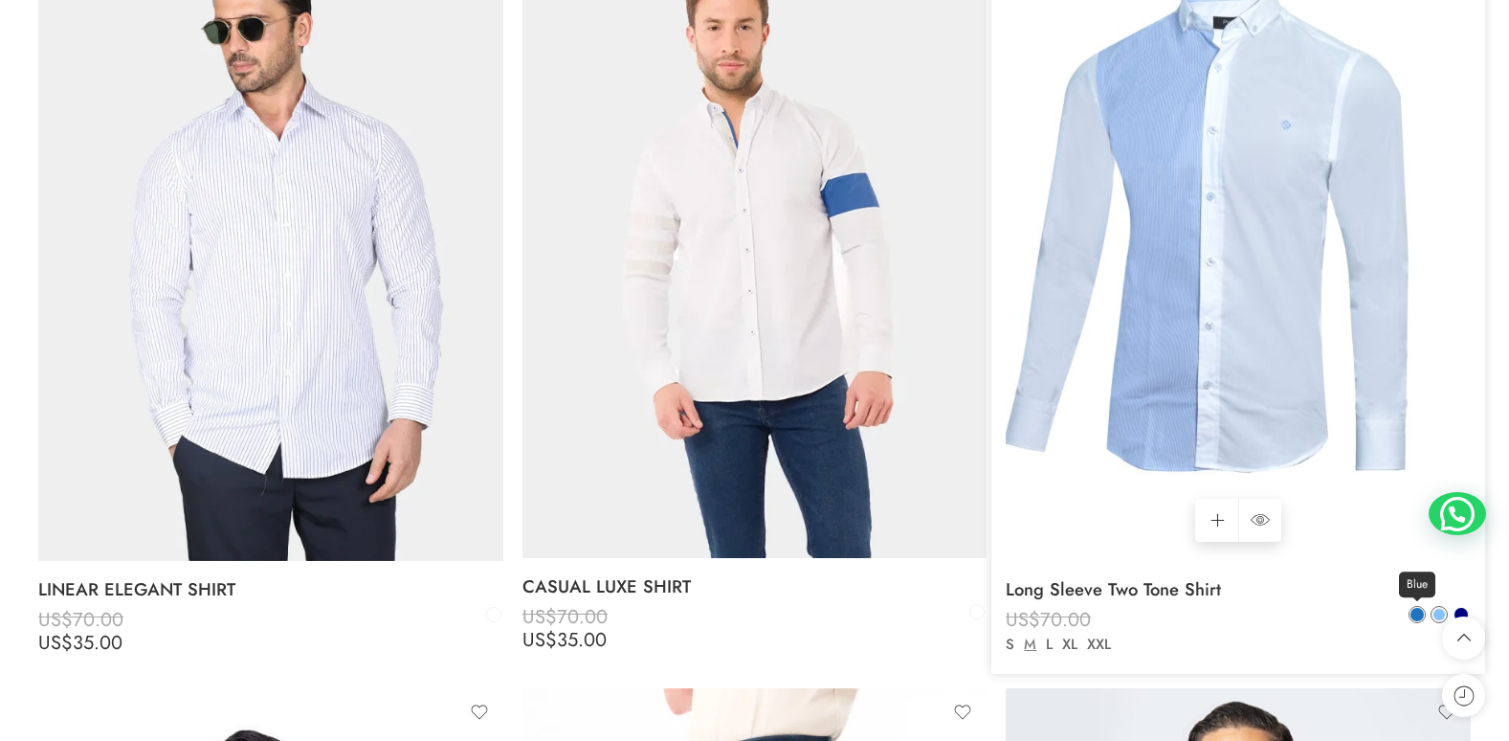
click at [1414, 610] on span at bounding box center [1416, 614] width 13 height 13
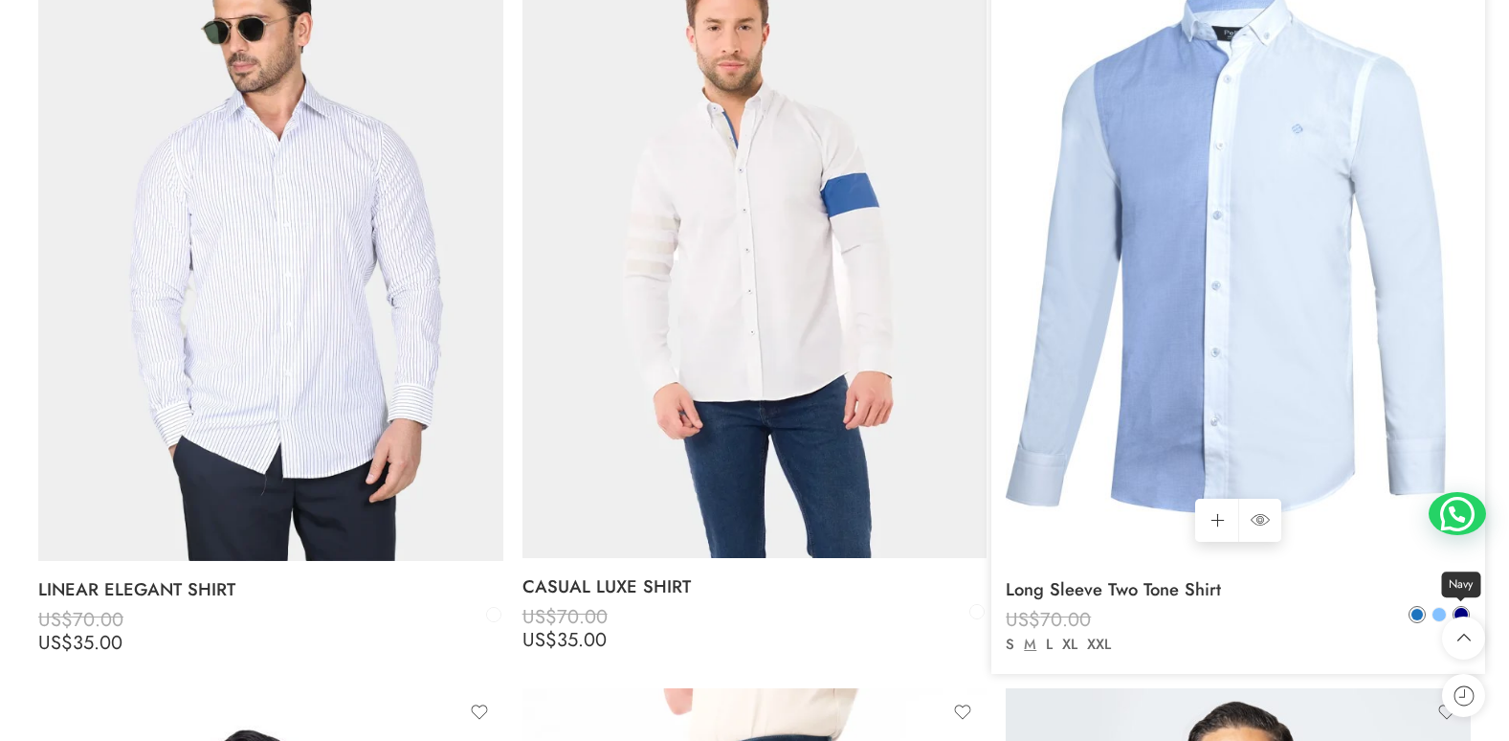
click at [1458, 612] on span at bounding box center [1460, 614] width 13 height 13
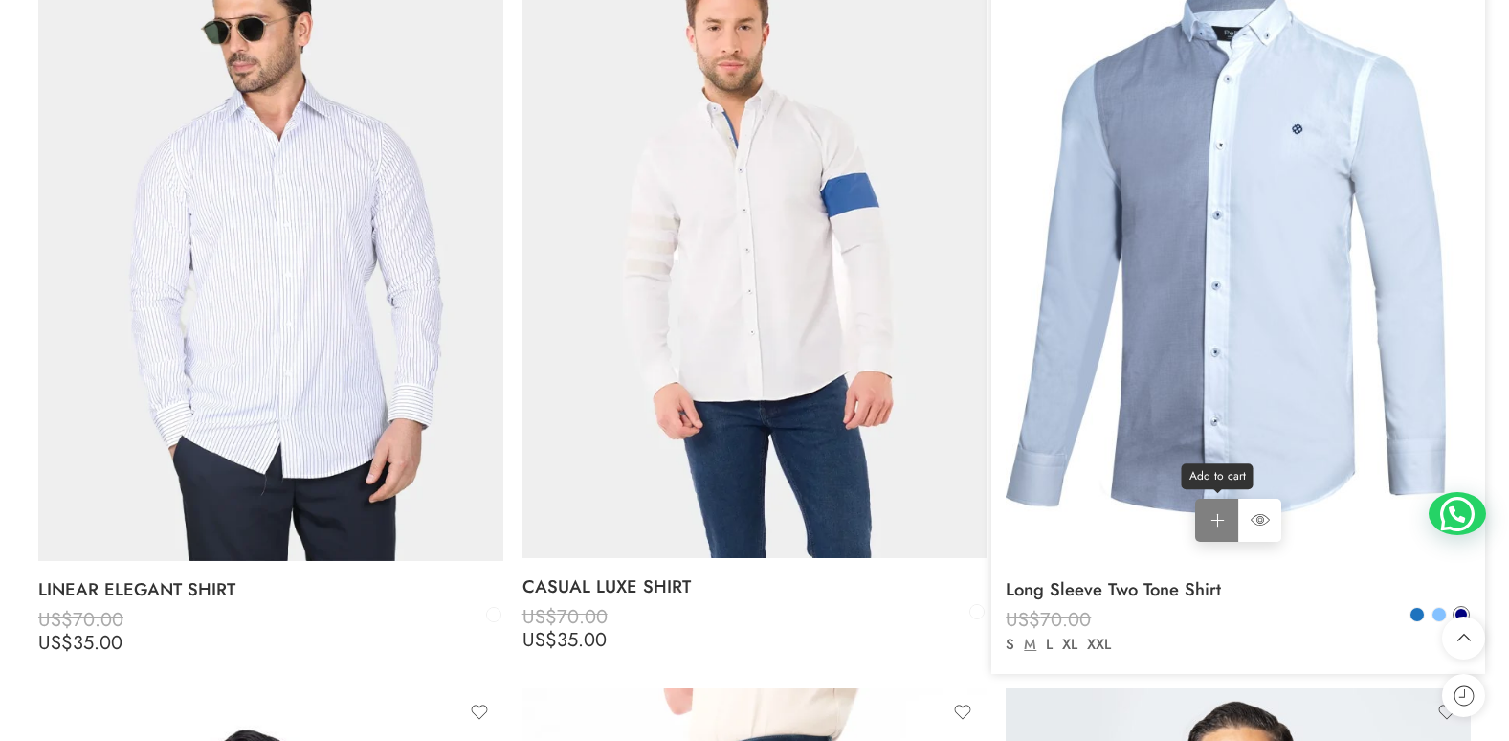
click at [1214, 518] on link "Add to cart Add to cart" at bounding box center [1216, 519] width 43 height 43
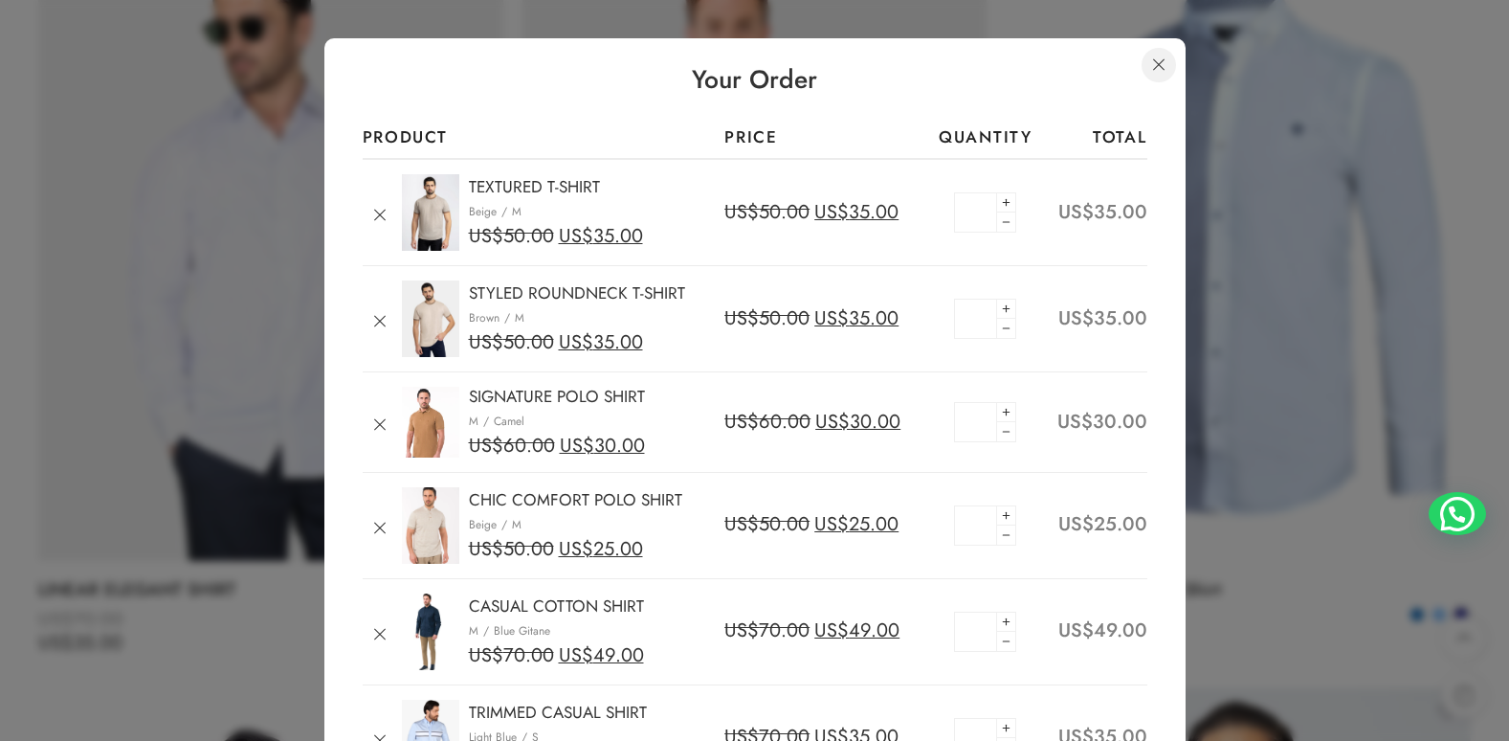
click at [1156, 64] on link at bounding box center [1158, 65] width 34 height 34
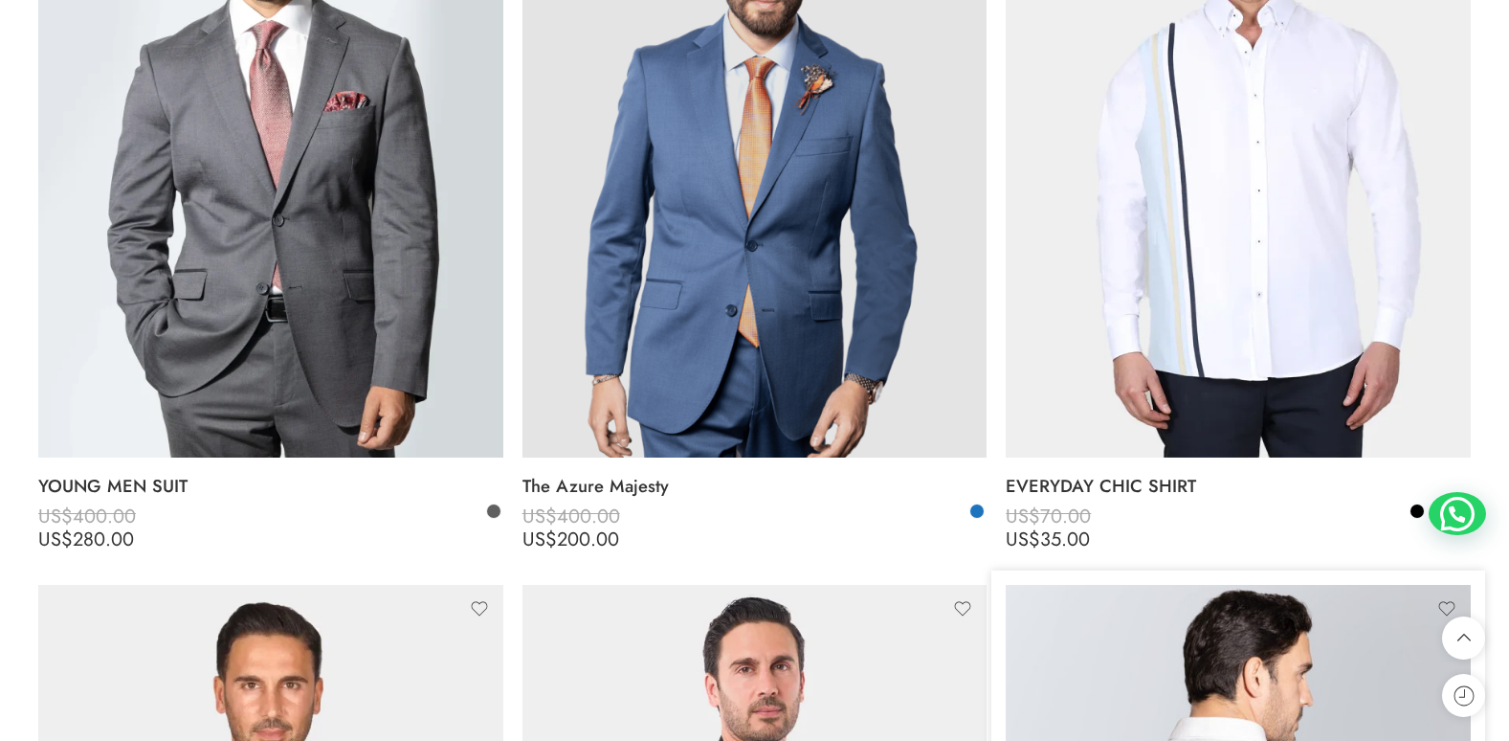
scroll to position [4934, 0]
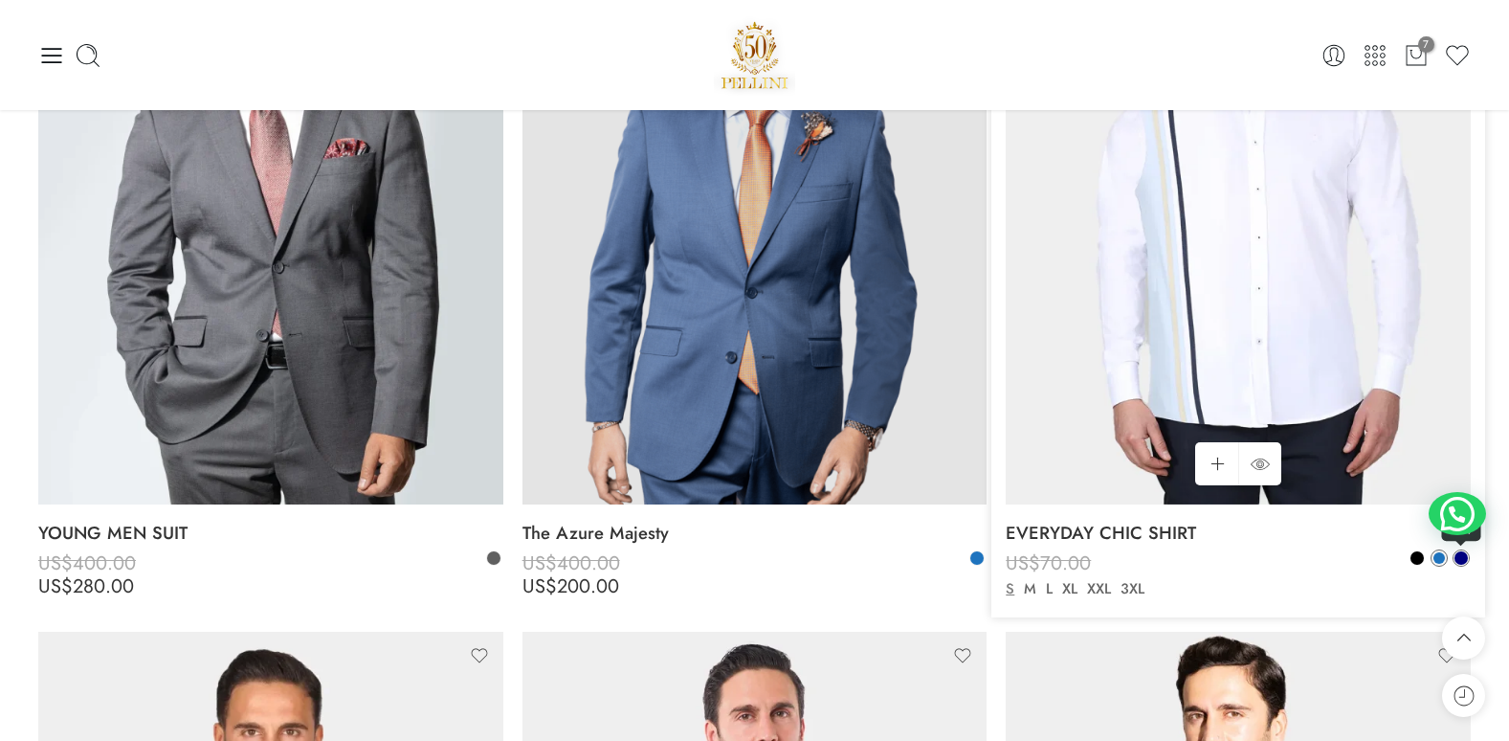
click at [1462, 554] on span at bounding box center [1460, 557] width 13 height 13
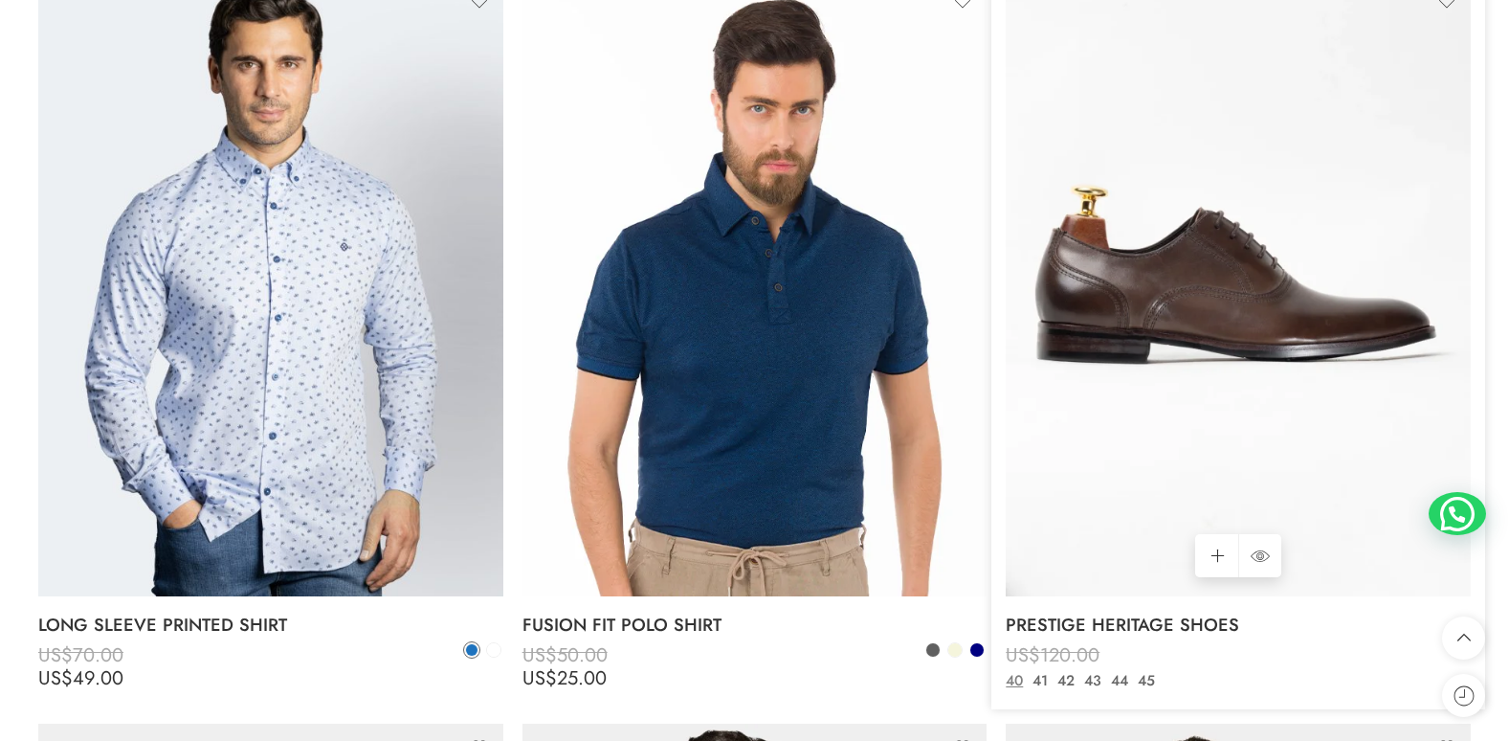
scroll to position [6369, 0]
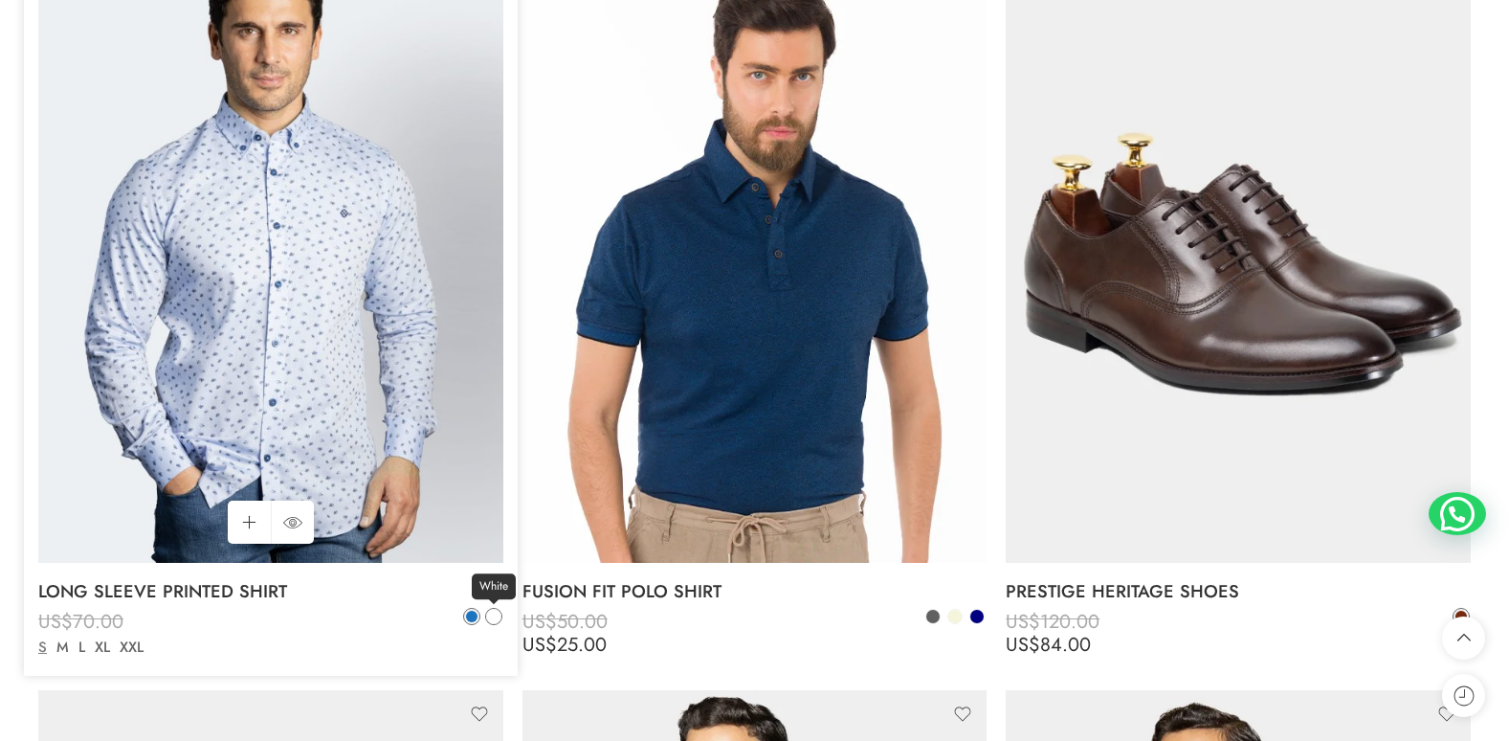
click at [492, 613] on span at bounding box center [493, 615] width 13 height 13
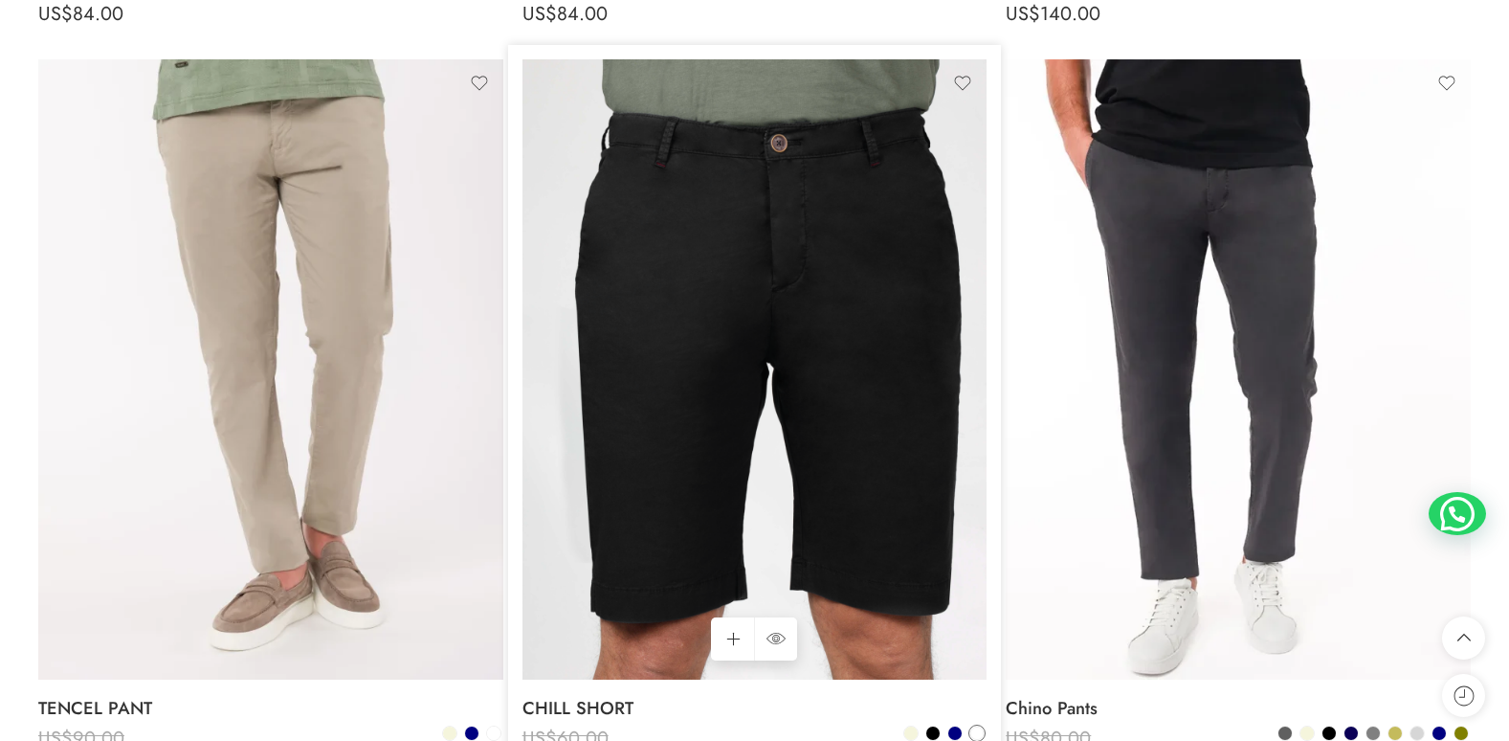
scroll to position [9335, 0]
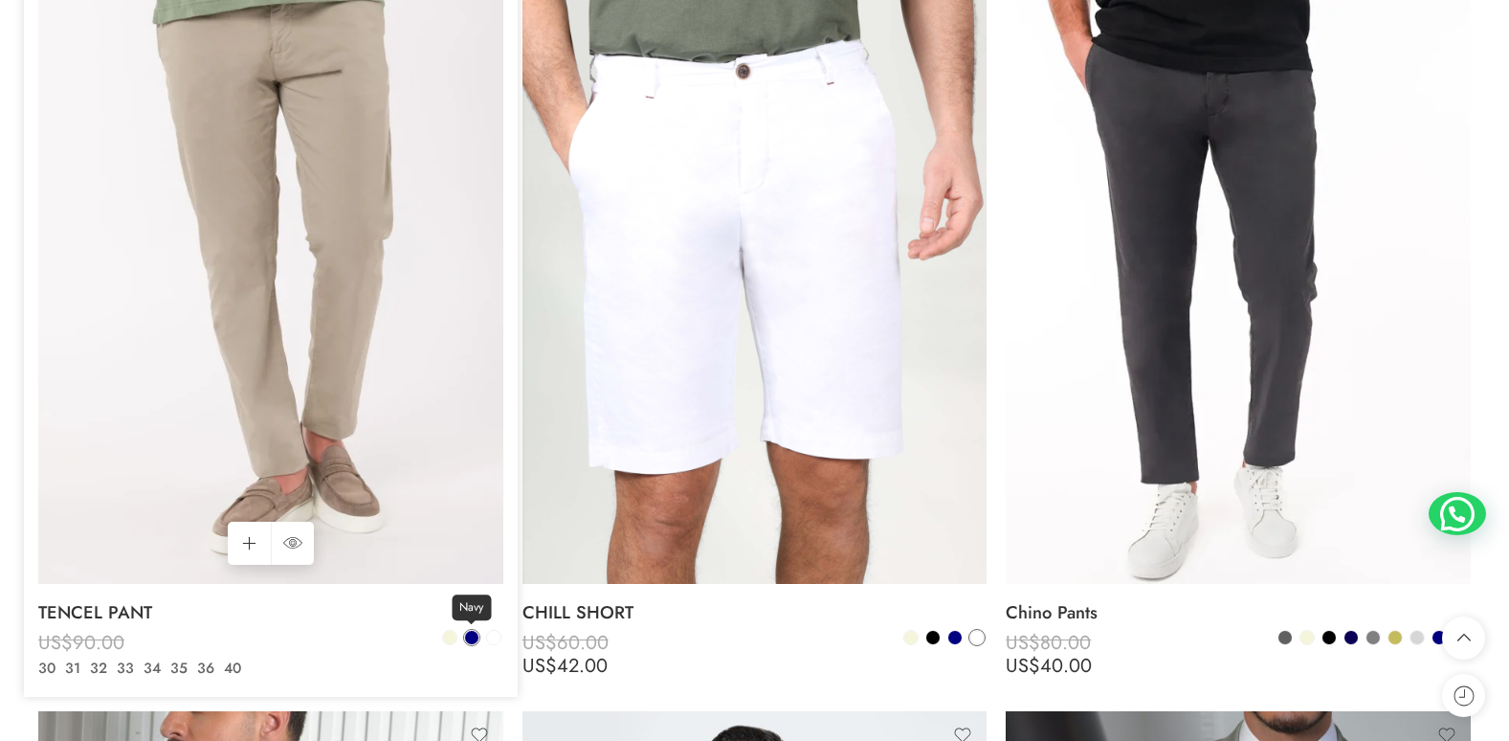
click at [472, 637] on span at bounding box center [471, 637] width 13 height 13
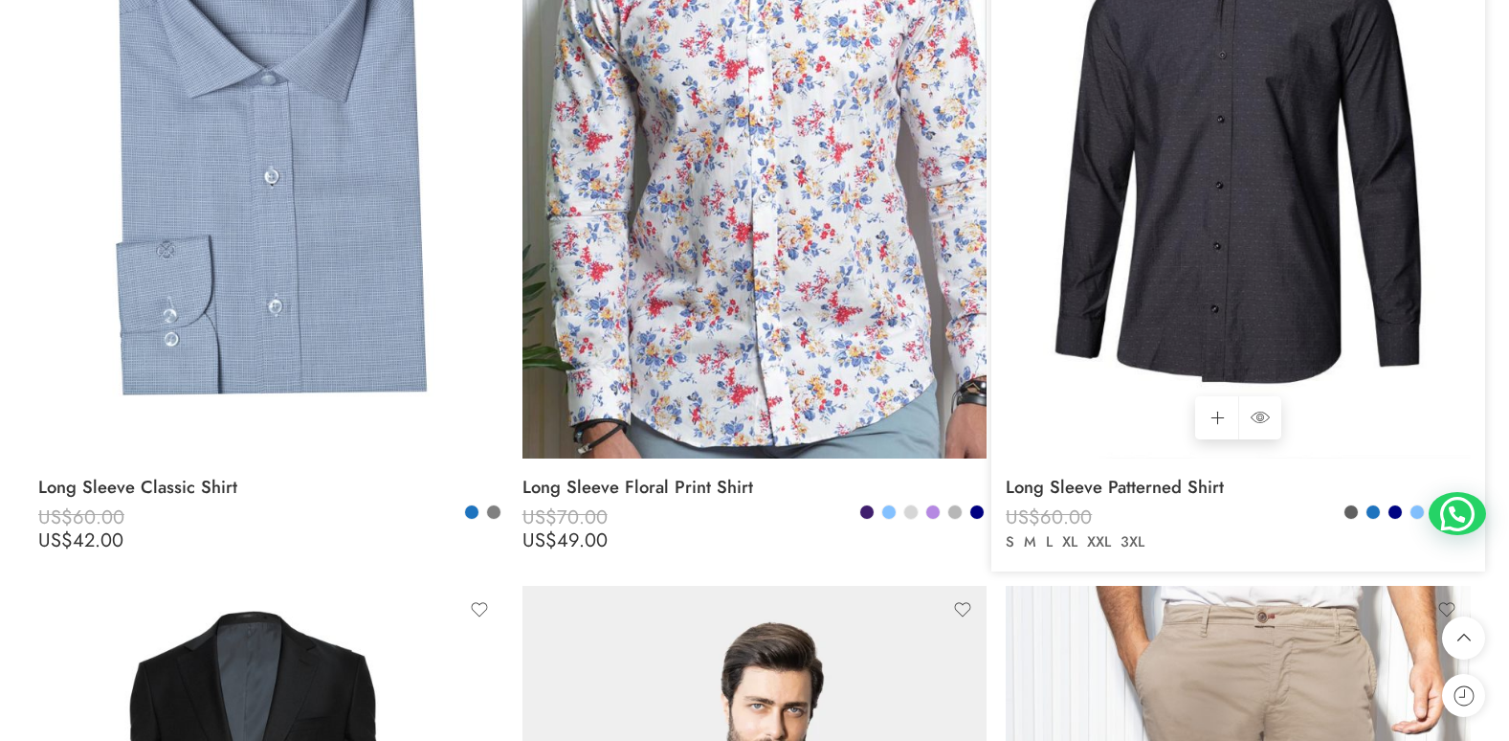
scroll to position [10962, 0]
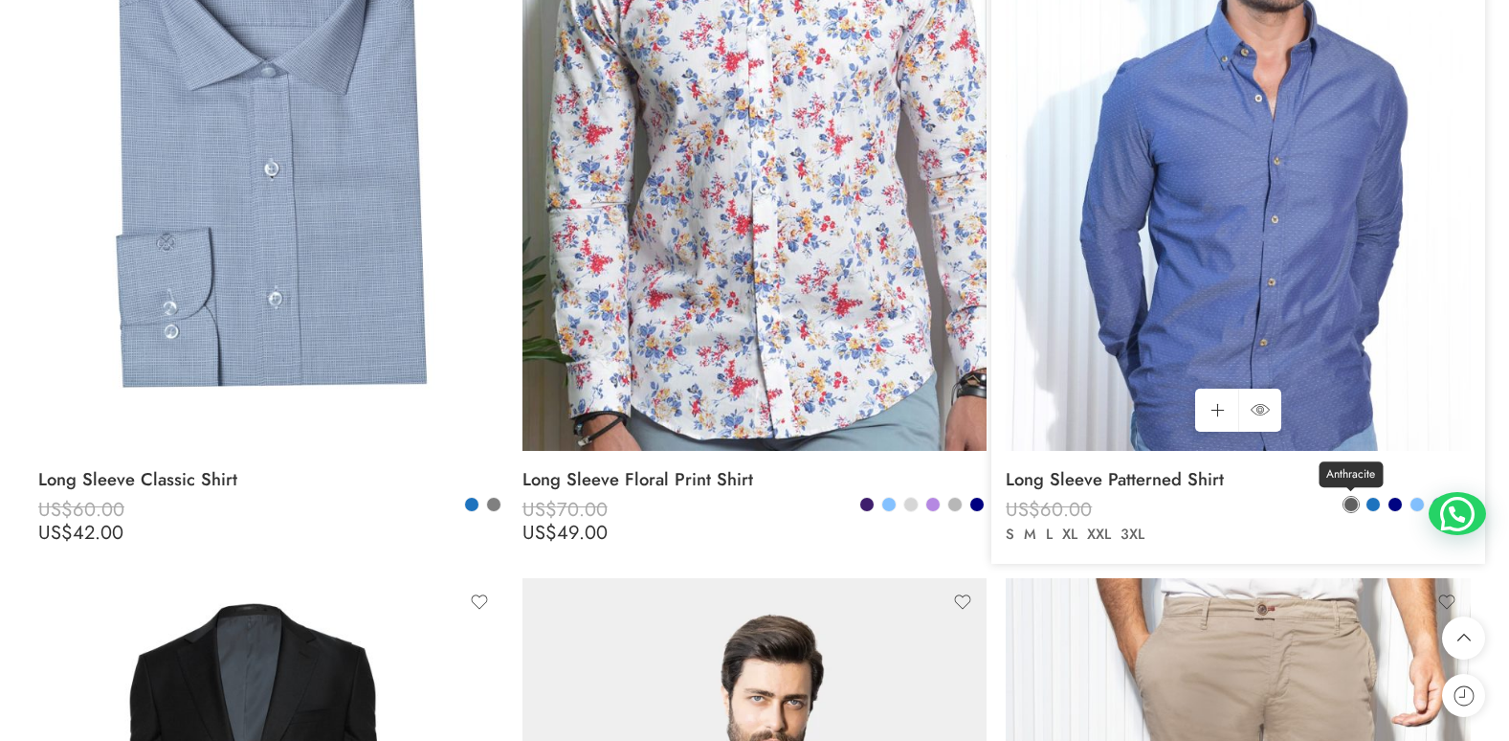
click at [1350, 500] on span at bounding box center [1350, 504] width 13 height 13
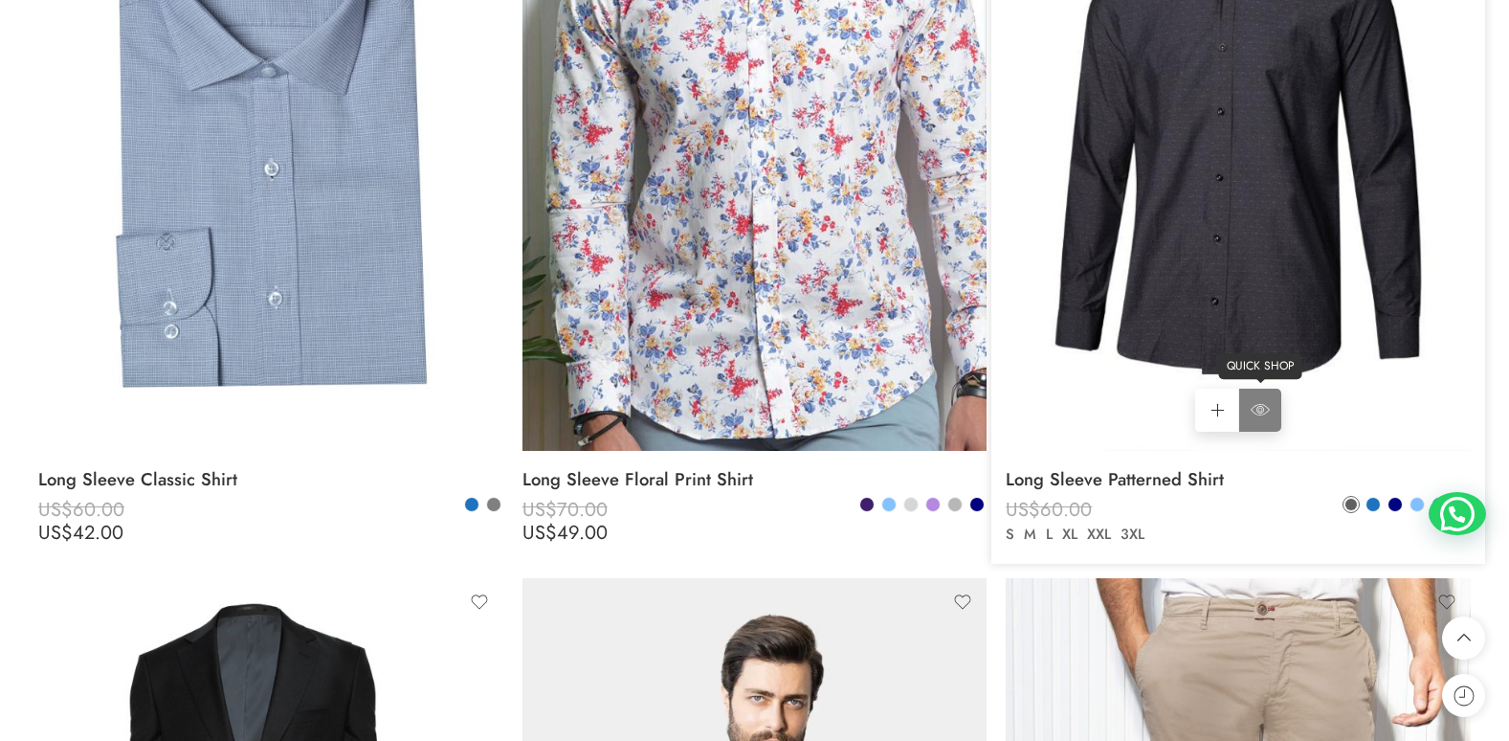
click at [1261, 411] on icon at bounding box center [1260, 410] width 5 height 5
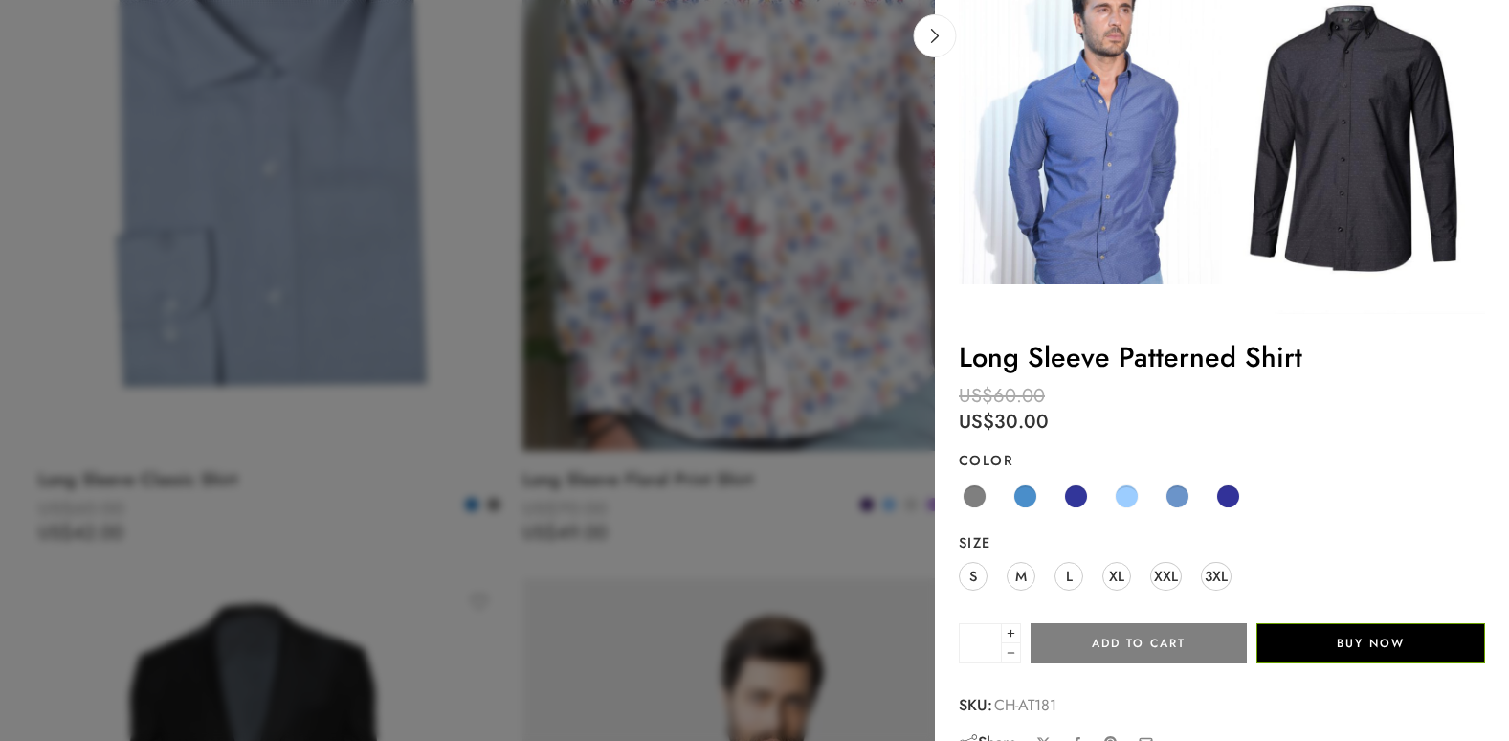
scroll to position [99, 0]
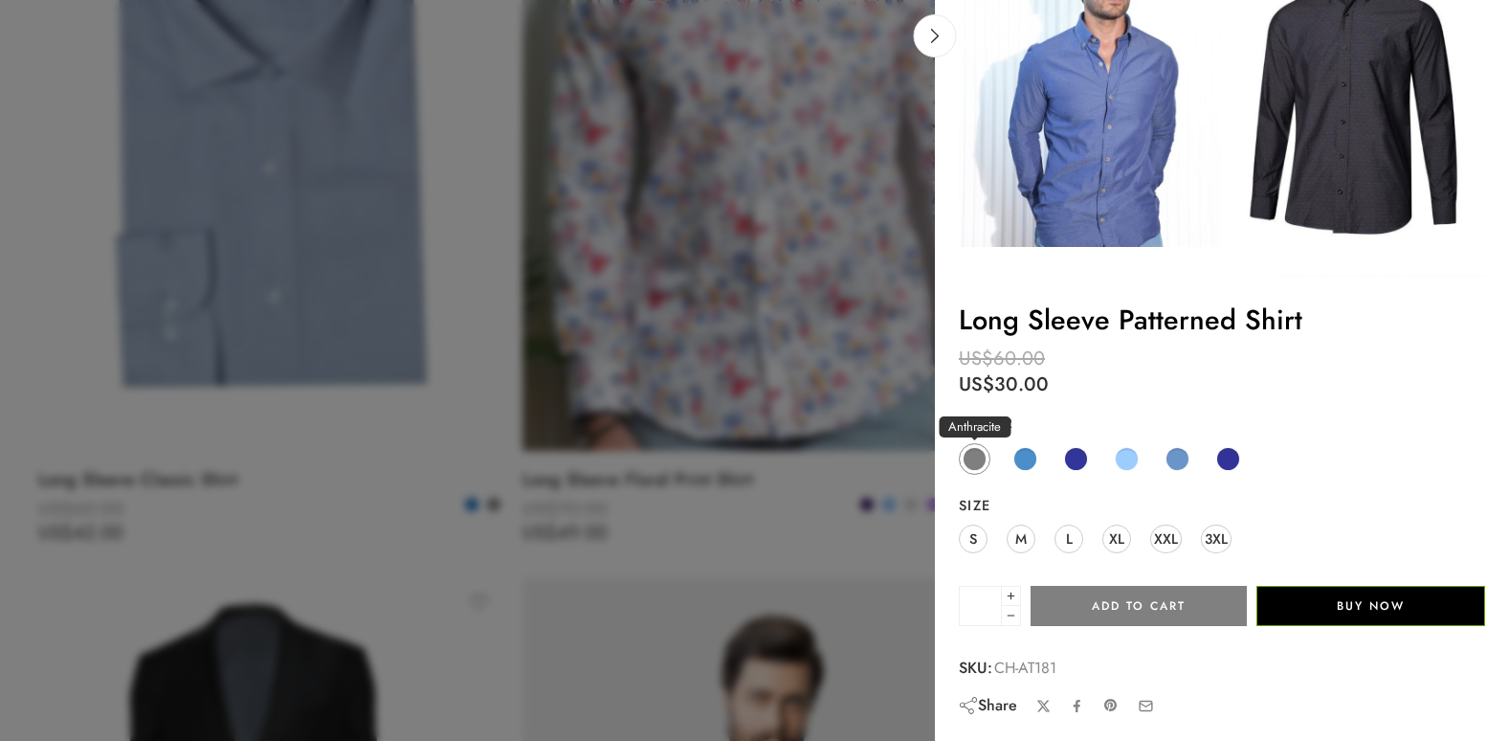
click at [980, 459] on span at bounding box center [974, 459] width 24 height 24
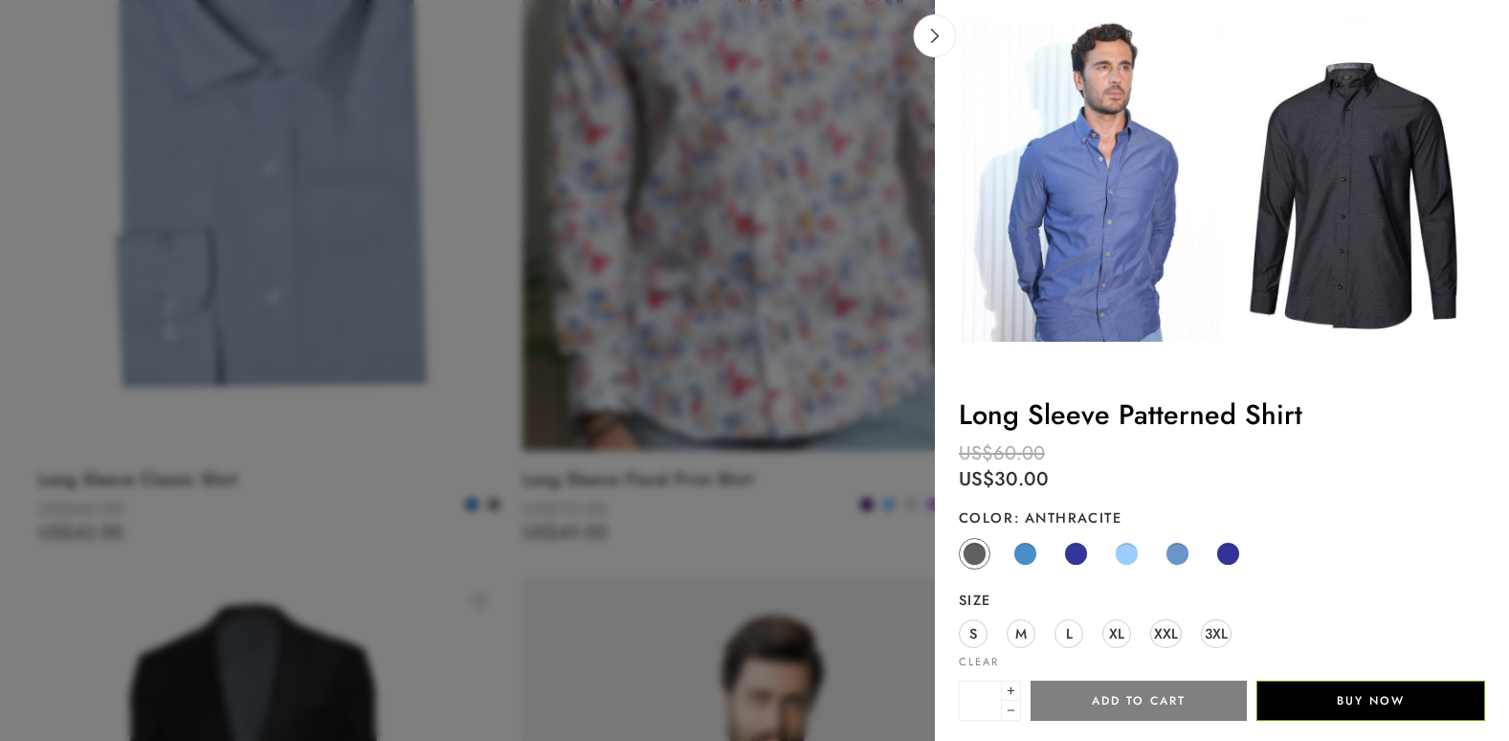
scroll to position [3, 0]
click at [1022, 553] on span at bounding box center [1025, 554] width 24 height 24
click at [1076, 558] on span at bounding box center [1076, 554] width 24 height 24
click at [1125, 557] on span at bounding box center [1127, 554] width 24 height 24
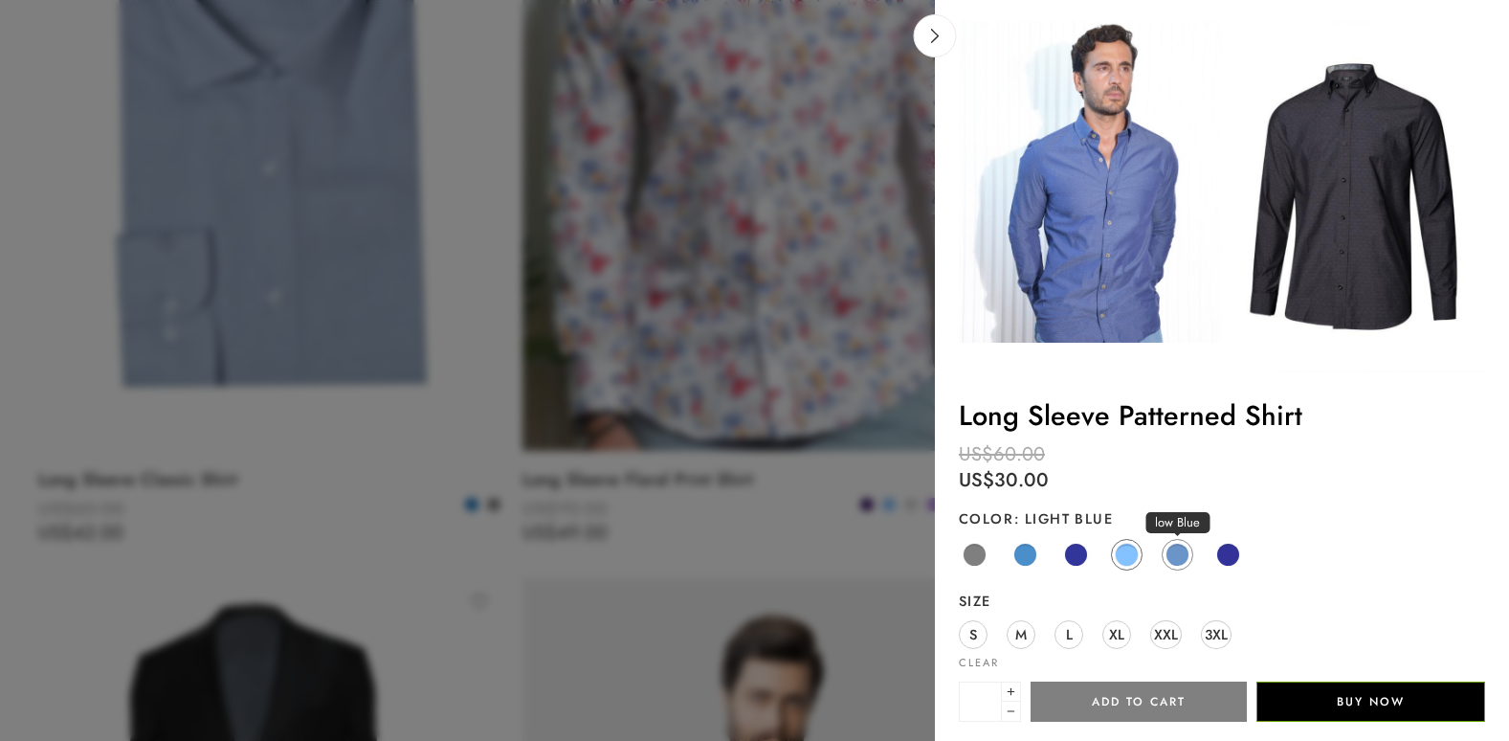
click at [1182, 551] on span at bounding box center [1177, 554] width 24 height 24
click at [1228, 550] on span at bounding box center [1228, 554] width 24 height 24
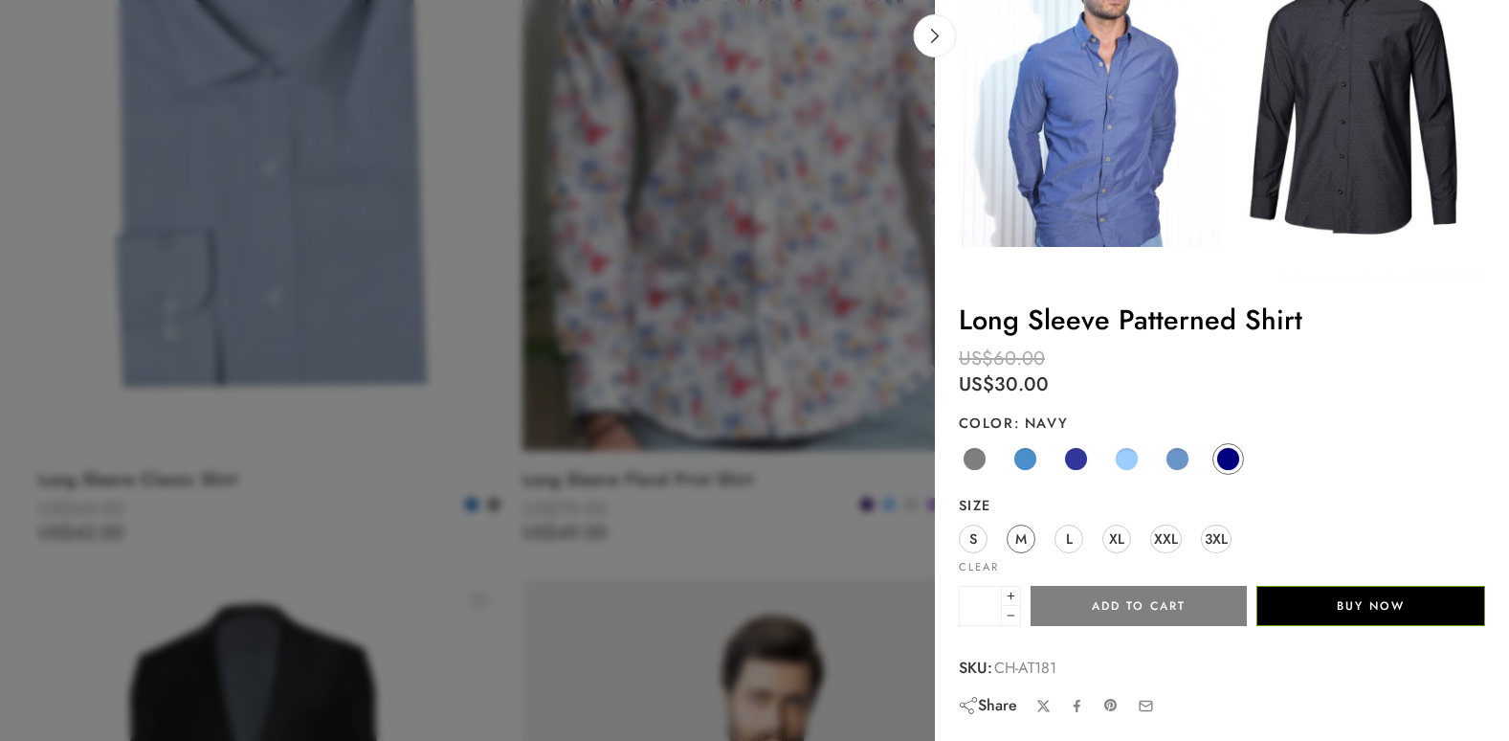
click at [1023, 541] on span "M" at bounding box center [1020, 538] width 11 height 26
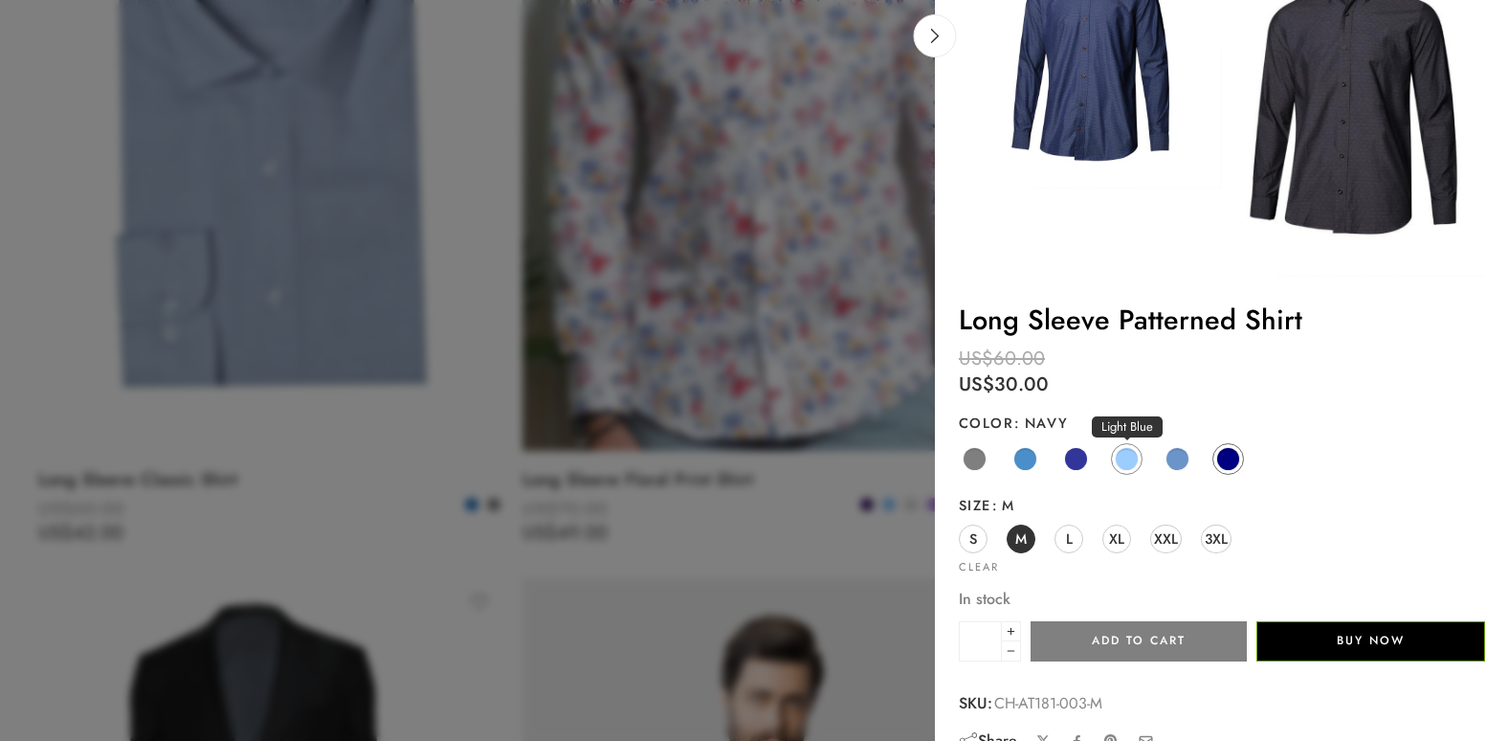
click at [1125, 457] on span at bounding box center [1127, 459] width 24 height 24
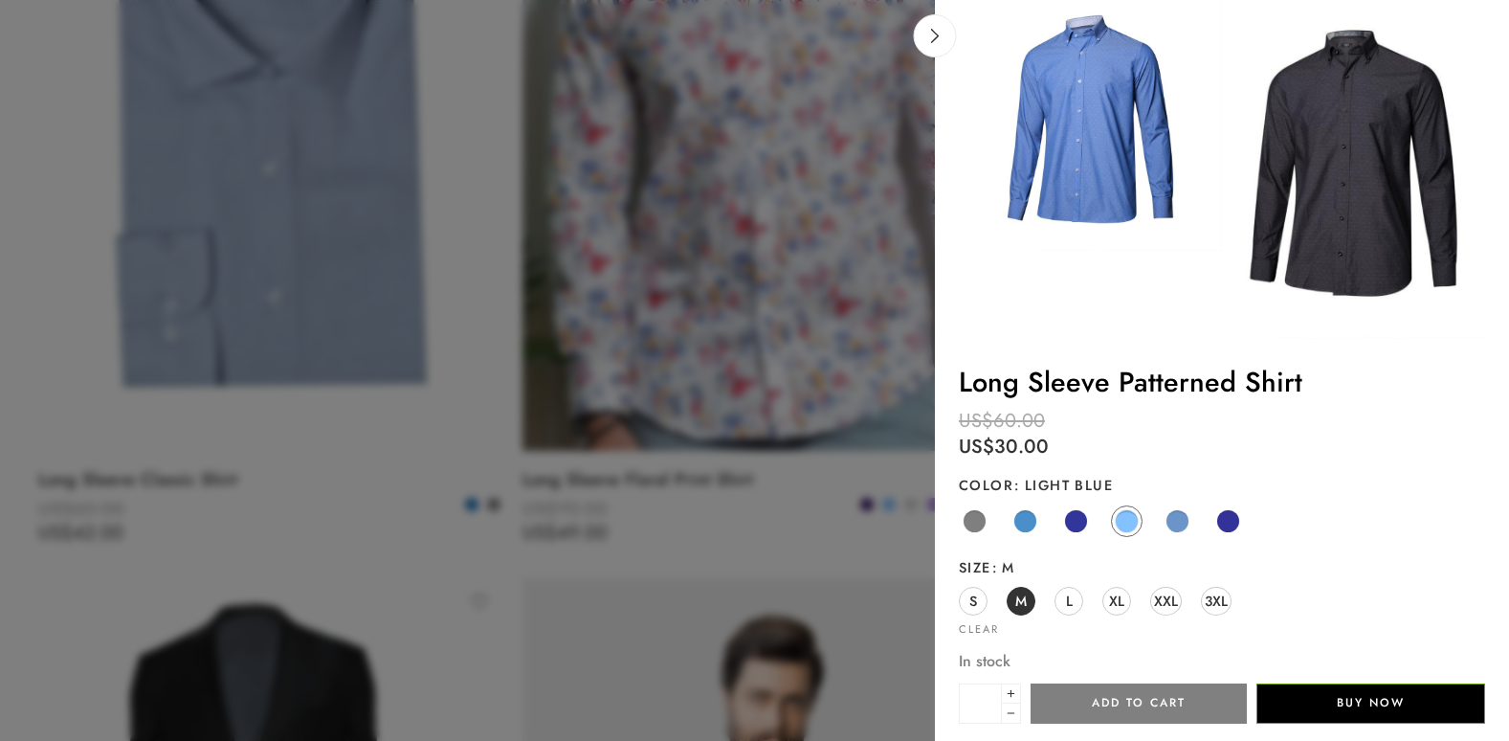
scroll to position [0, 0]
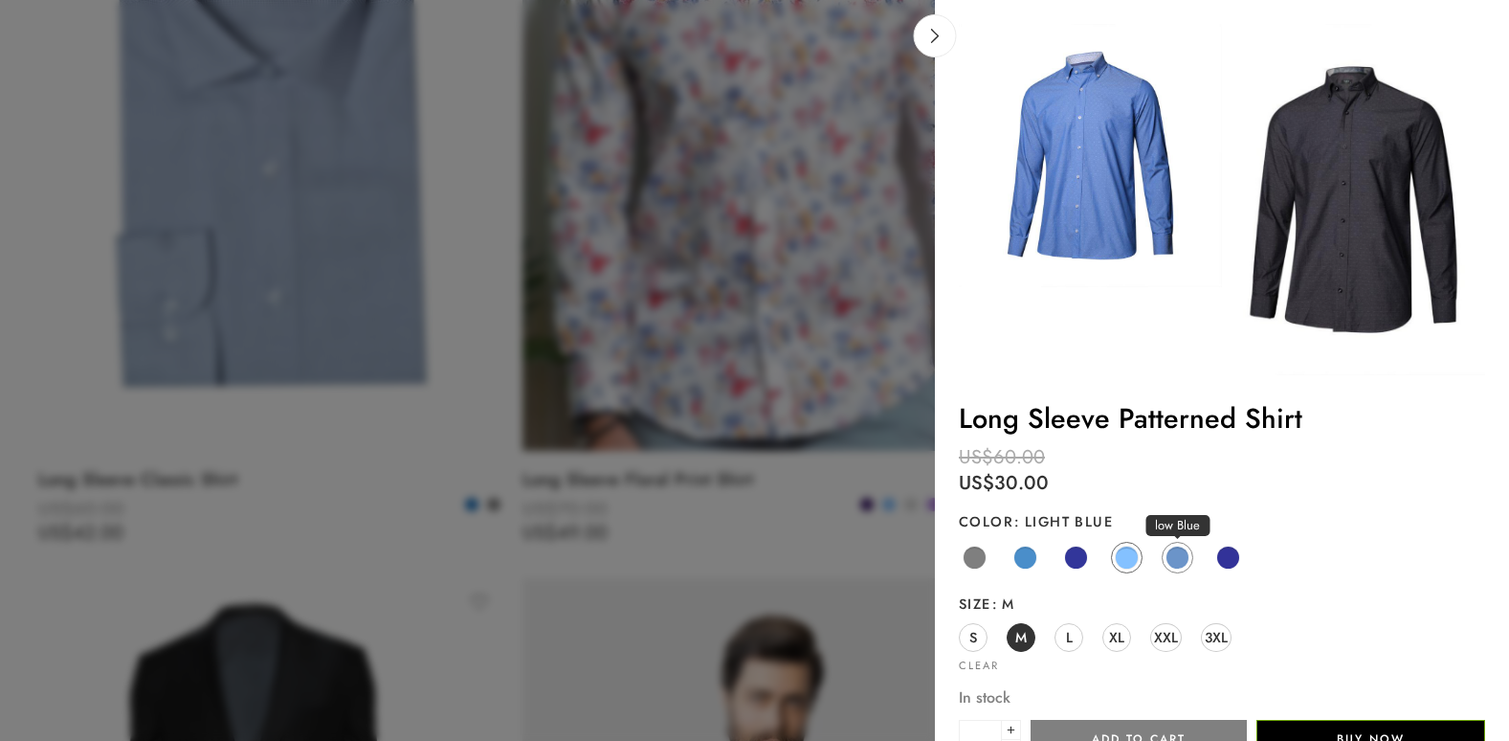
click at [1175, 560] on span at bounding box center [1177, 557] width 24 height 24
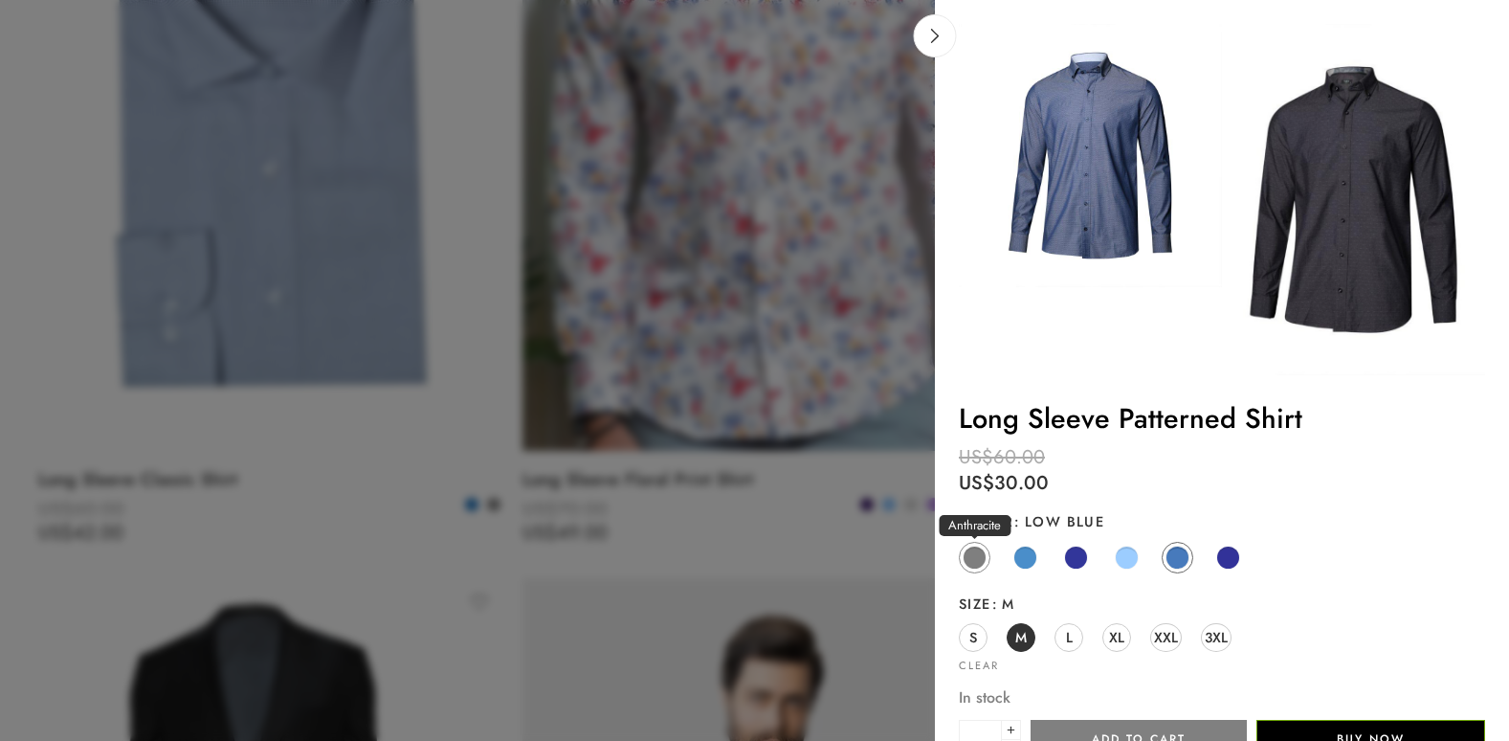
click at [970, 555] on span at bounding box center [974, 557] width 24 height 24
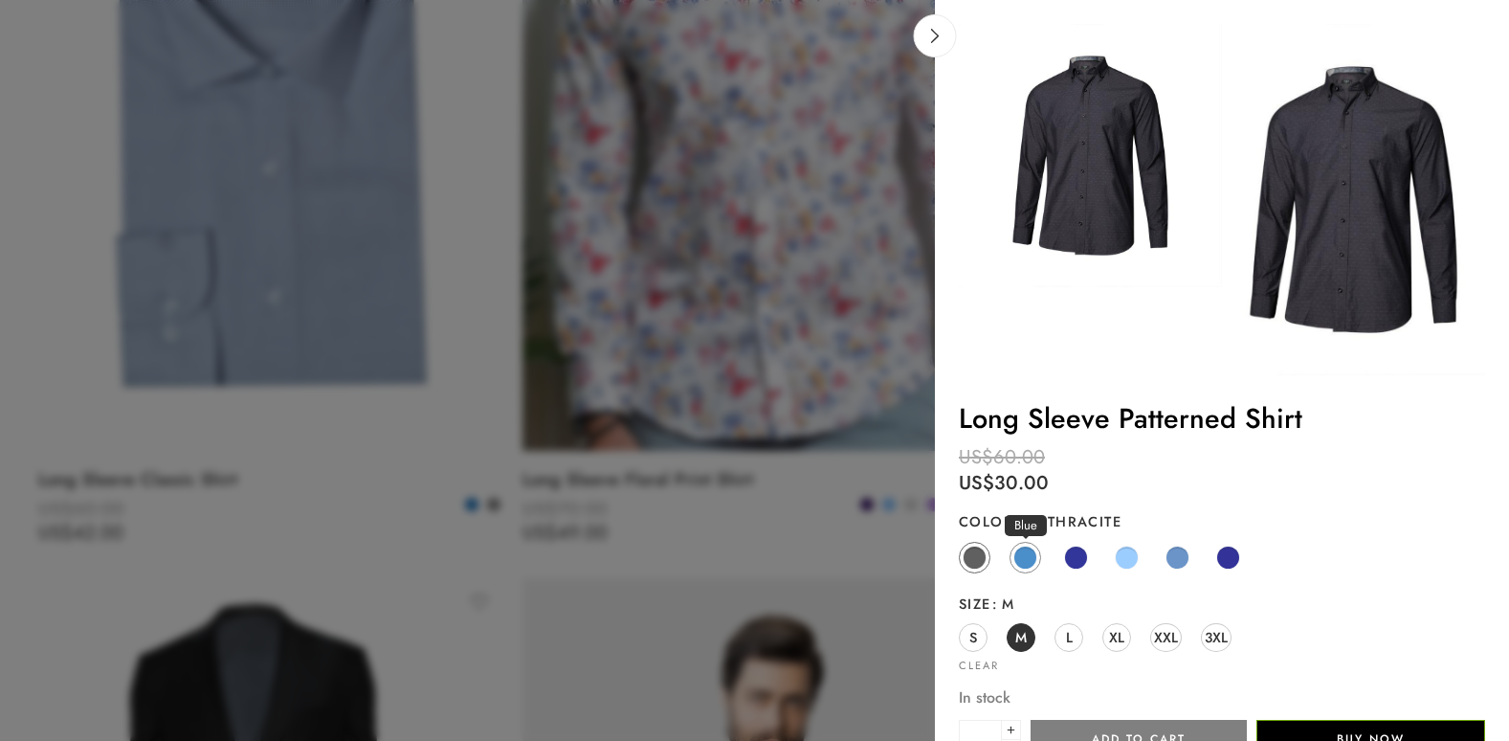
click at [1029, 557] on span at bounding box center [1025, 557] width 24 height 24
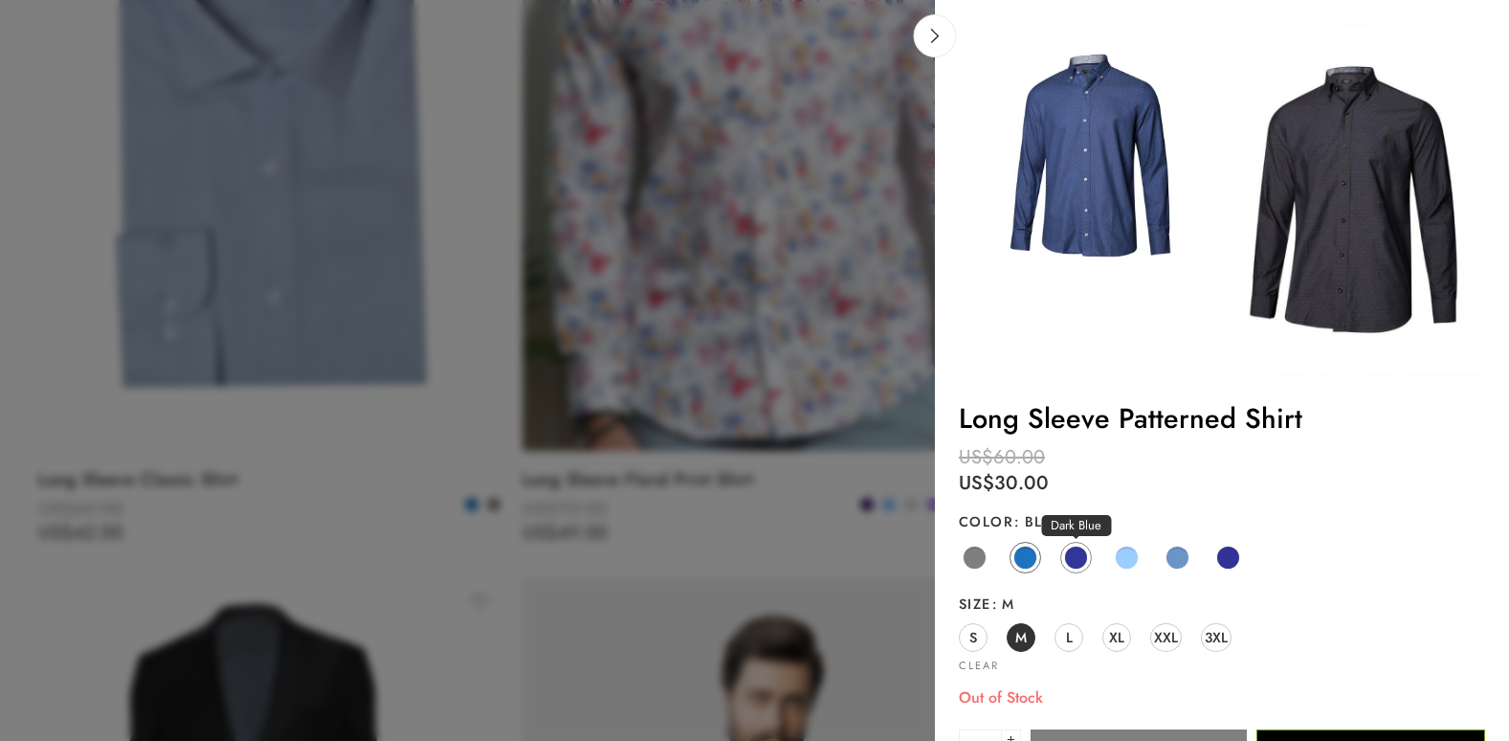
click at [1078, 556] on span at bounding box center [1076, 557] width 24 height 24
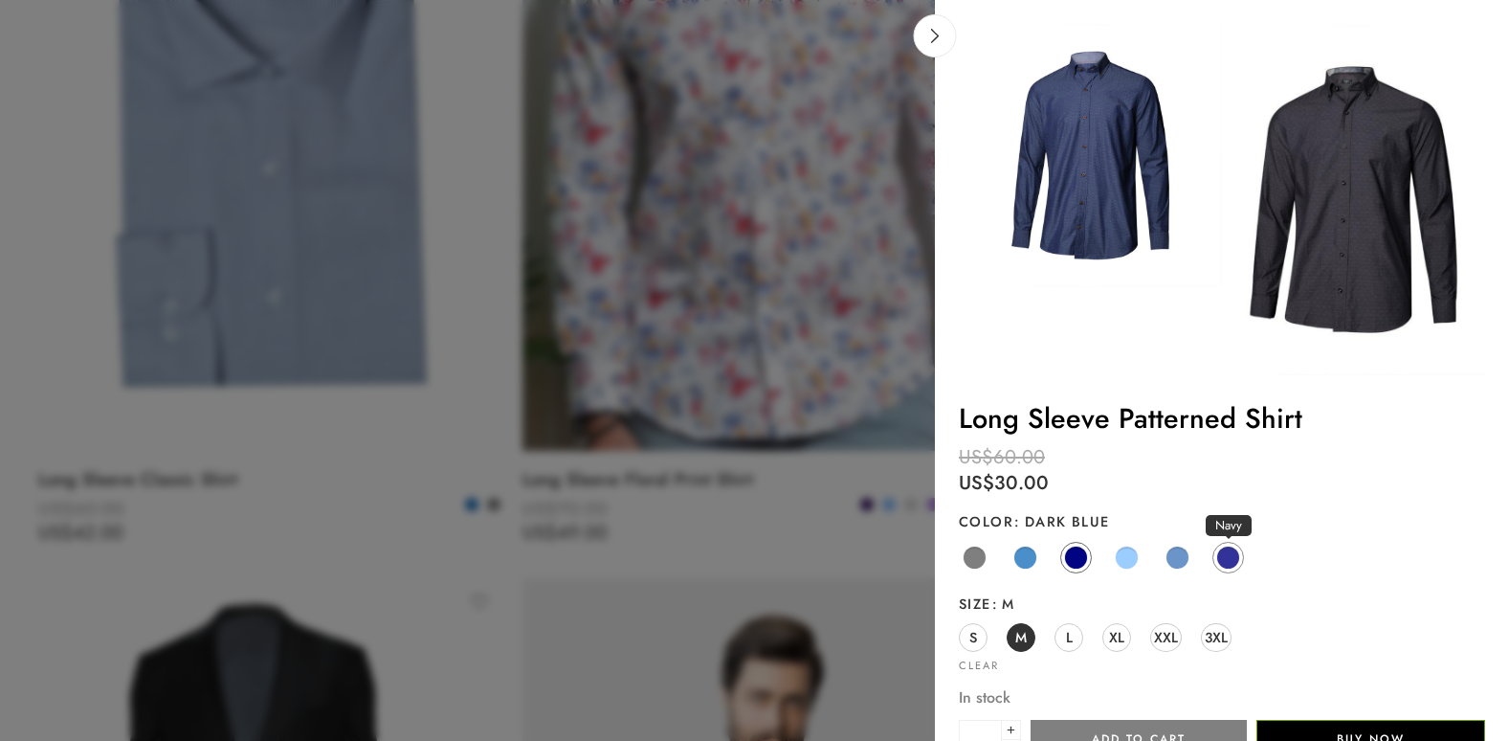
click at [1225, 556] on span at bounding box center [1228, 557] width 24 height 24
click at [1182, 556] on span at bounding box center [1177, 557] width 24 height 24
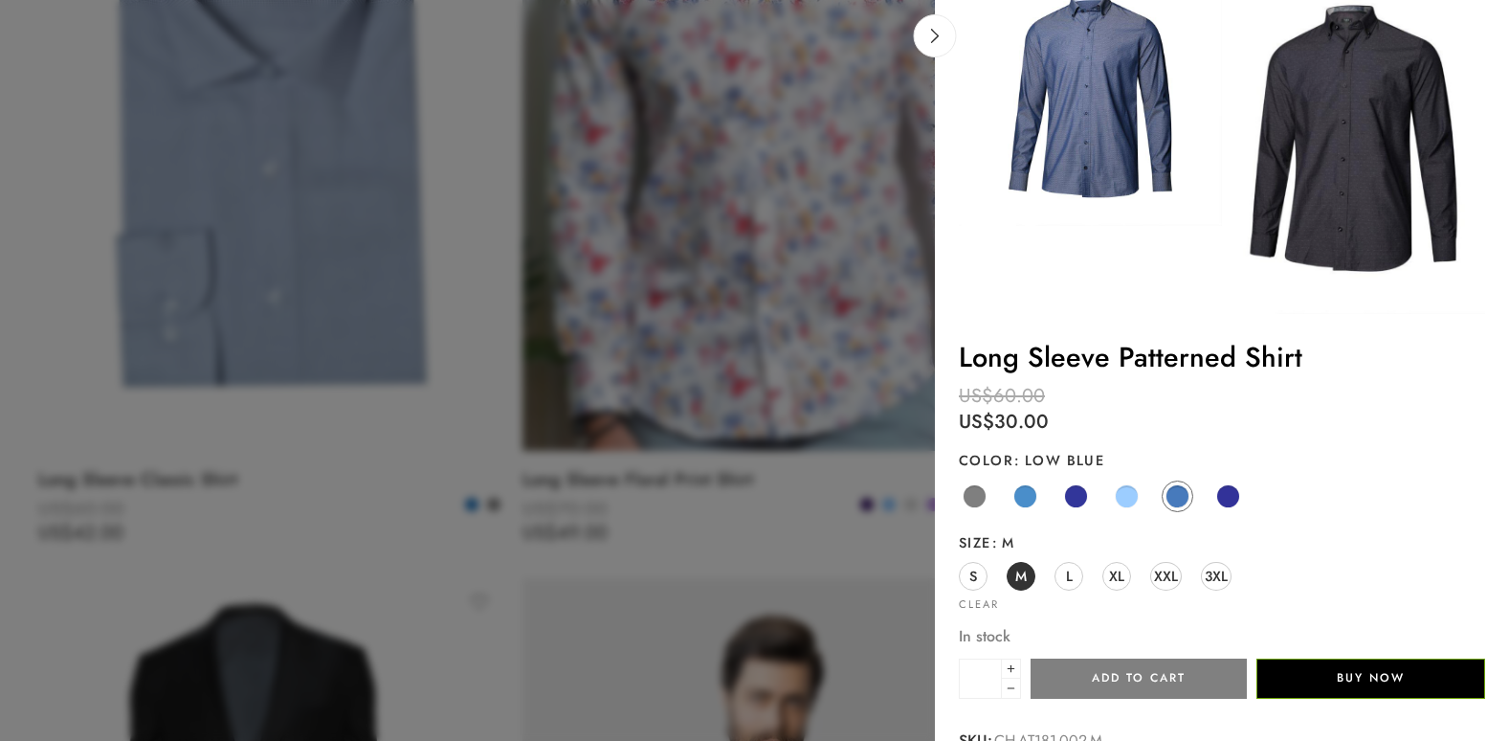
scroll to position [133, 0]
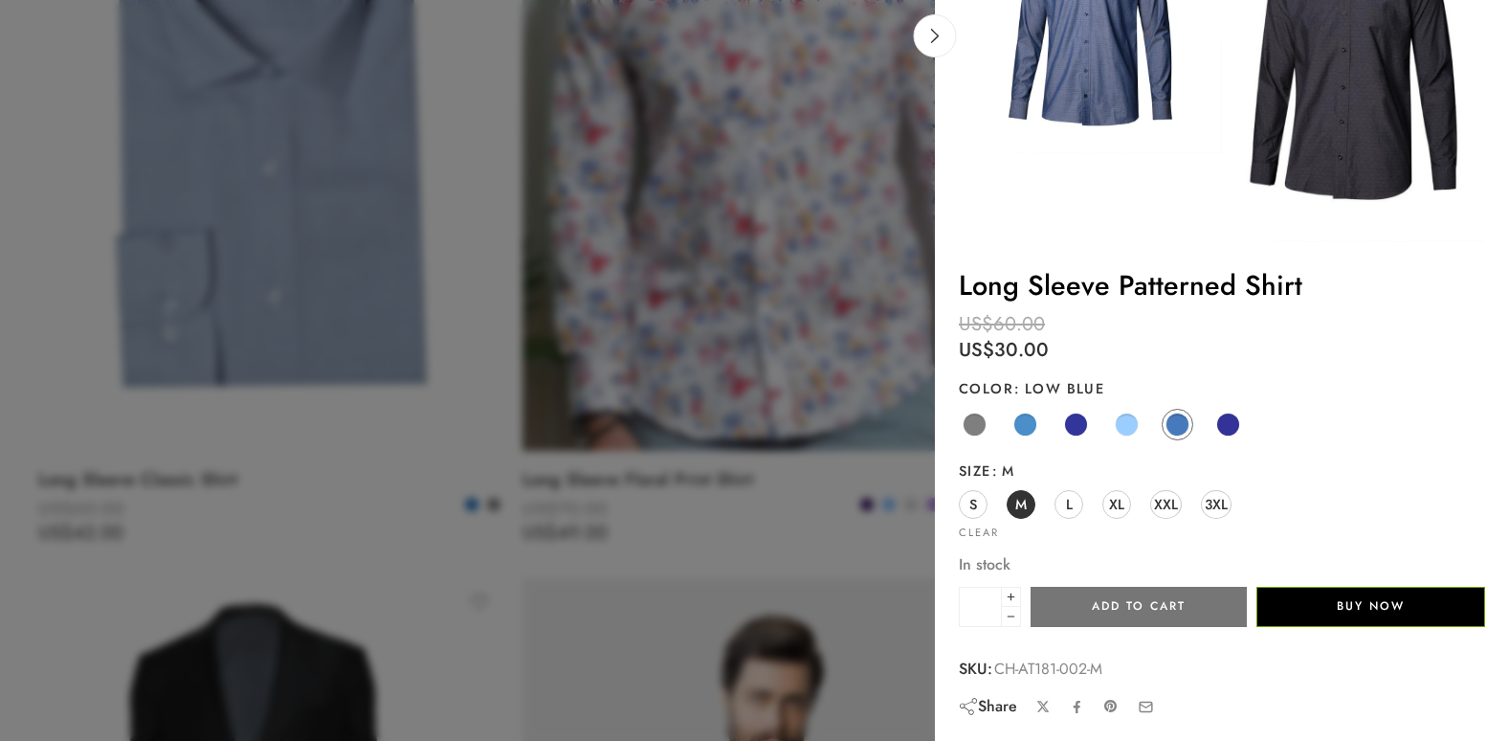
click at [1113, 606] on button "Add to cart" at bounding box center [1138, 606] width 216 height 40
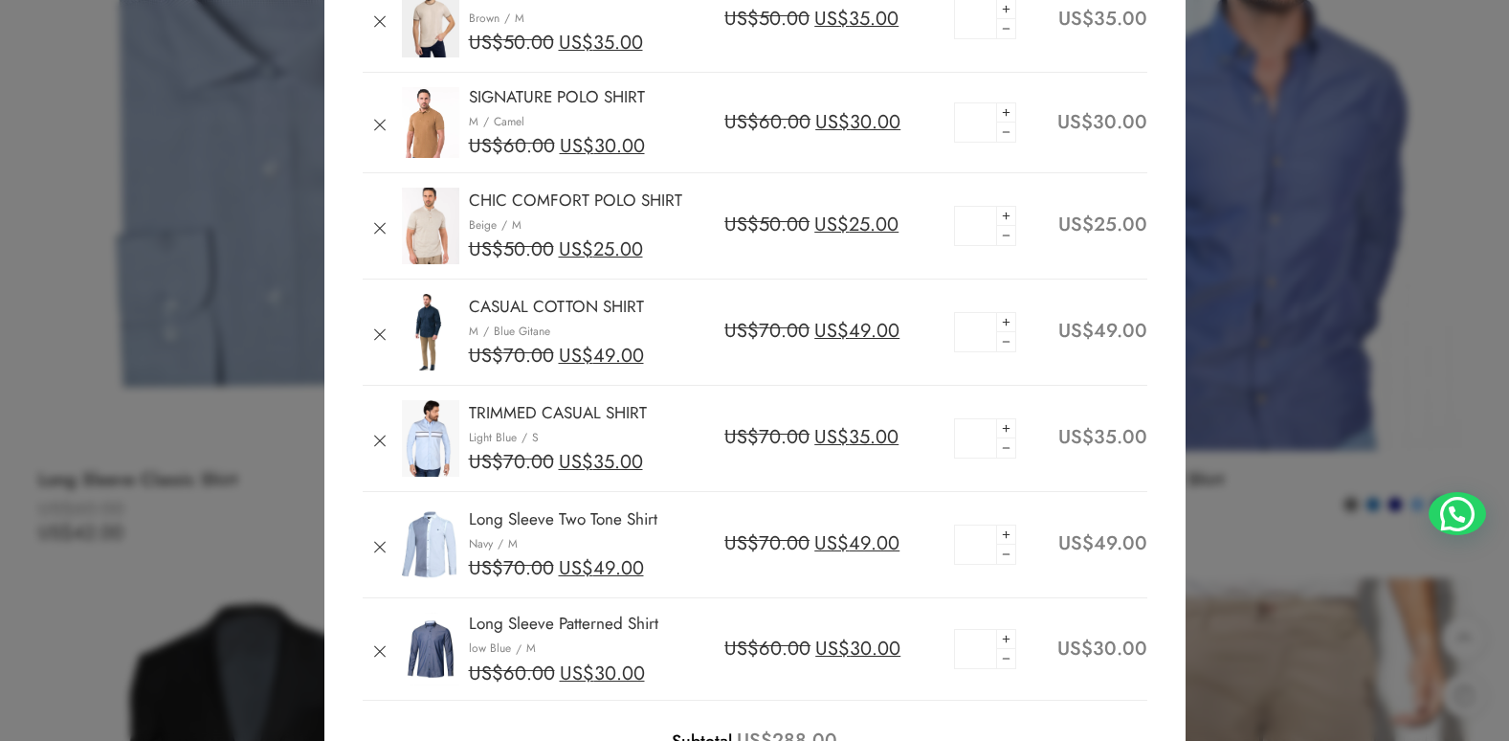
scroll to position [0, 0]
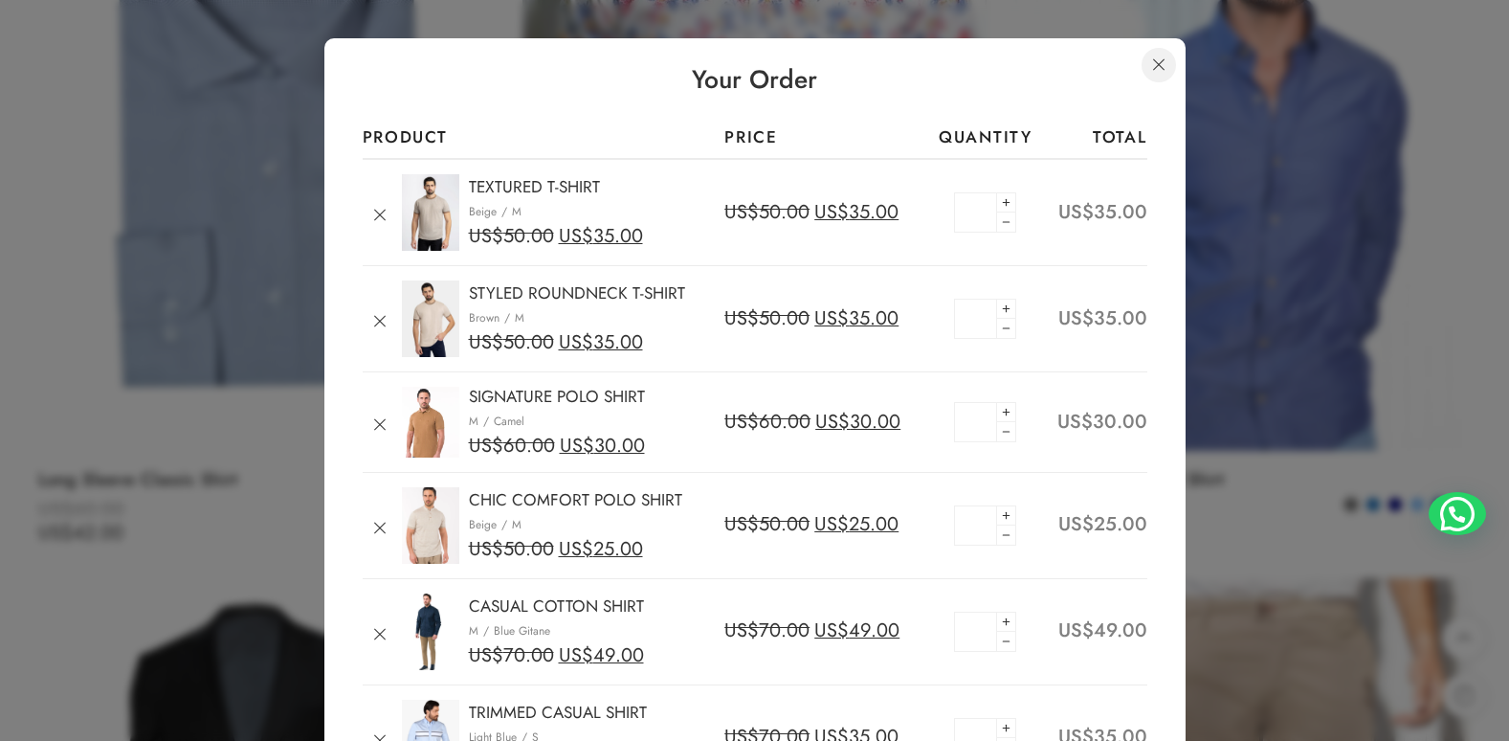
click at [1163, 66] on link at bounding box center [1158, 65] width 34 height 34
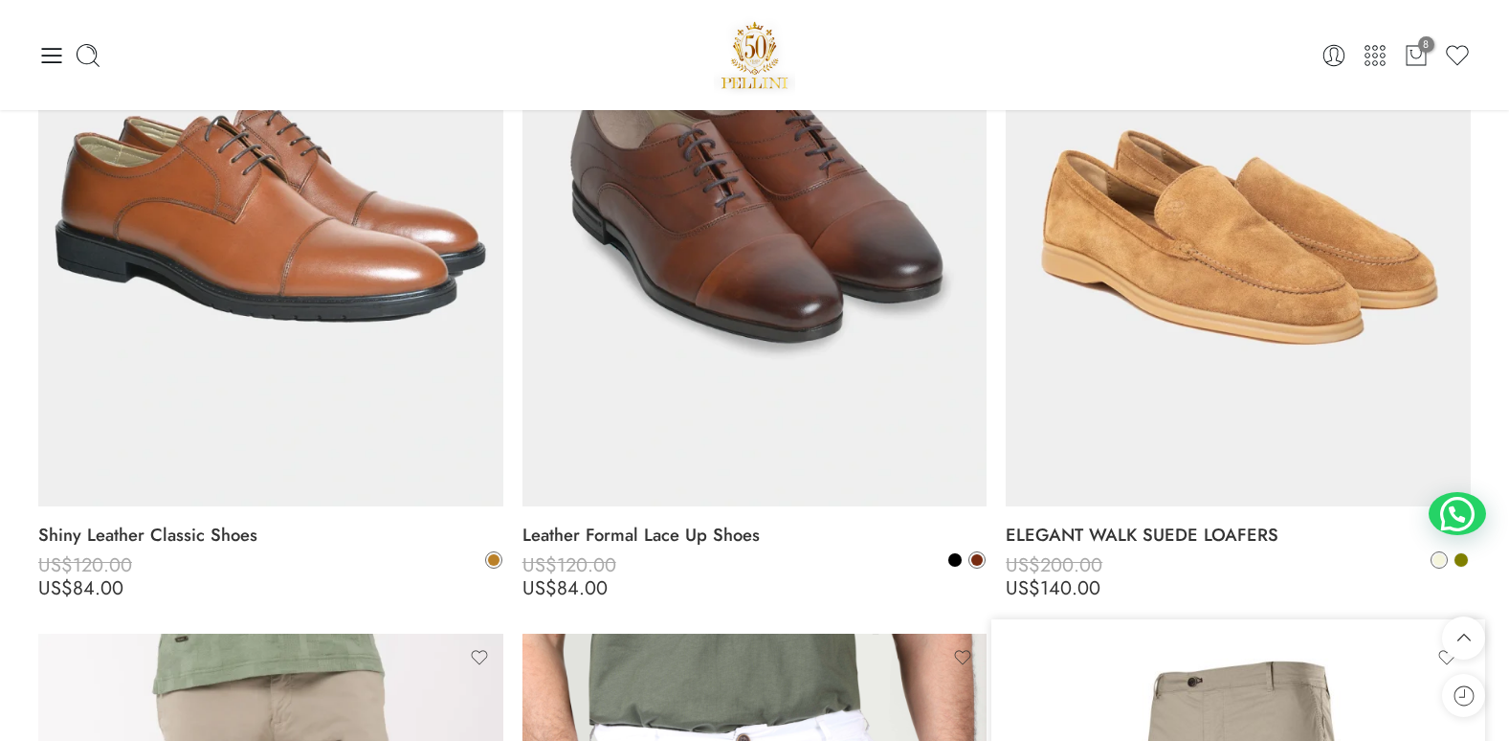
scroll to position [7900, 0]
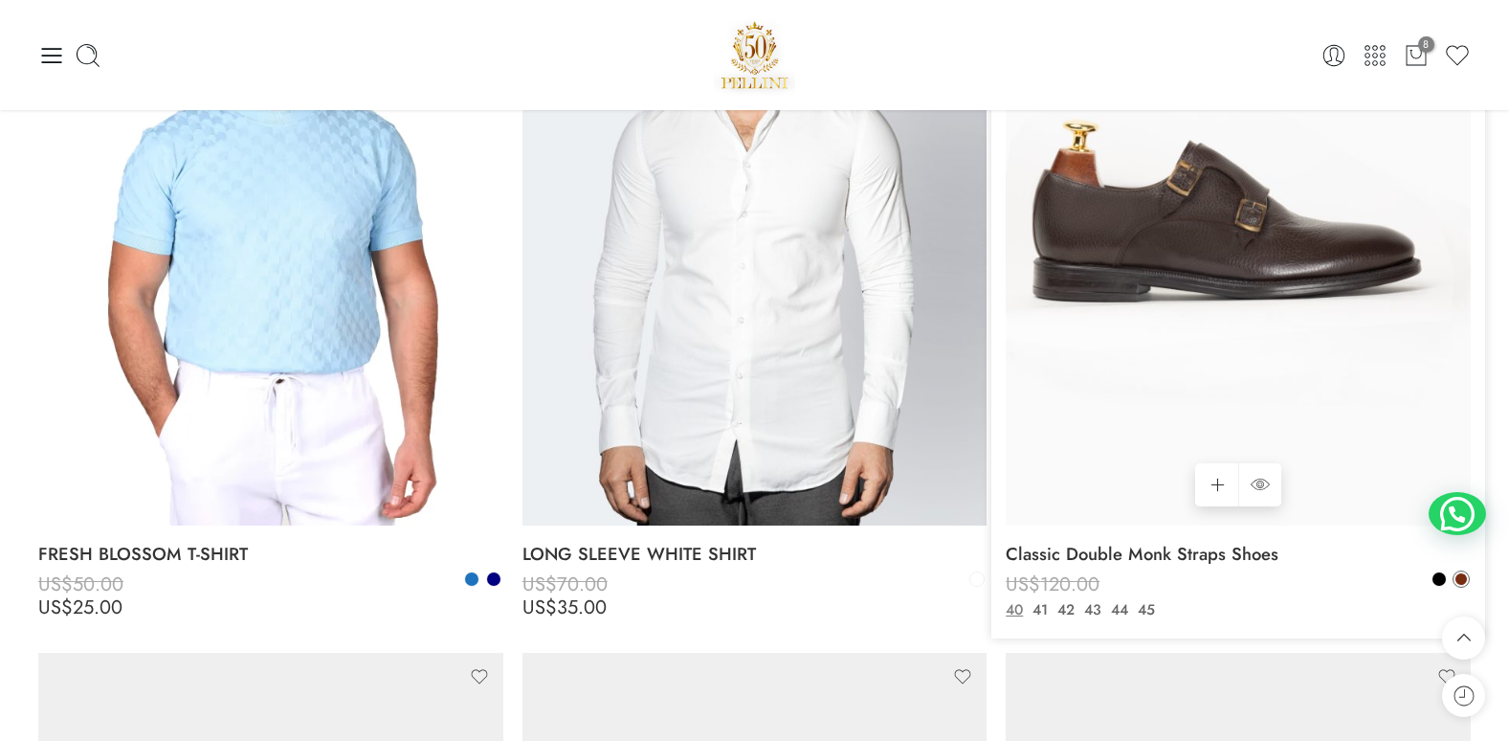
click at [1346, 130] on img at bounding box center [1238, 215] width 465 height 620
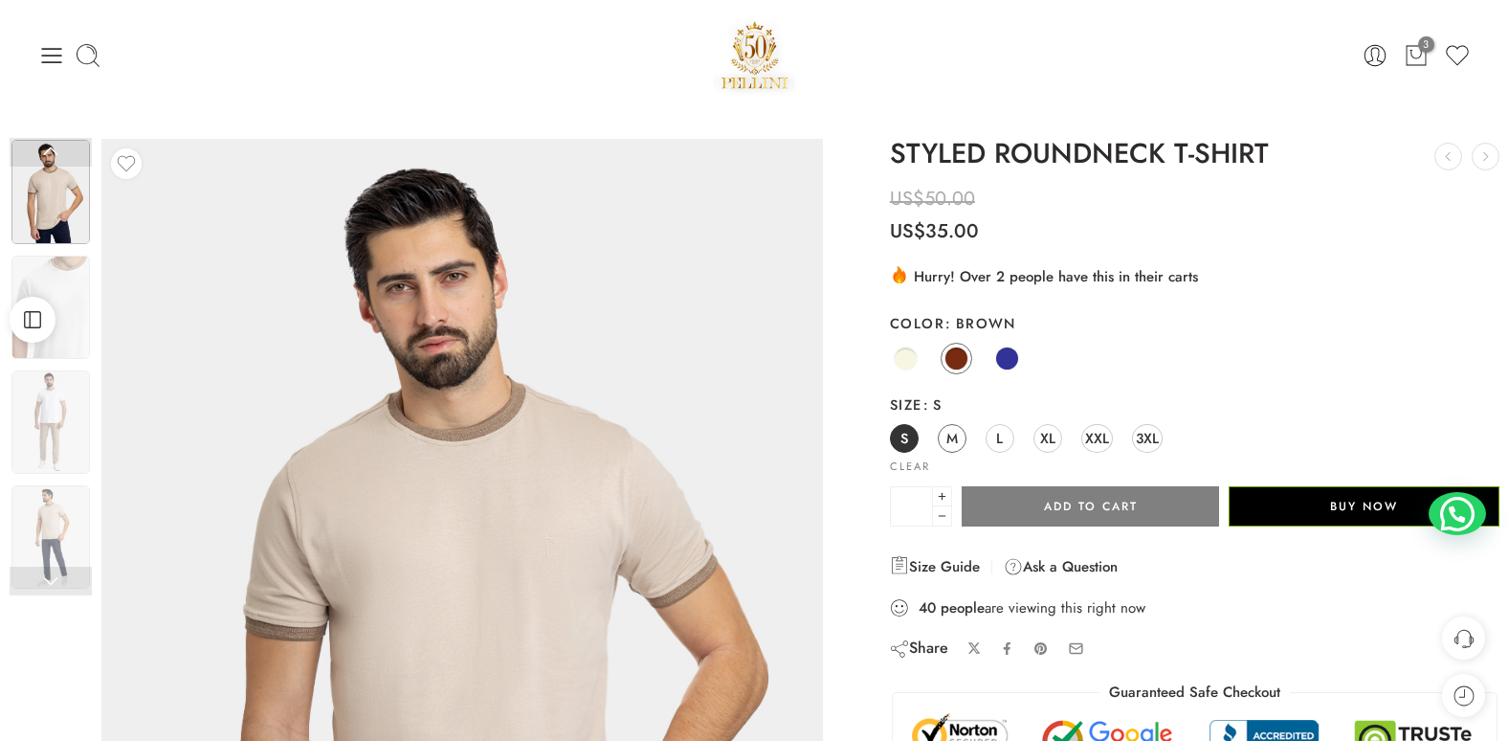
click at [952, 439] on span "M" at bounding box center [951, 438] width 11 height 26
click at [1068, 510] on button "Add to cart" at bounding box center [1091, 506] width 258 height 40
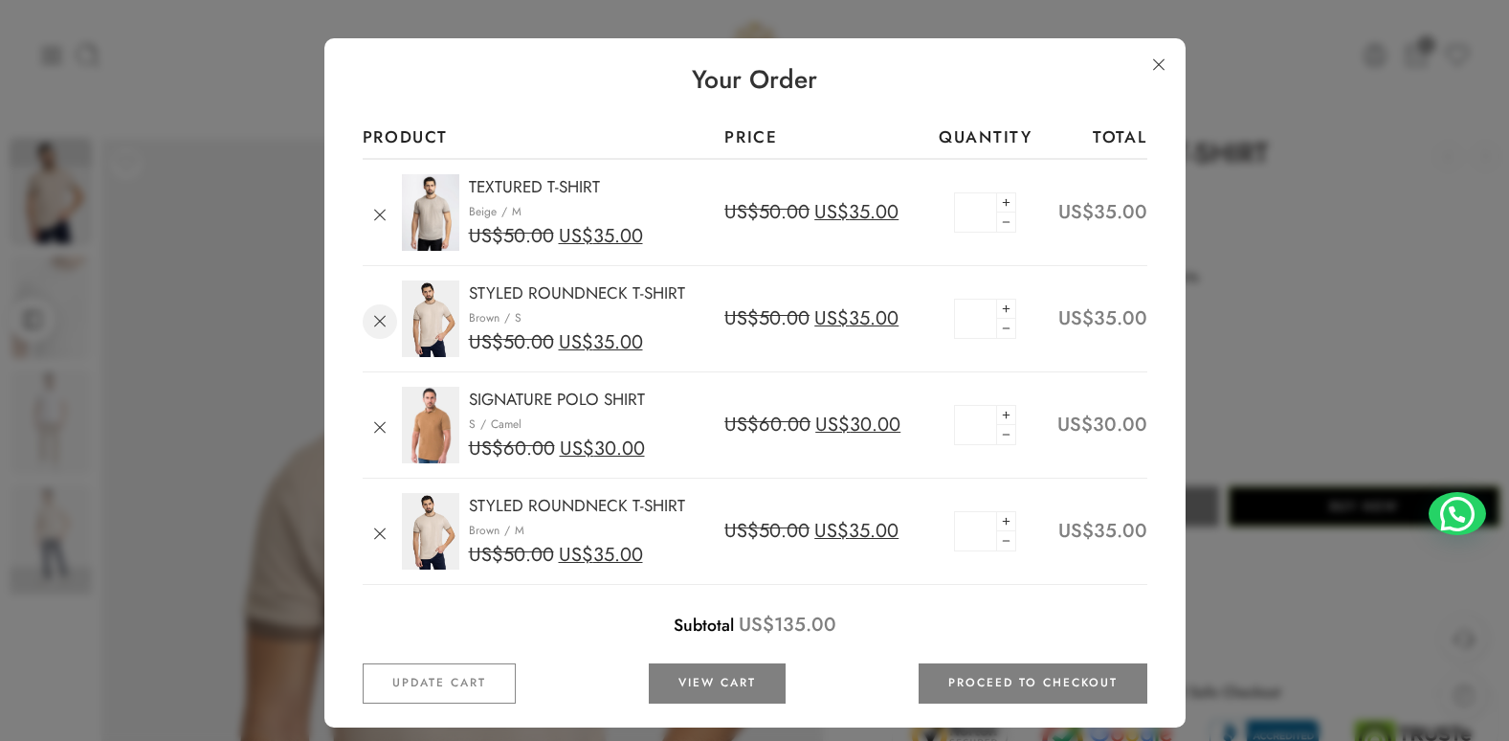
click at [381, 321] on link "Remove" at bounding box center [380, 321] width 34 height 34
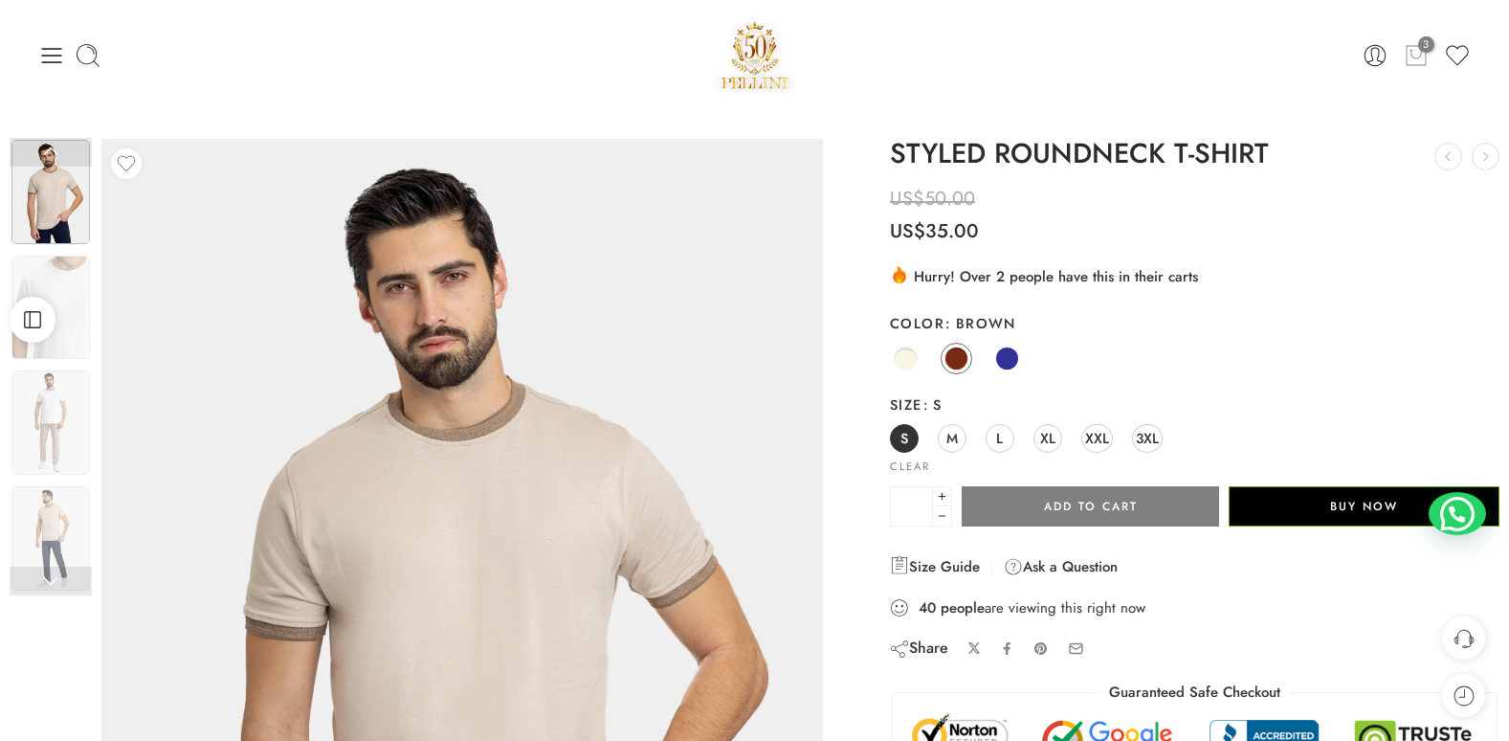
click at [1419, 59] on icon at bounding box center [1416, 55] width 25 height 27
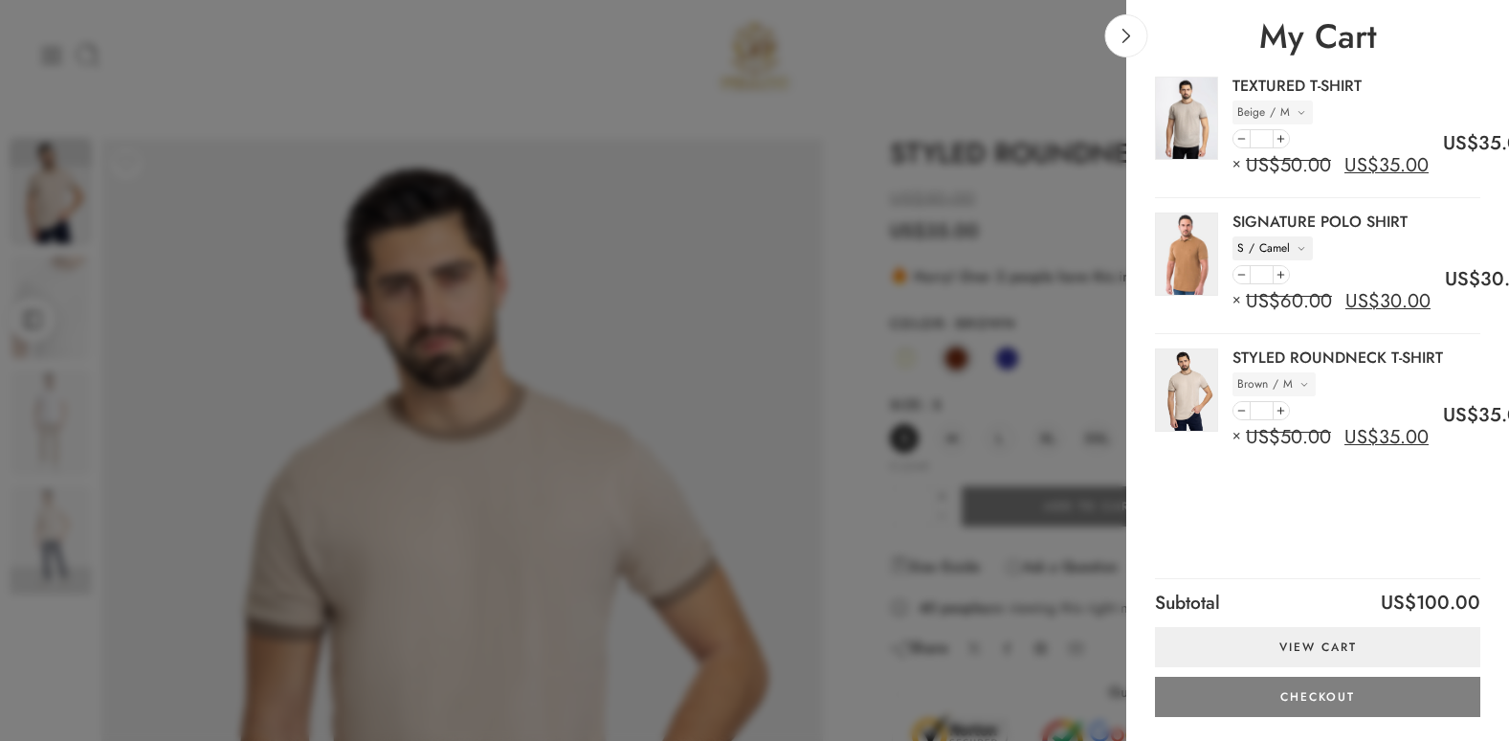
click at [1302, 251] on dl "Size: S Color: Camel" at bounding box center [1272, 248] width 80 height 24
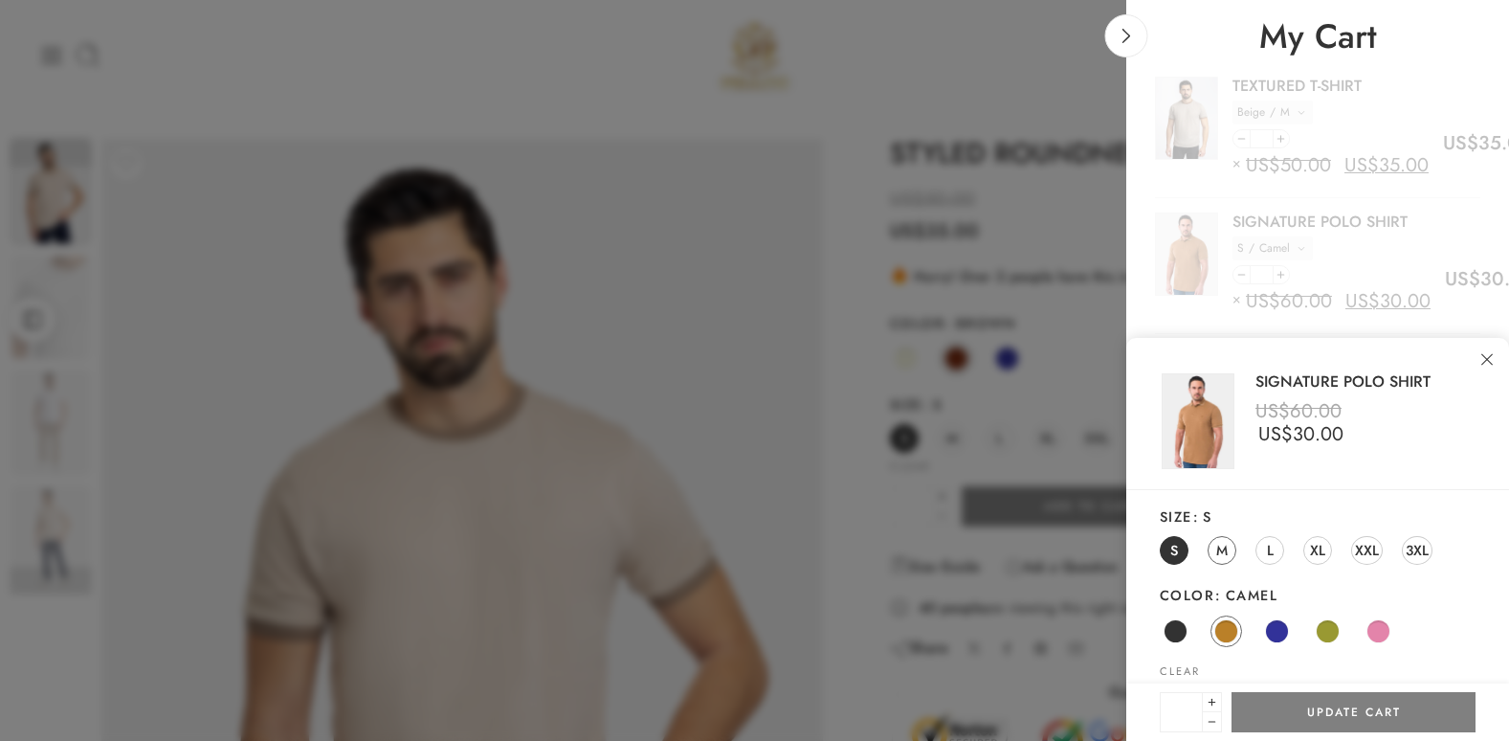
click at [1222, 555] on span "M" at bounding box center [1221, 550] width 11 height 26
click at [1363, 706] on button "Update Cart" at bounding box center [1353, 712] width 244 height 40
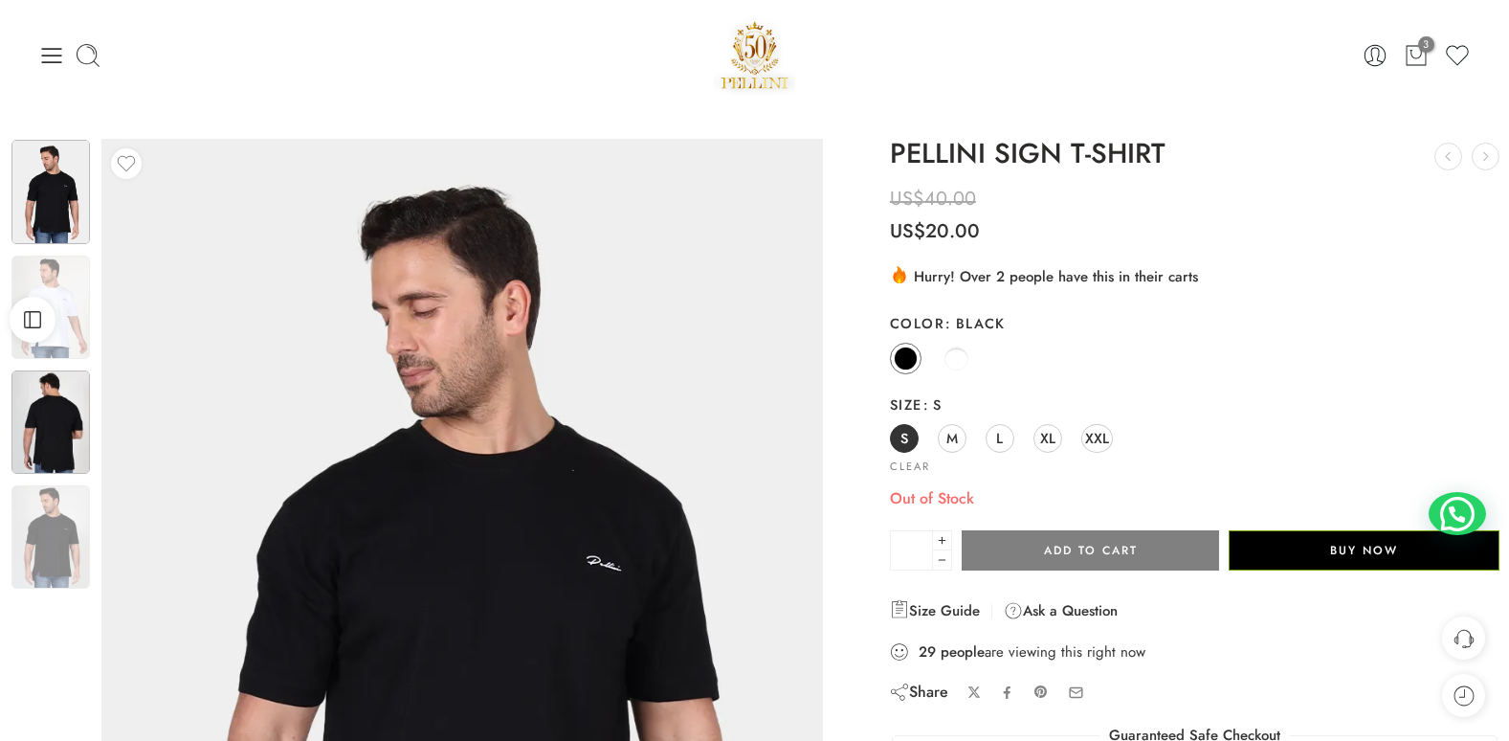
click at [51, 427] on img at bounding box center [50, 421] width 78 height 103
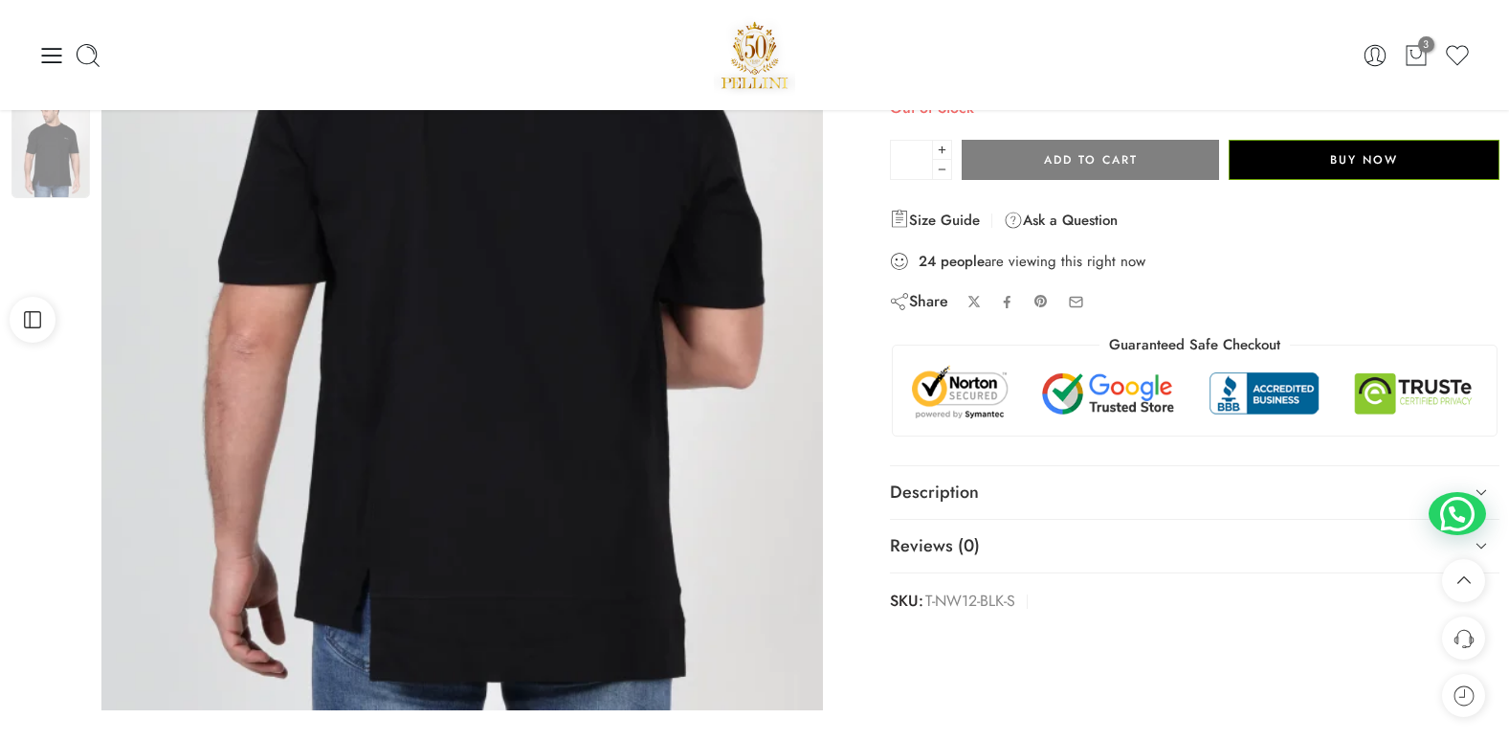
scroll to position [191, 0]
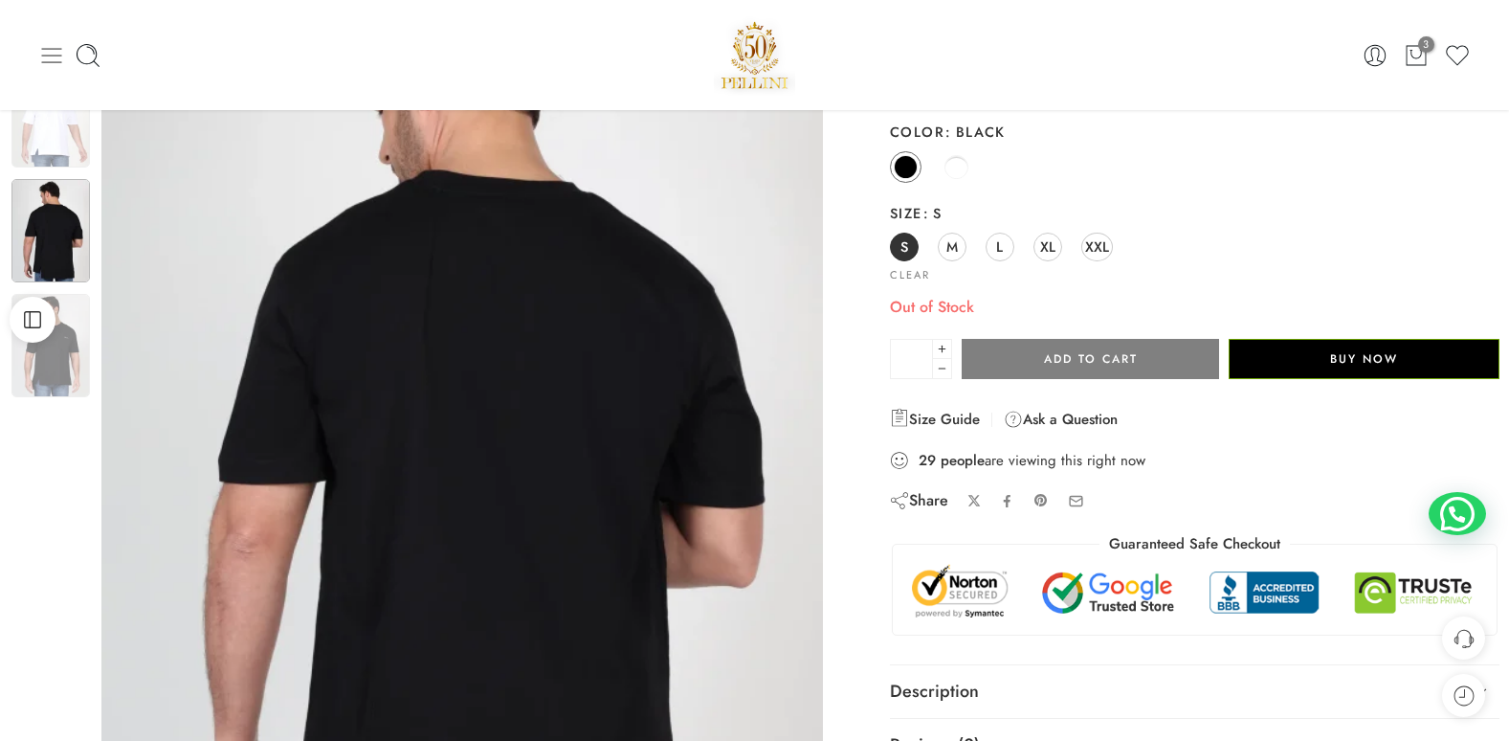
click at [59, 52] on icon at bounding box center [51, 55] width 27 height 27
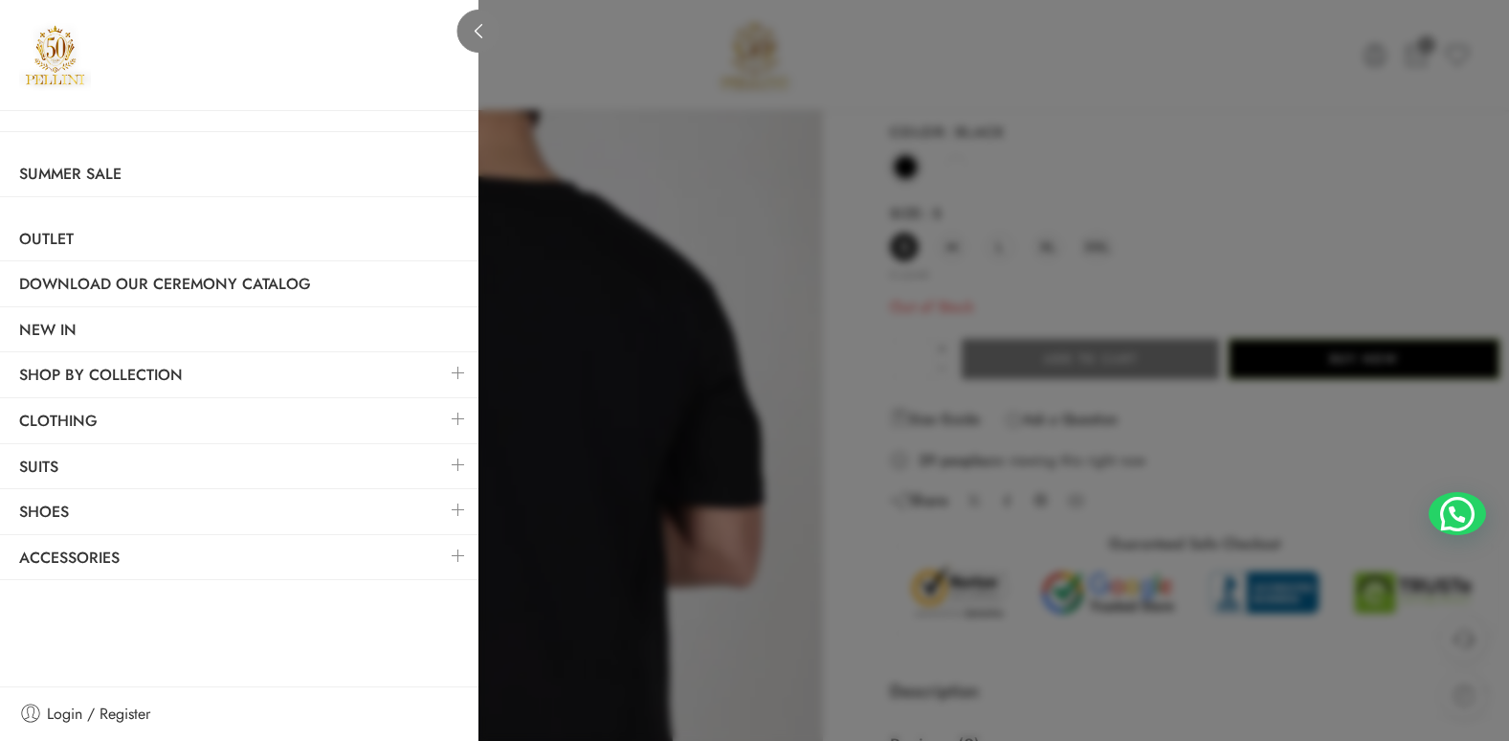
click at [480, 36] on icon at bounding box center [479, 31] width 8 height 14
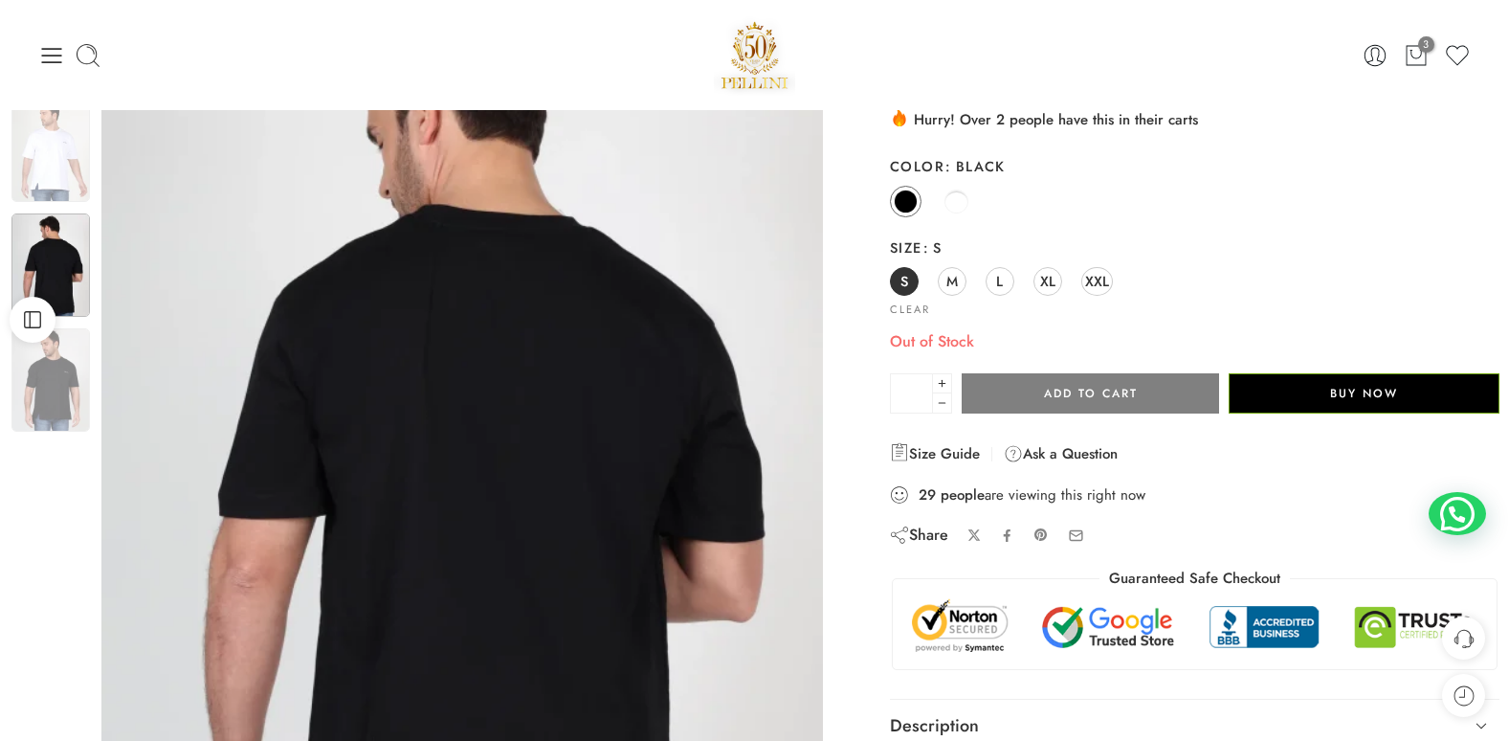
scroll to position [0, 0]
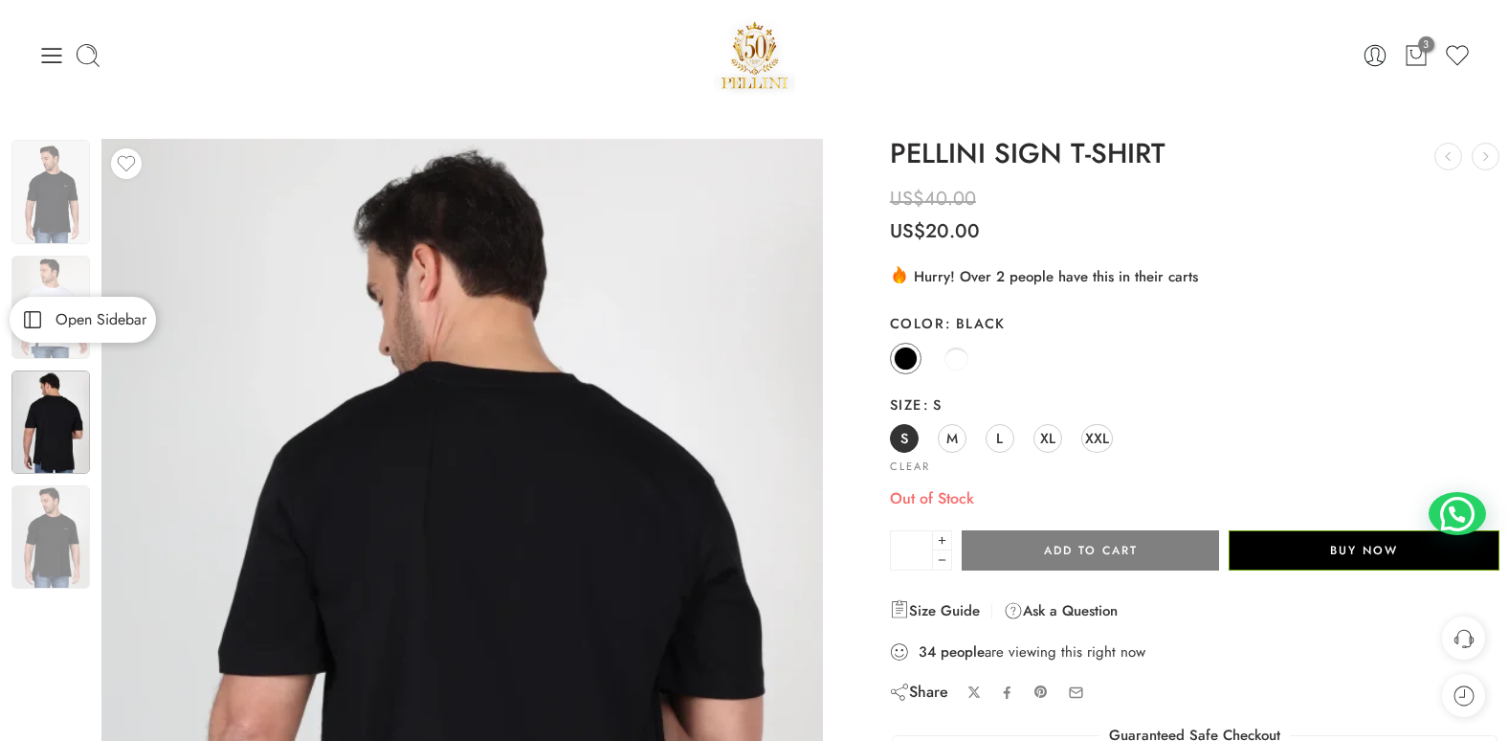
click at [76, 318] on span "Open Sidebar" at bounding box center [96, 319] width 100 height 15
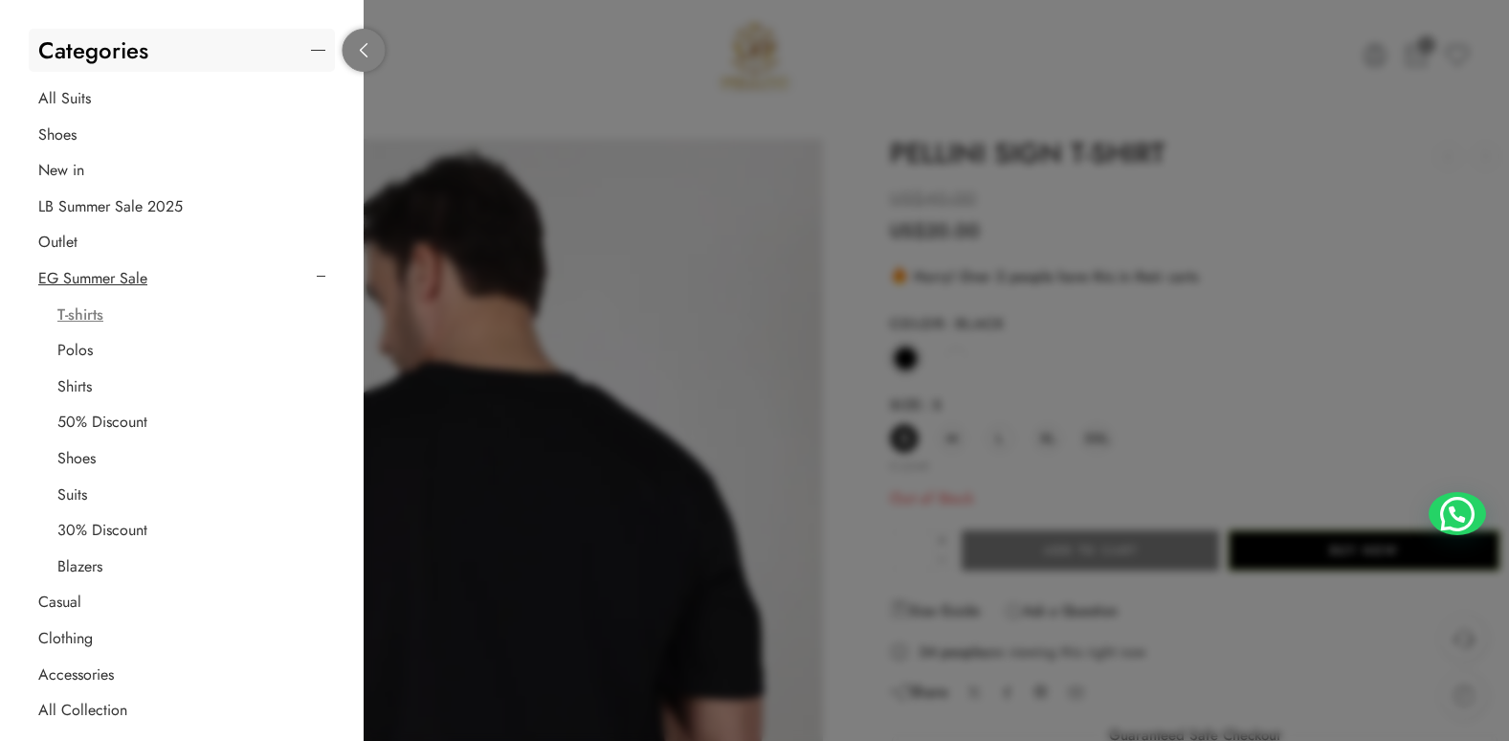
click at [369, 42] on link at bounding box center [364, 50] width 43 height 43
